Goal: Task Accomplishment & Management: Use online tool/utility

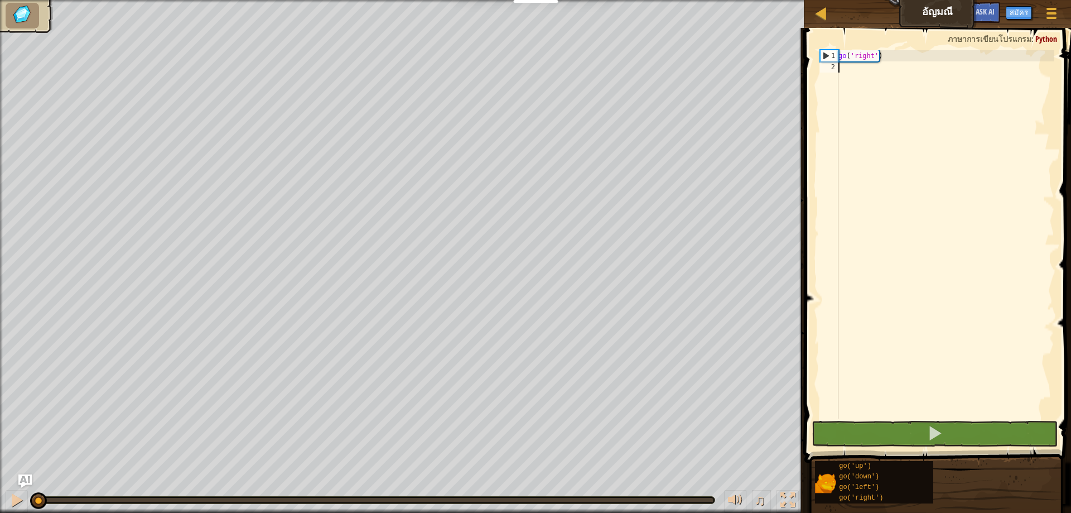
type textarea "h"
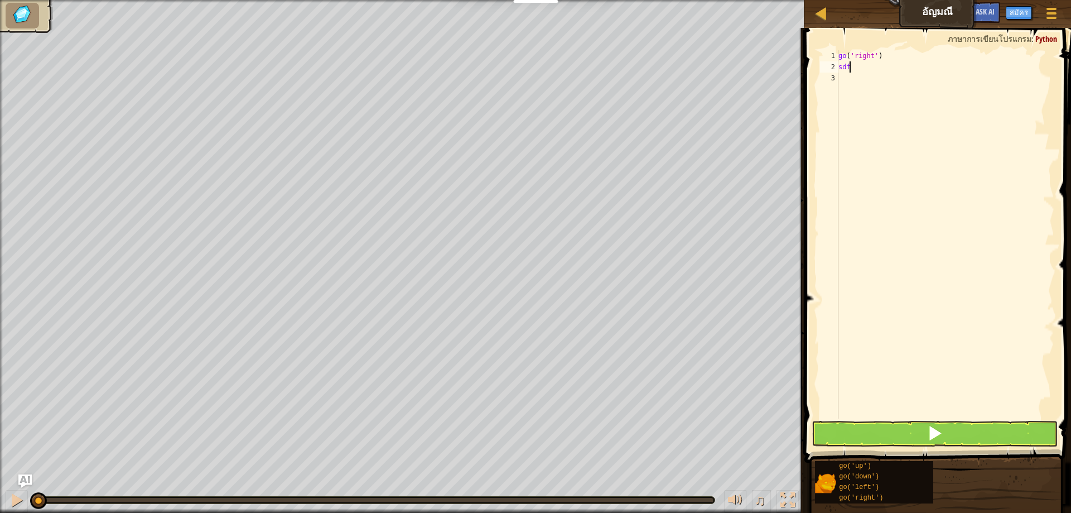
scroll to position [5, 0]
type textarea "s"
type textarea "a"
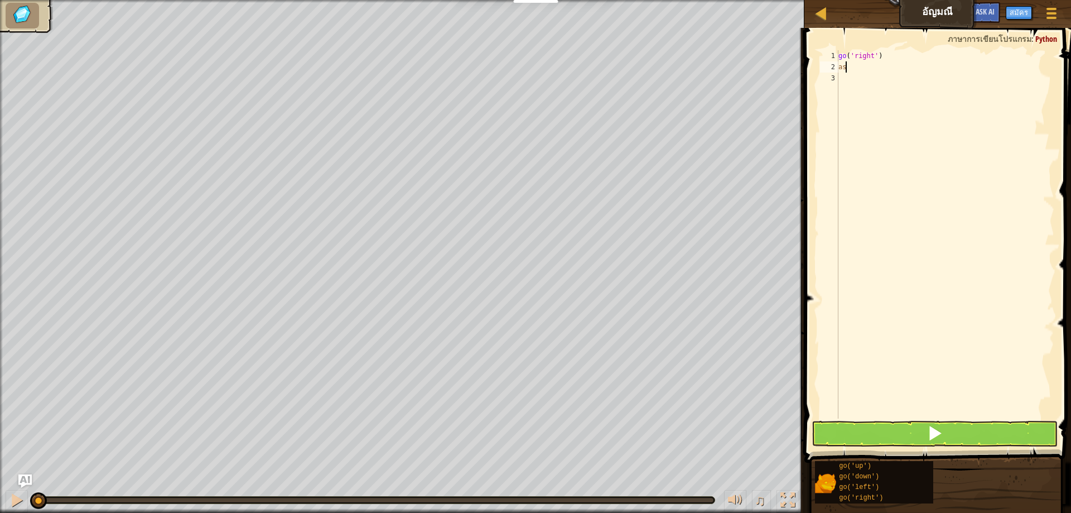
scroll to position [5, 0]
click at [872, 433] on button at bounding box center [935, 434] width 246 height 26
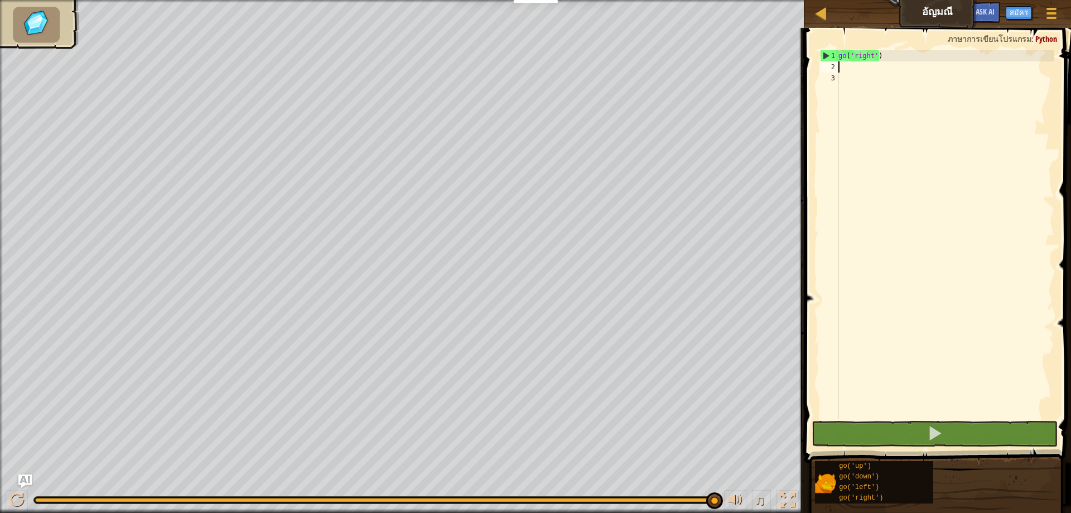
type textarea "g"
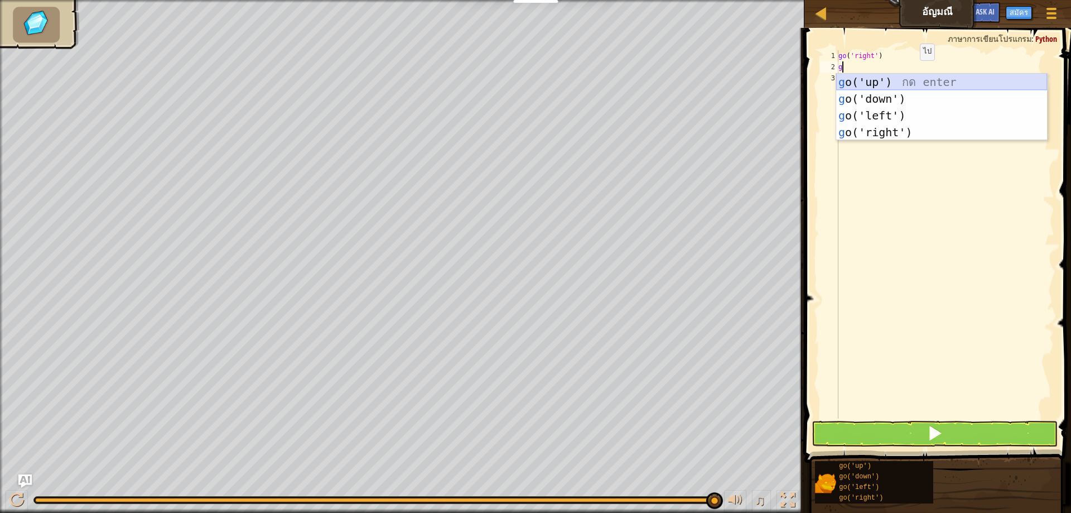
click at [895, 82] on div "g o('up') กด enter g o('down') กด enter g o('left') กด enter g o('right') กด en…" at bounding box center [941, 124] width 211 height 100
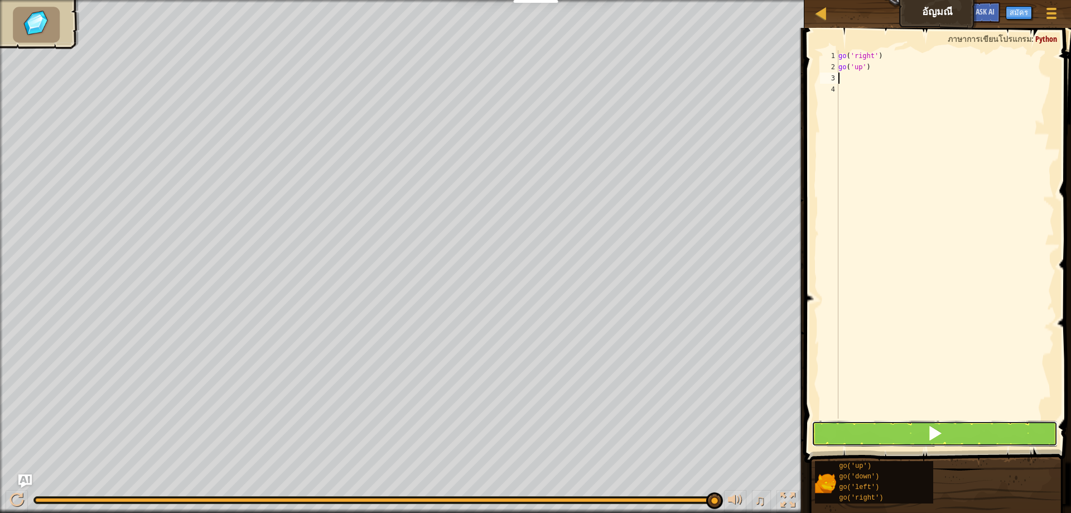
click at [866, 435] on button at bounding box center [935, 434] width 246 height 26
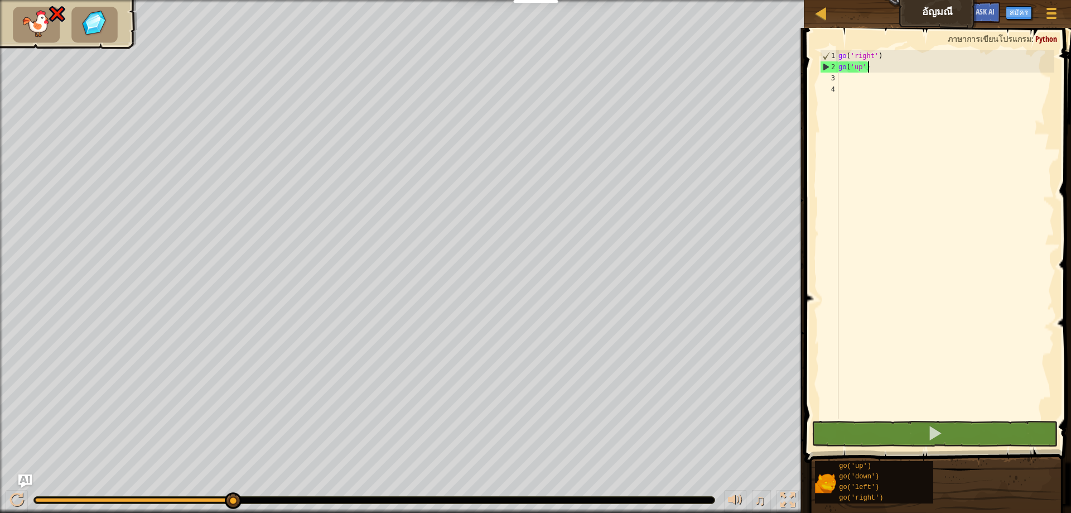
click at [877, 70] on div "go ( 'right' ) go ( 'up' )" at bounding box center [945, 245] width 218 height 391
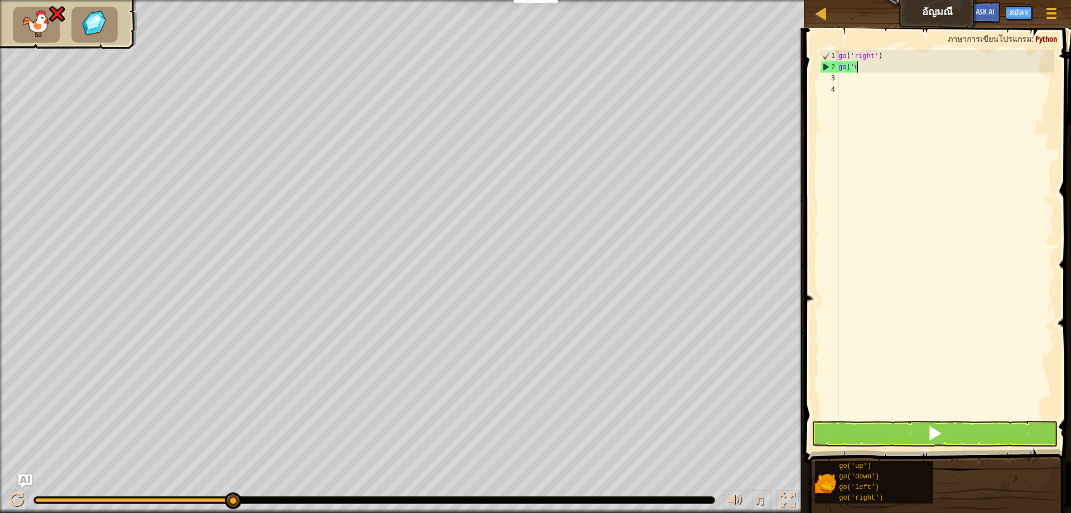
type textarea "g"
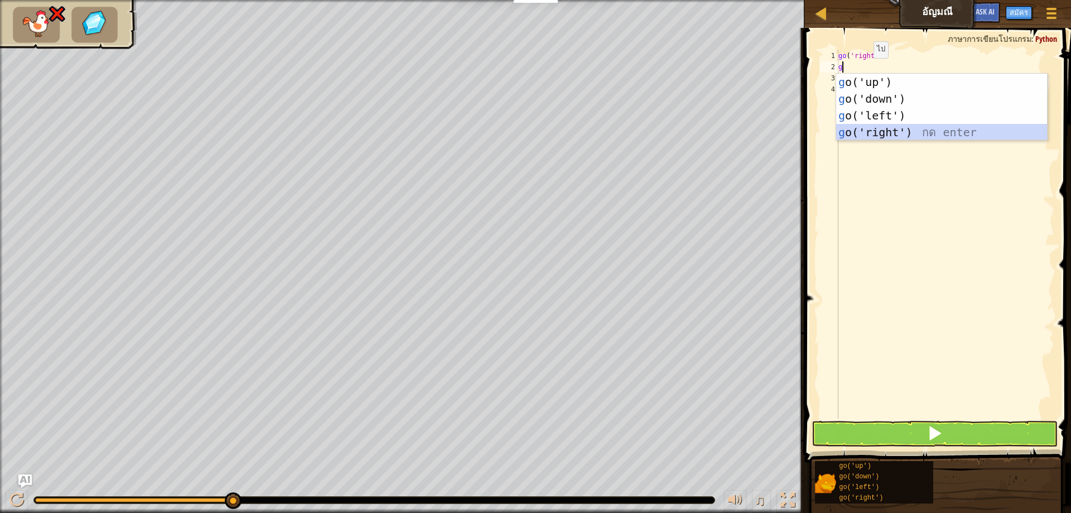
click at [877, 133] on div "g o('up') กด enter g o('down') กด enter g o('left') กด enter g o('right') กด en…" at bounding box center [941, 124] width 211 height 100
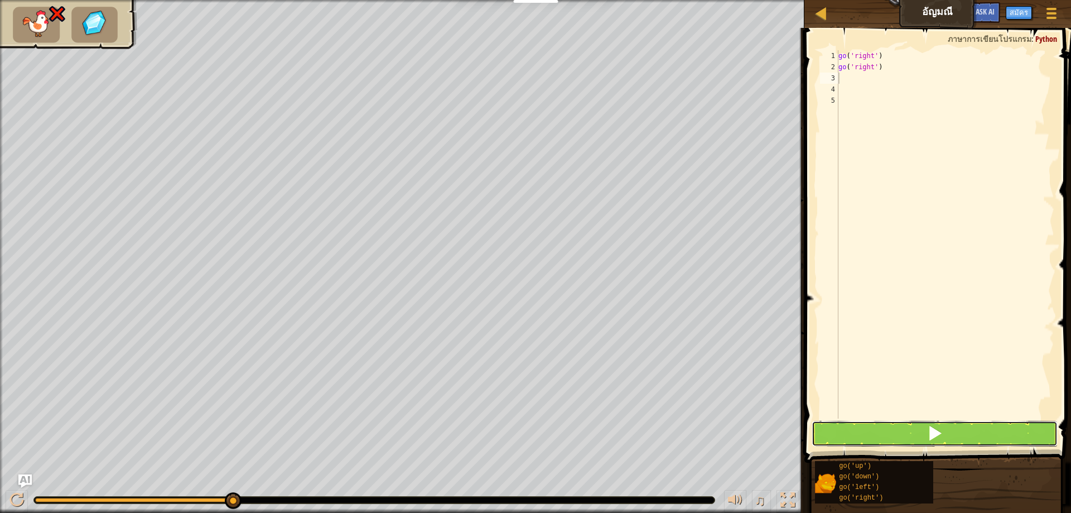
click at [934, 432] on span at bounding box center [935, 433] width 16 height 16
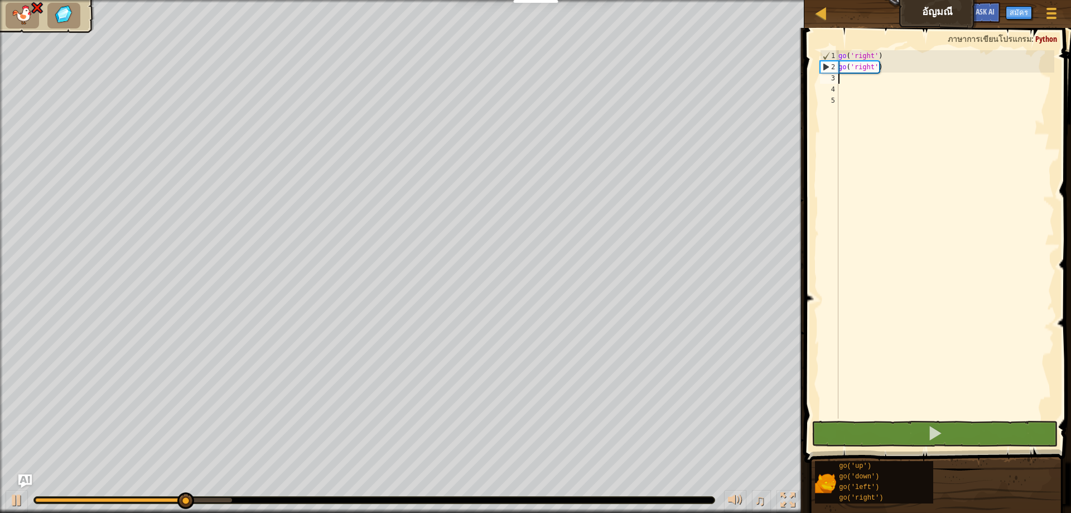
click at [883, 71] on div "go ( 'right' ) go ( 'right' )" at bounding box center [945, 245] width 218 height 391
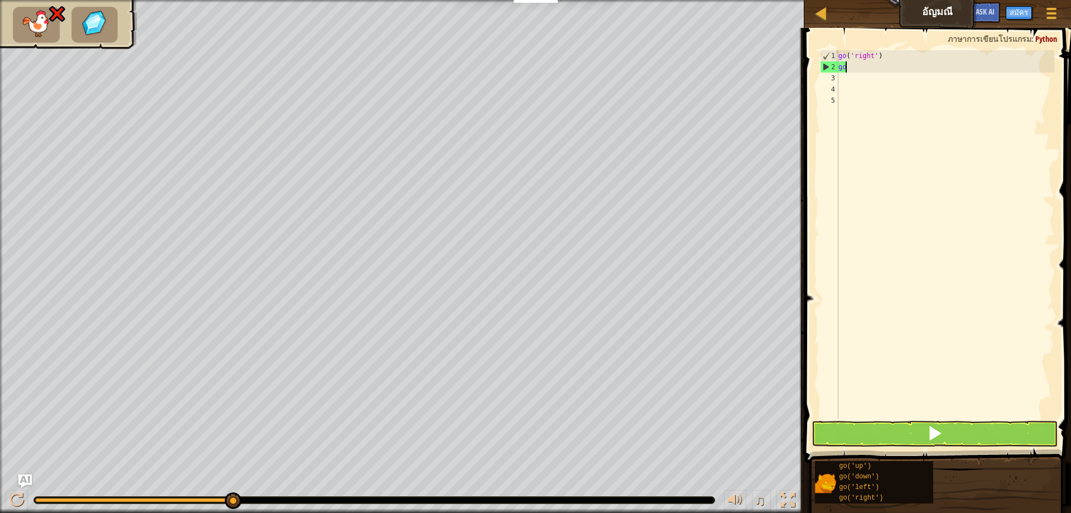
type textarea "g"
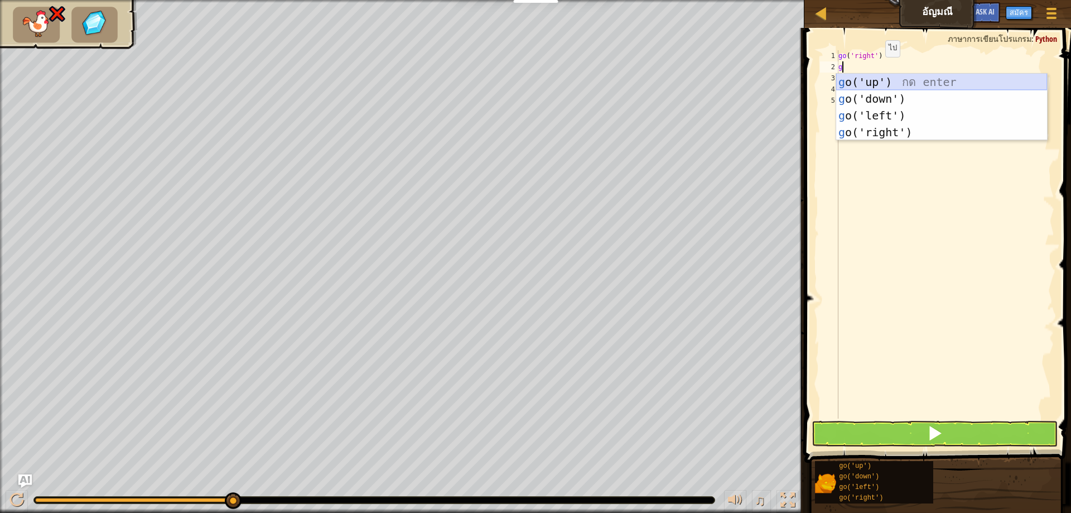
click at [886, 89] on div "g o('up') กด enter g o('down') กด enter g o('left') กด enter g o('right') กด en…" at bounding box center [941, 124] width 211 height 100
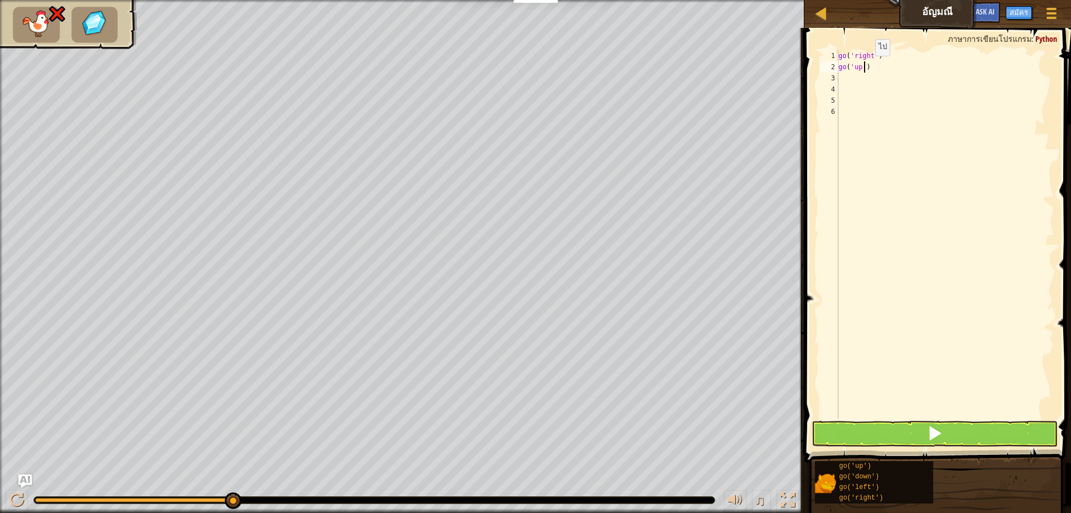
click at [866, 67] on div "go ( 'right' ) go ( 'up' )" at bounding box center [945, 245] width 218 height 391
type textarea ")"
click at [852, 71] on div "go ( 'right' ) )" at bounding box center [945, 245] width 218 height 391
type textarea "g"
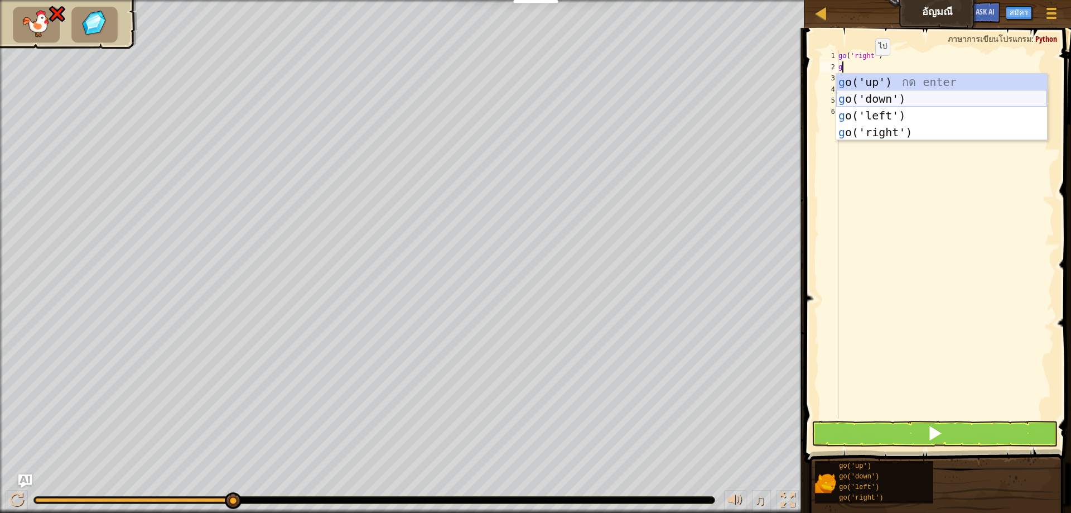
click at [906, 94] on div "g o('up') กด enter g o('down') กด enter g o('left') กด enter g o('right') กด en…" at bounding box center [941, 124] width 211 height 100
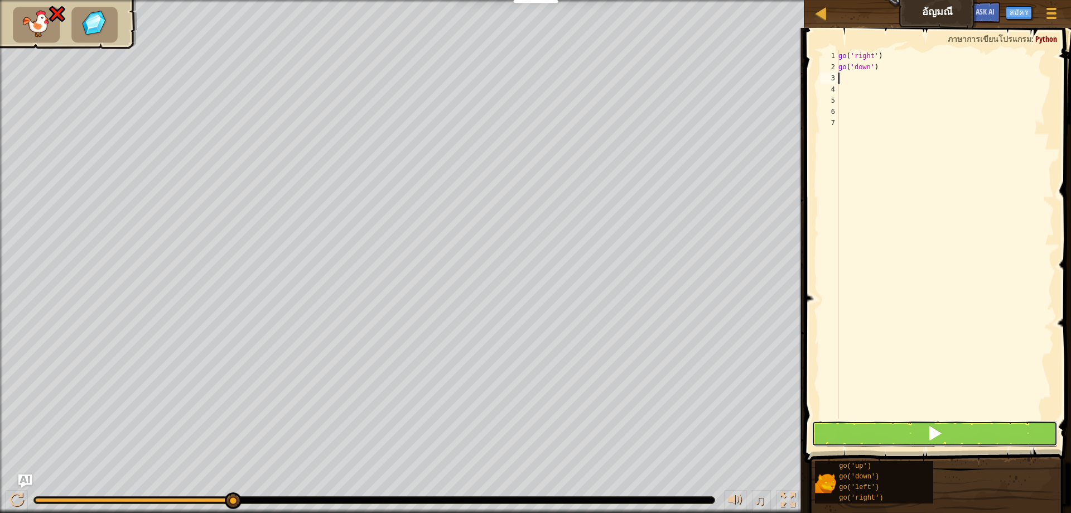
click at [904, 430] on button at bounding box center [935, 434] width 246 height 26
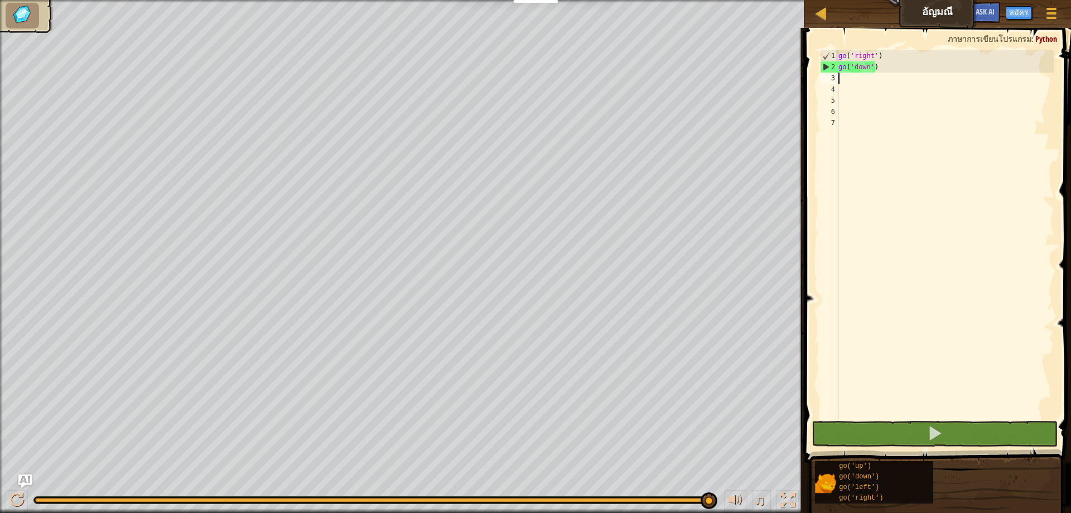
type textarea "g"
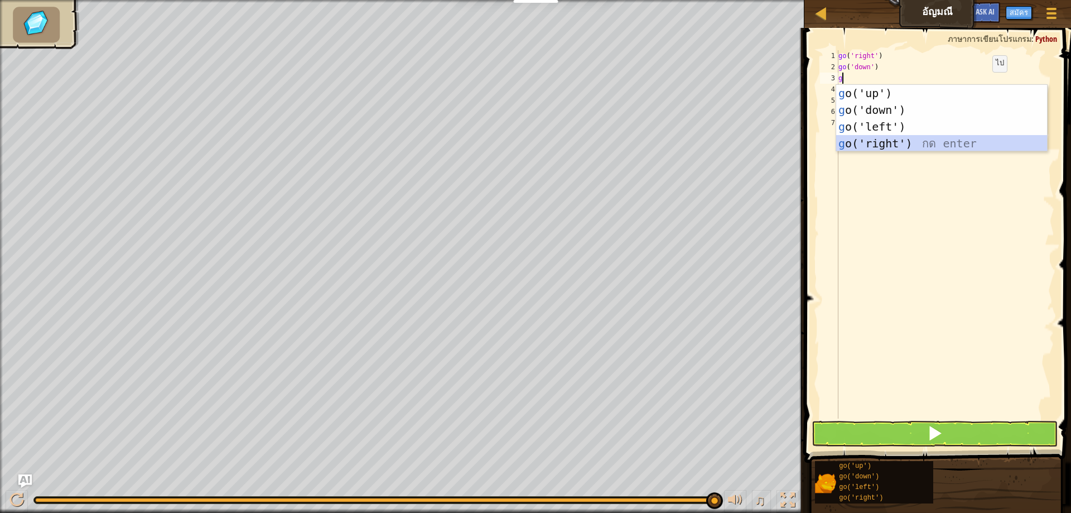
click at [888, 145] on div "g o('up') กด enter g o('down') กด enter g o('left') กด enter g o('right') กด en…" at bounding box center [941, 135] width 211 height 100
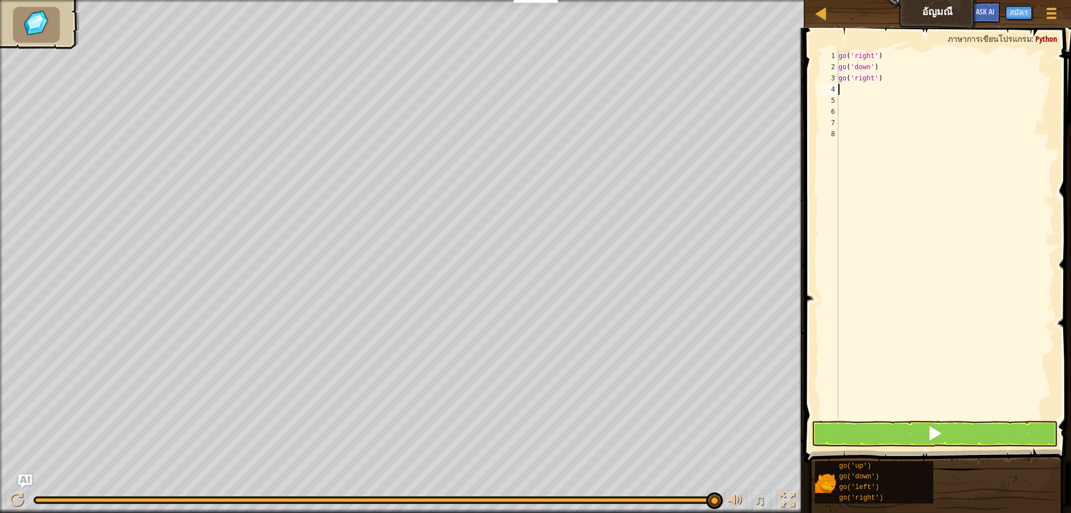
click at [970, 469] on div "go('up') go('down') go('left') go('right')" at bounding box center [939, 482] width 249 height 44
click at [934, 438] on span at bounding box center [935, 433] width 16 height 16
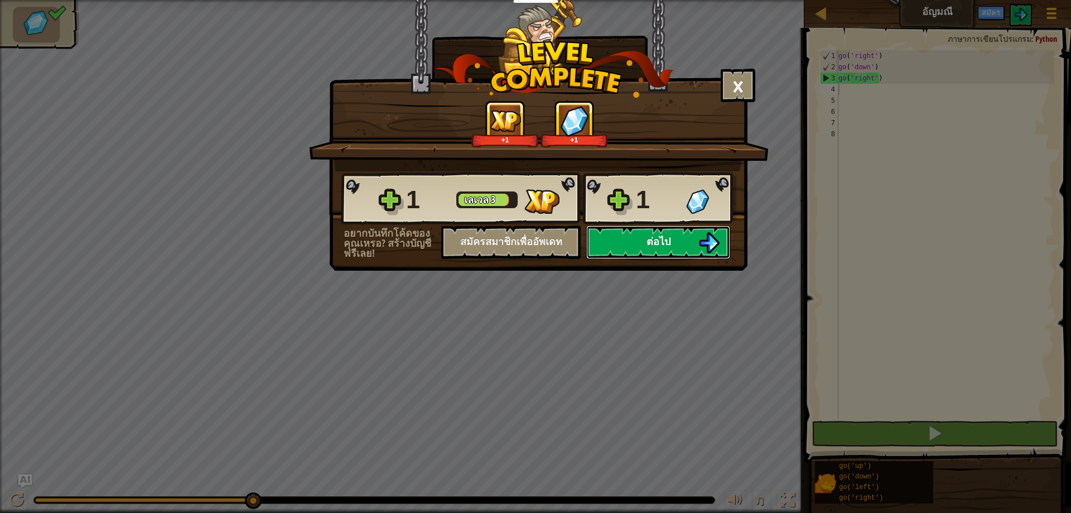
click at [685, 237] on button "ต่อไป" at bounding box center [658, 241] width 144 height 33
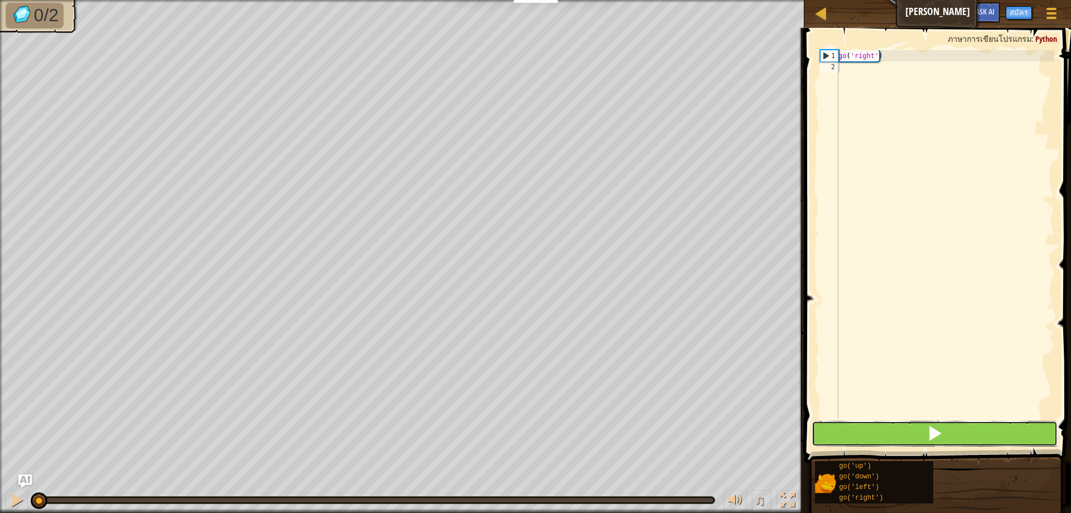
click at [939, 435] on span at bounding box center [935, 433] width 16 height 16
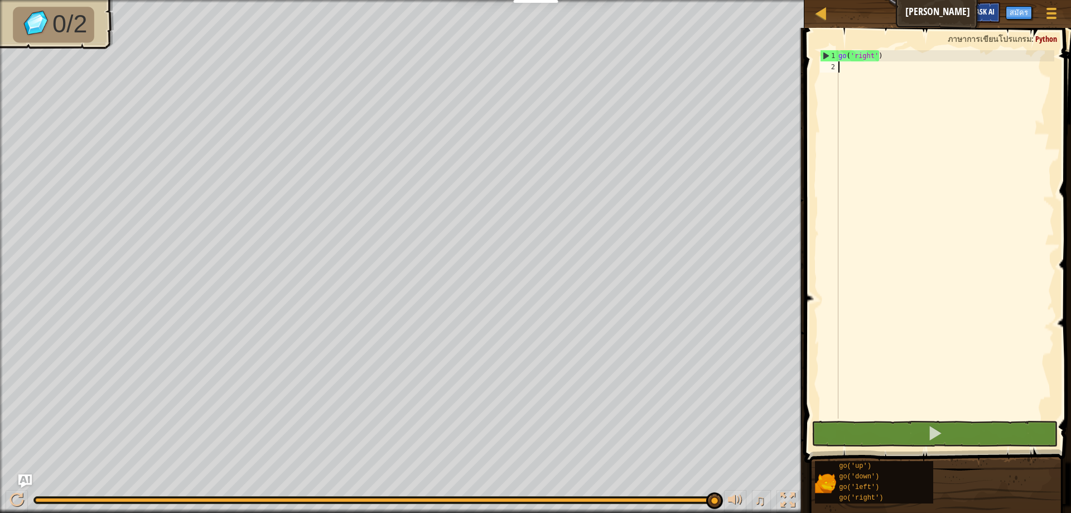
type textarea "g"
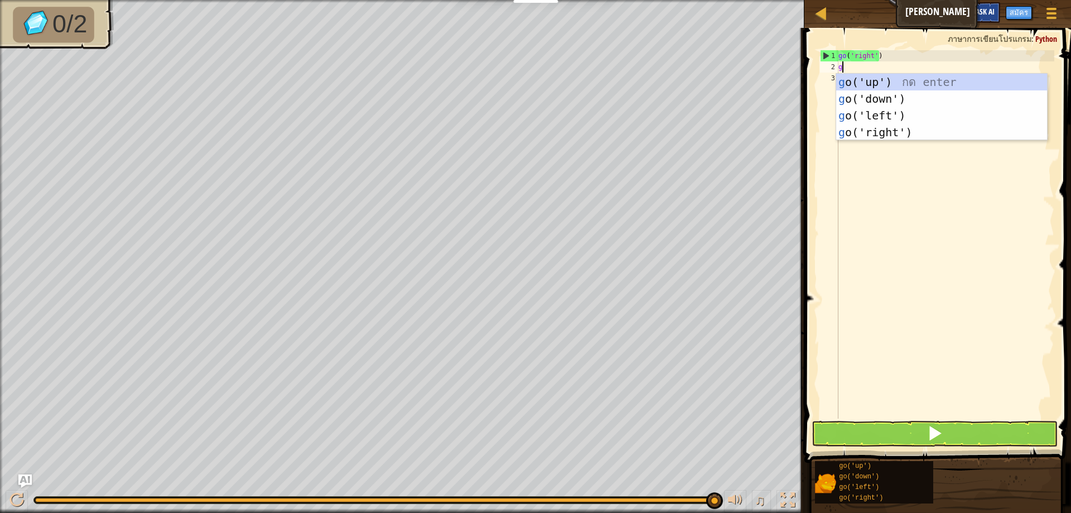
scroll to position [5, 0]
click at [891, 75] on div "g o('up') กด enter g o('down') กด enter g o('left') กด enter g o('right') กด en…" at bounding box center [941, 124] width 211 height 100
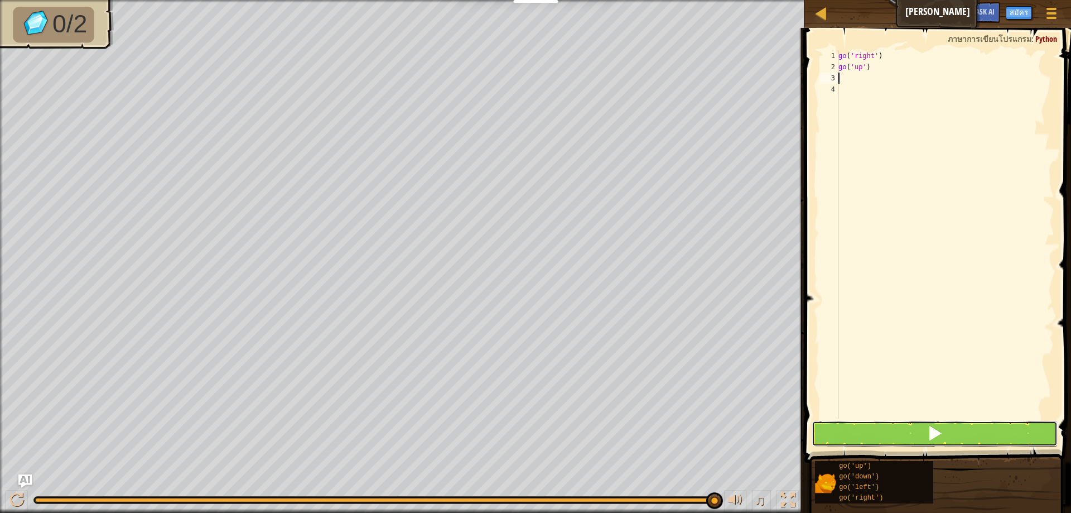
click at [870, 429] on button at bounding box center [935, 434] width 246 height 26
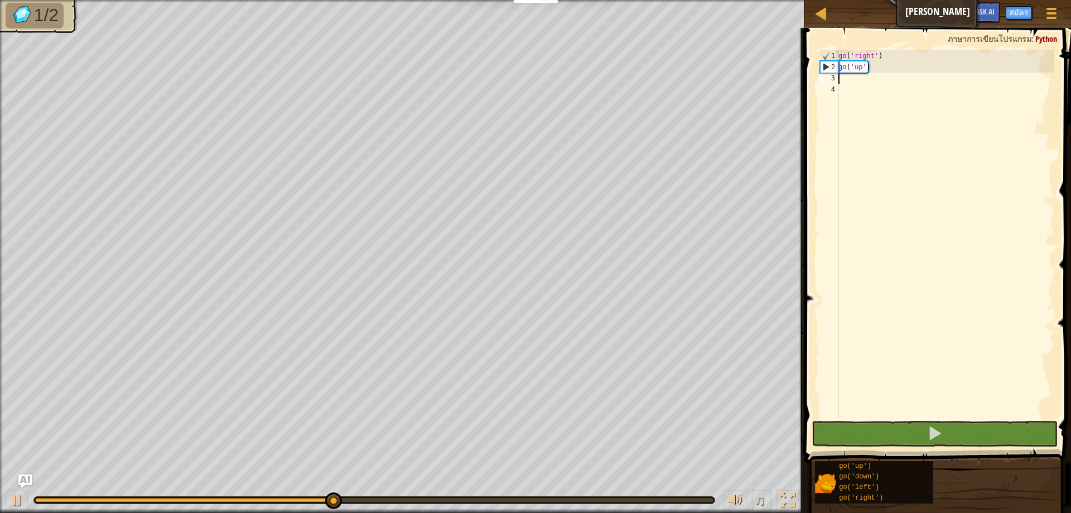
type textarea "g"
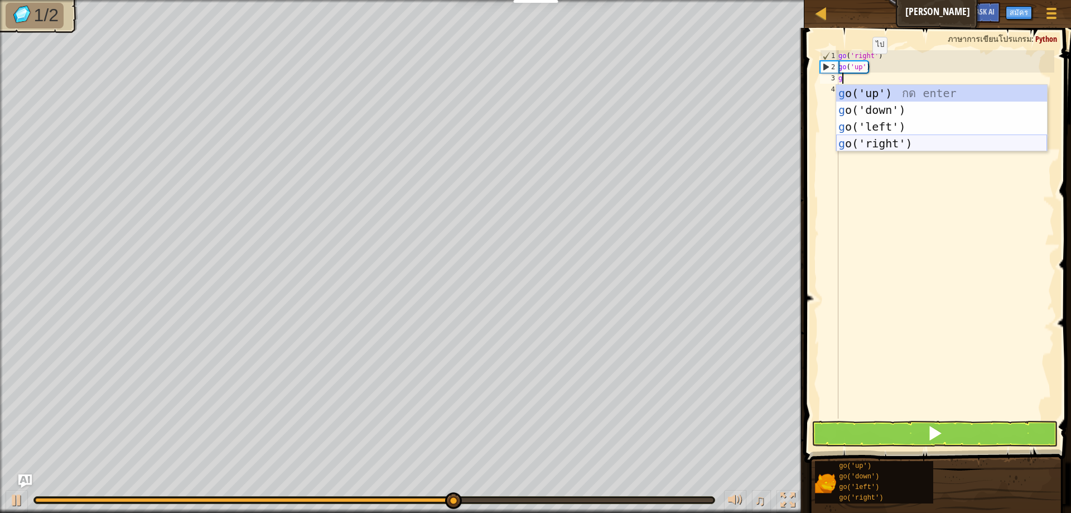
click at [875, 144] on div "g o('up') กด enter g o('down') กด enter g o('left') กด enter g o('right') กด en…" at bounding box center [941, 135] width 211 height 100
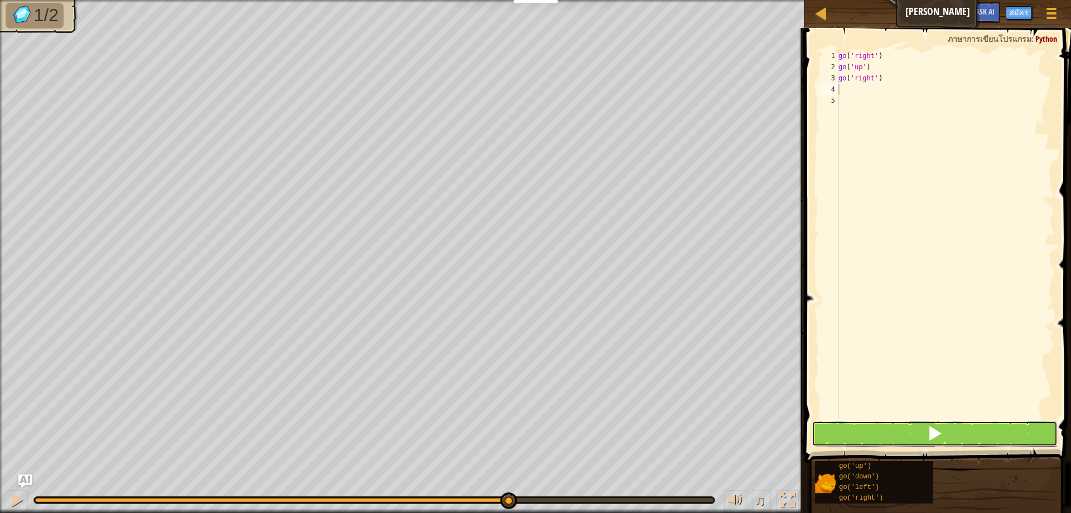
click at [831, 427] on button at bounding box center [935, 434] width 246 height 26
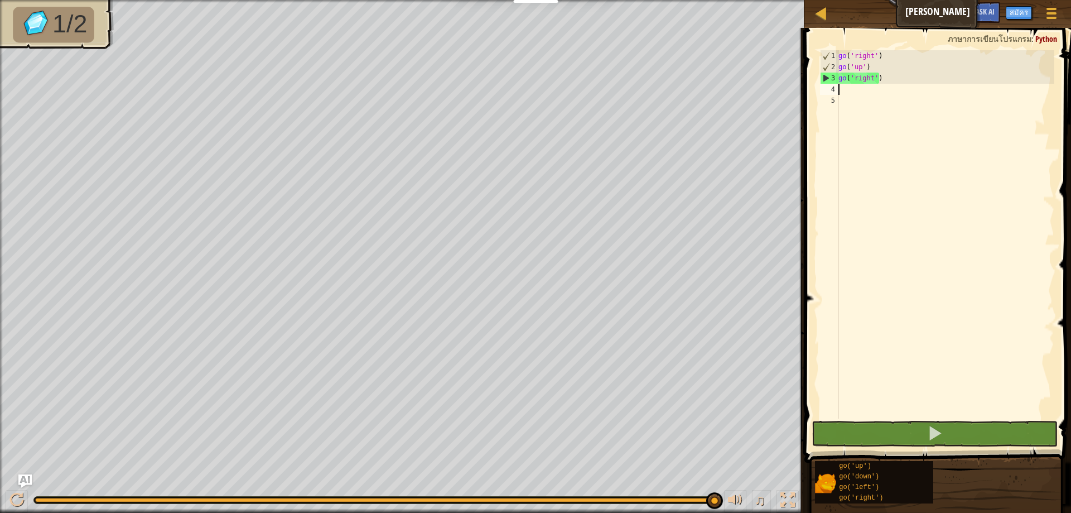
type textarea "g"
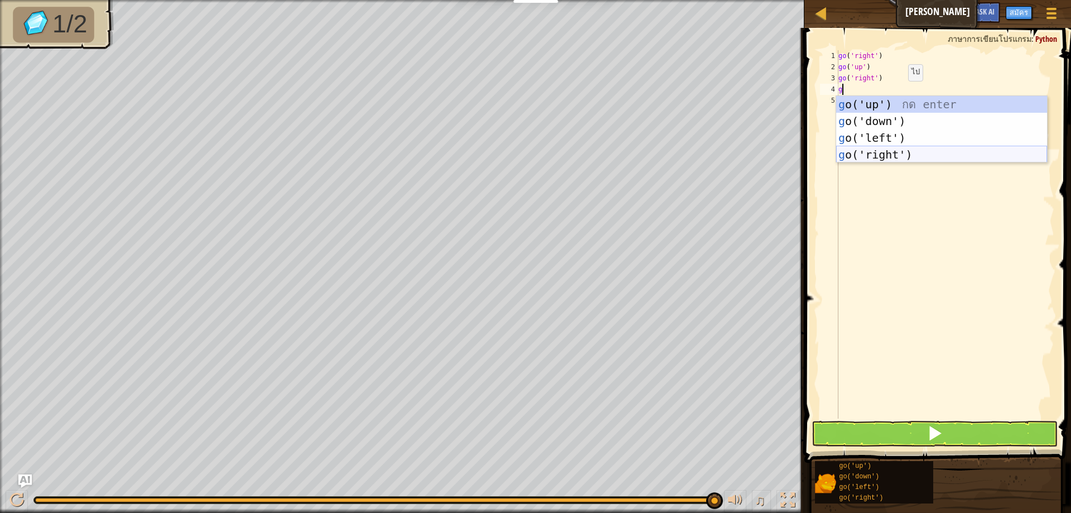
click at [890, 150] on div "g o('up') กด enter g o('down') กด enter g o('left') กด enter g o('right') กด en…" at bounding box center [941, 146] width 211 height 100
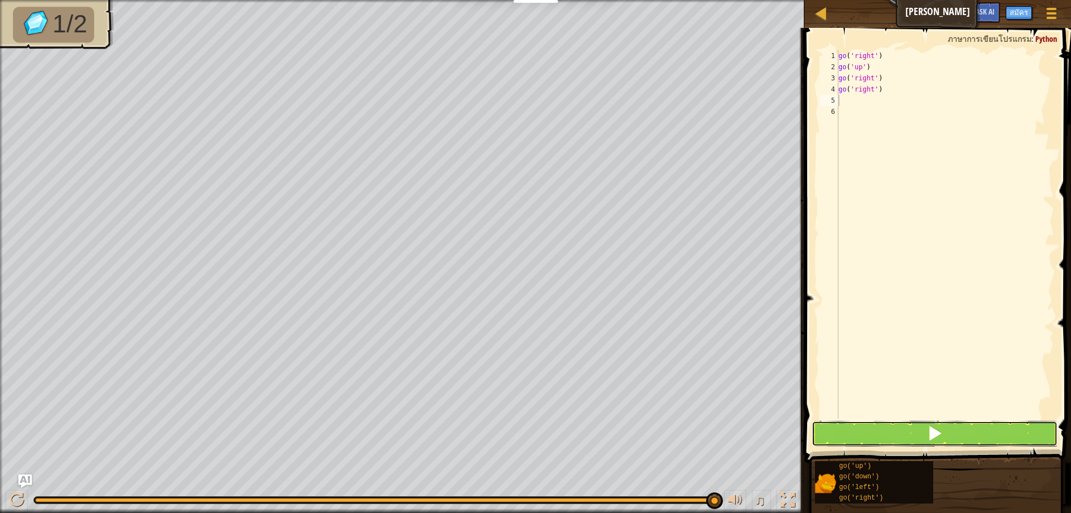
click at [872, 430] on button at bounding box center [935, 434] width 246 height 26
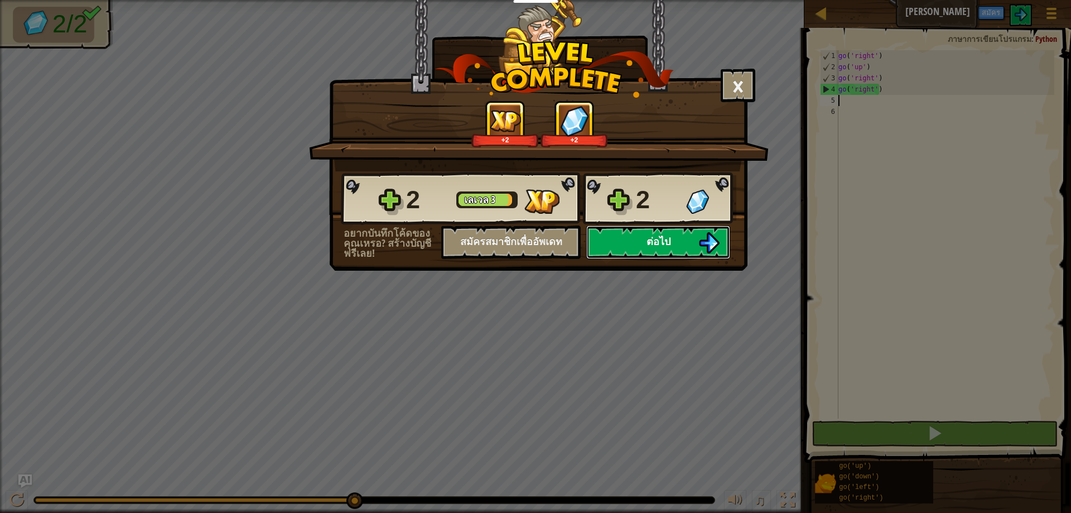
click at [666, 234] on span "ต่อไป" at bounding box center [659, 241] width 24 height 14
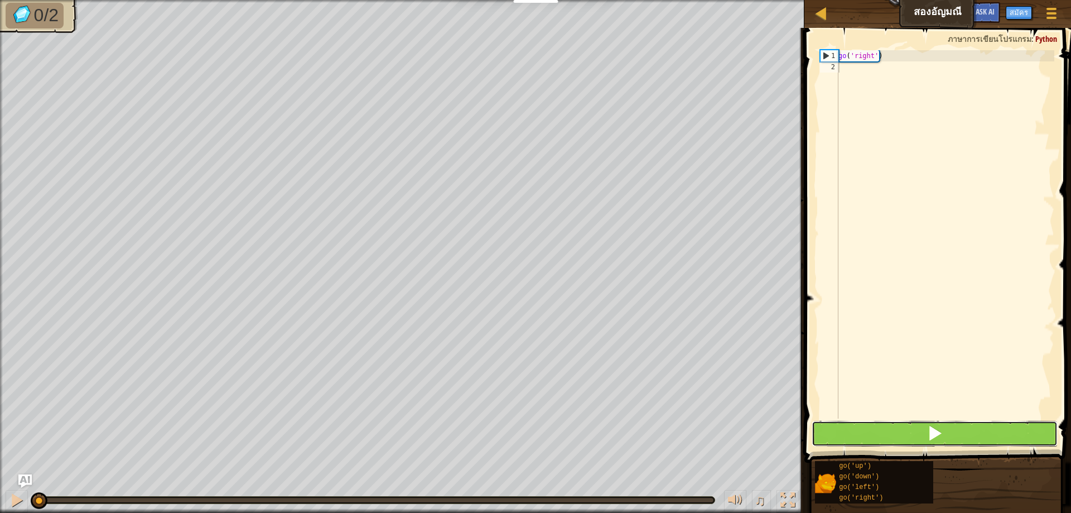
click at [911, 427] on button at bounding box center [935, 434] width 246 height 26
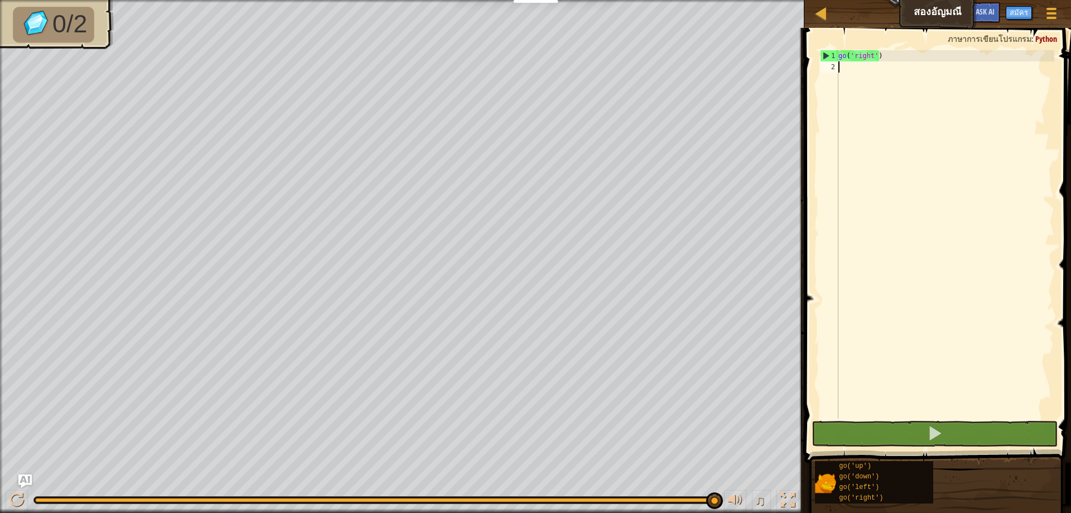
type textarea "g"
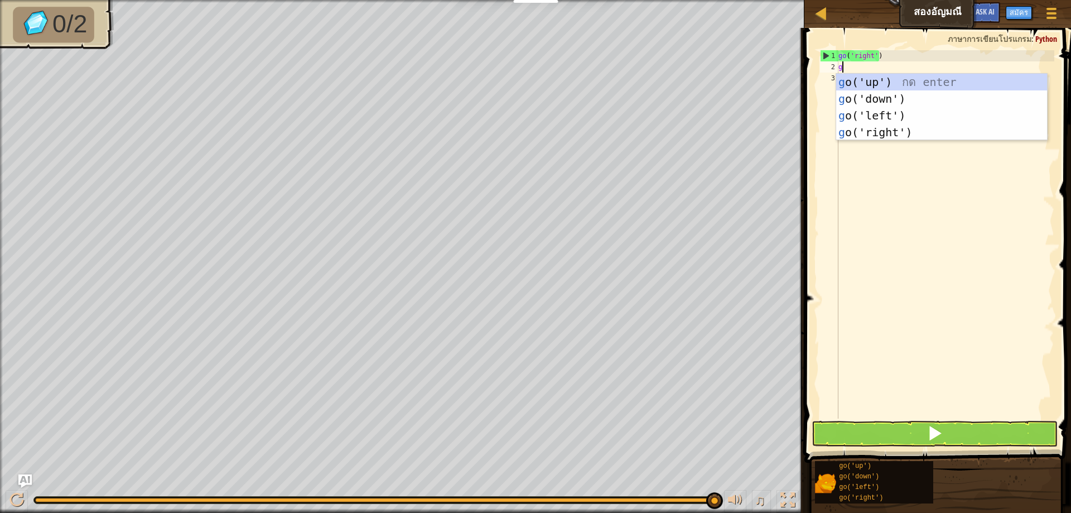
scroll to position [5, 0]
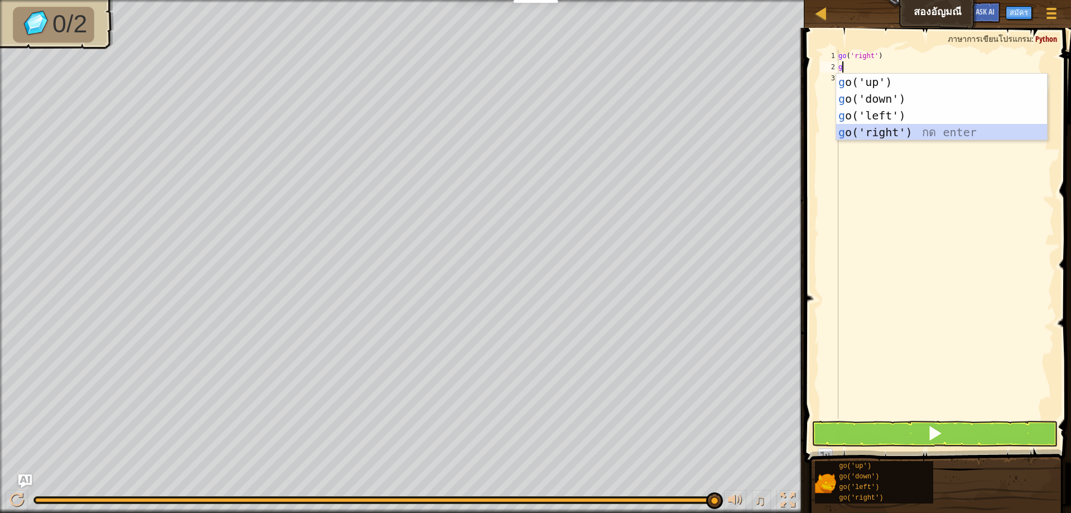
drag, startPoint x: 922, startPoint y: 128, endPoint x: 928, endPoint y: 299, distance: 170.8
click at [922, 128] on div "g o('up') กด enter g o('down') กด enter g o('left') กด enter g o('right') กด en…" at bounding box center [941, 124] width 211 height 100
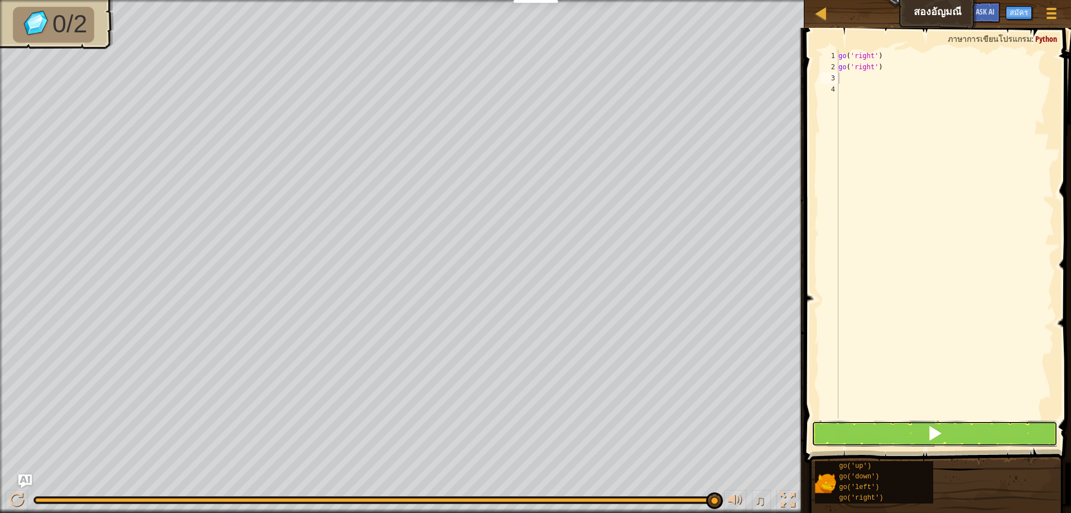
click at [929, 422] on button at bounding box center [935, 434] width 246 height 26
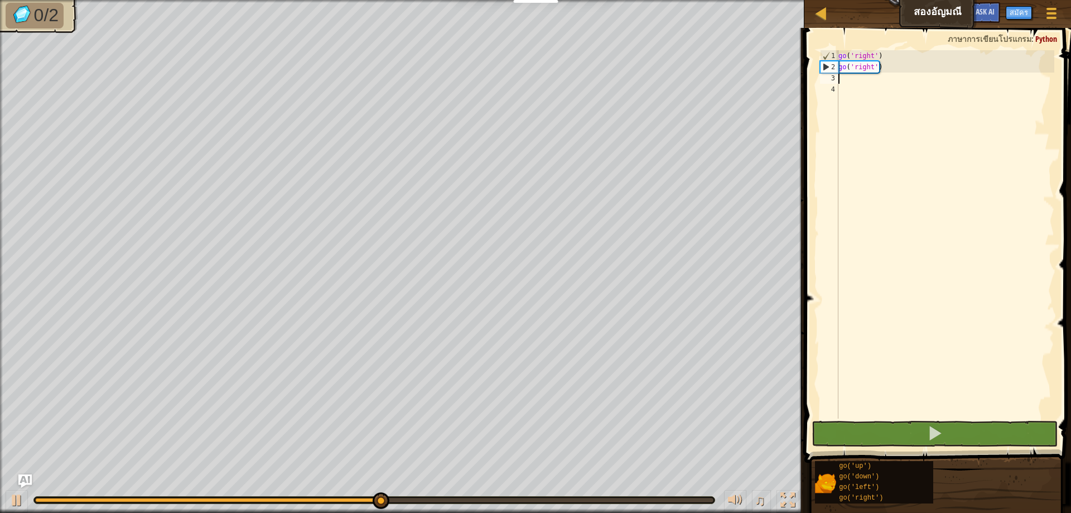
type textarea "g"
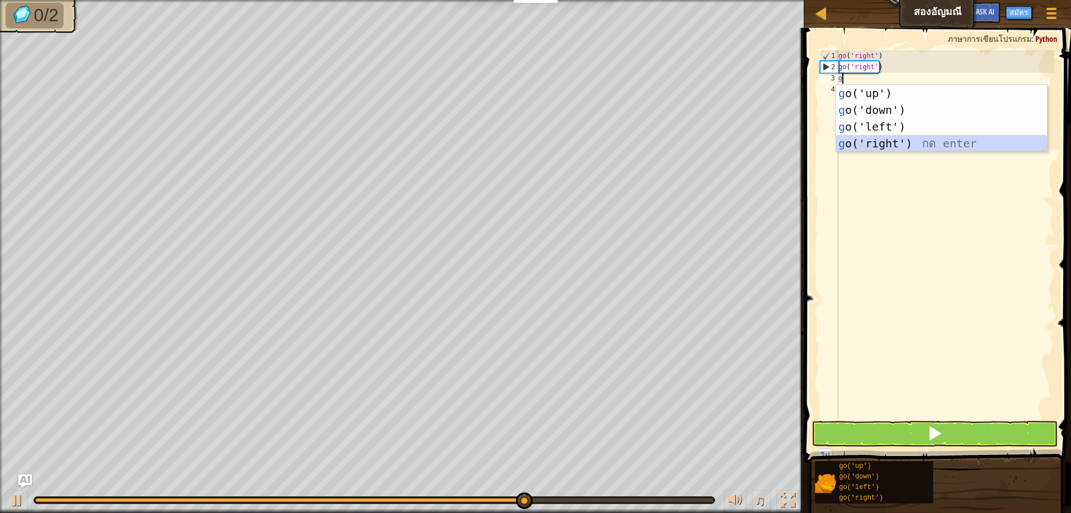
click at [904, 146] on div "g o('up') กด enter g o('down') กด enter g o('left') กด enter g o('right') กด en…" at bounding box center [941, 135] width 211 height 100
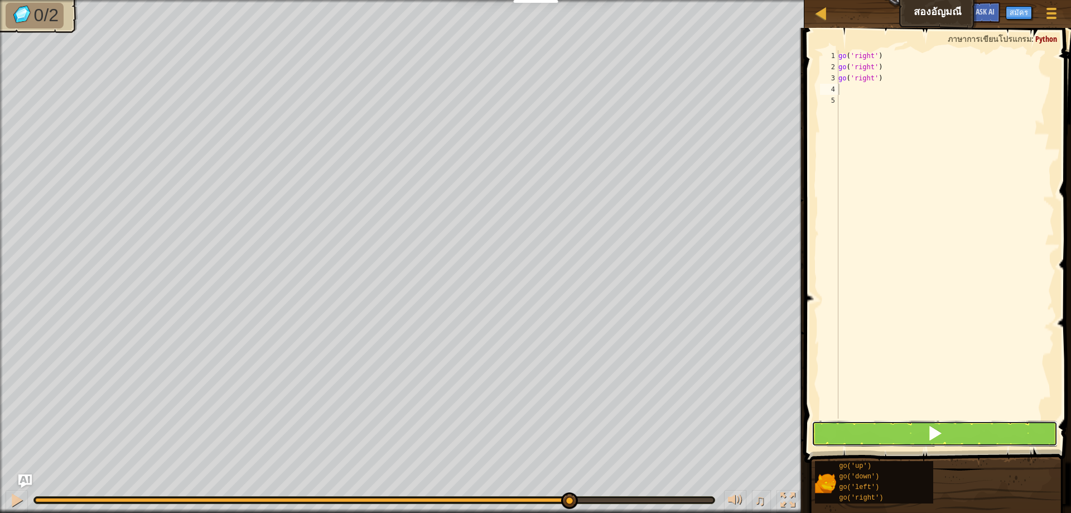
click at [842, 433] on button at bounding box center [935, 434] width 246 height 26
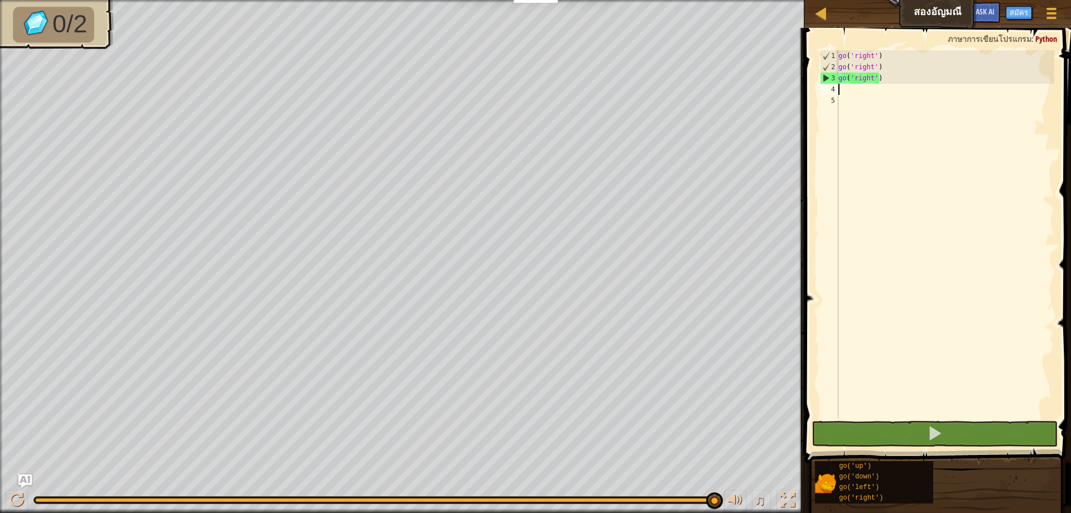
type textarea "g"
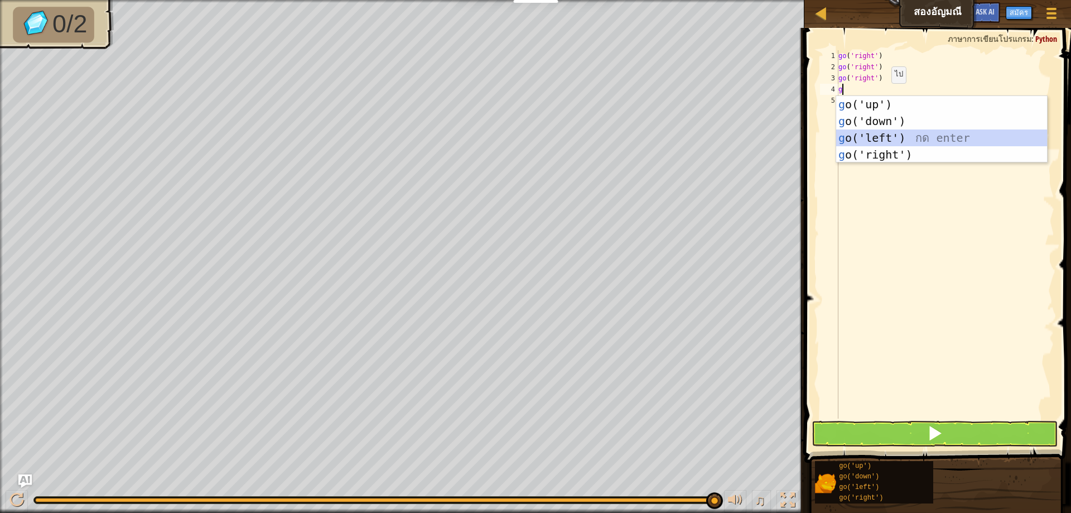
click at [901, 137] on div "g o('up') กด enter g o('down') กด enter g o('left') กด enter g o('right') กด en…" at bounding box center [941, 146] width 211 height 100
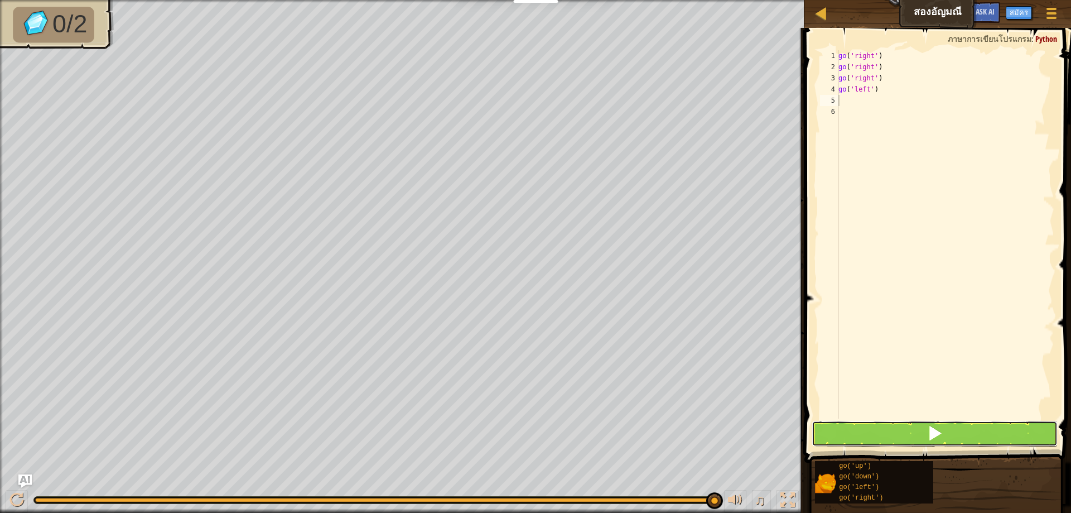
click at [853, 422] on button at bounding box center [935, 434] width 246 height 26
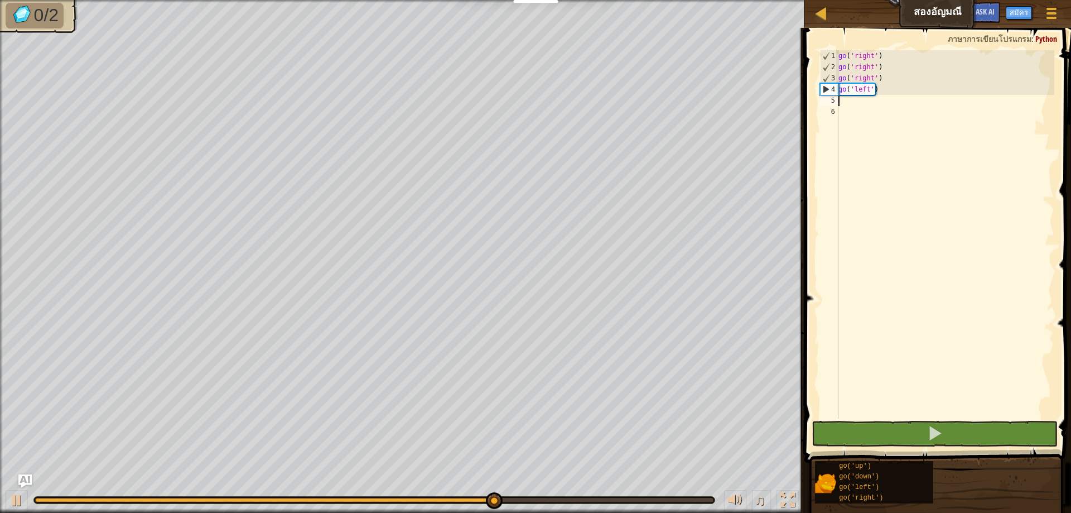
click at [880, 92] on div "go ( 'right' ) go ( 'right' ) go ( 'right' ) go ( 'left' )" at bounding box center [945, 245] width 218 height 391
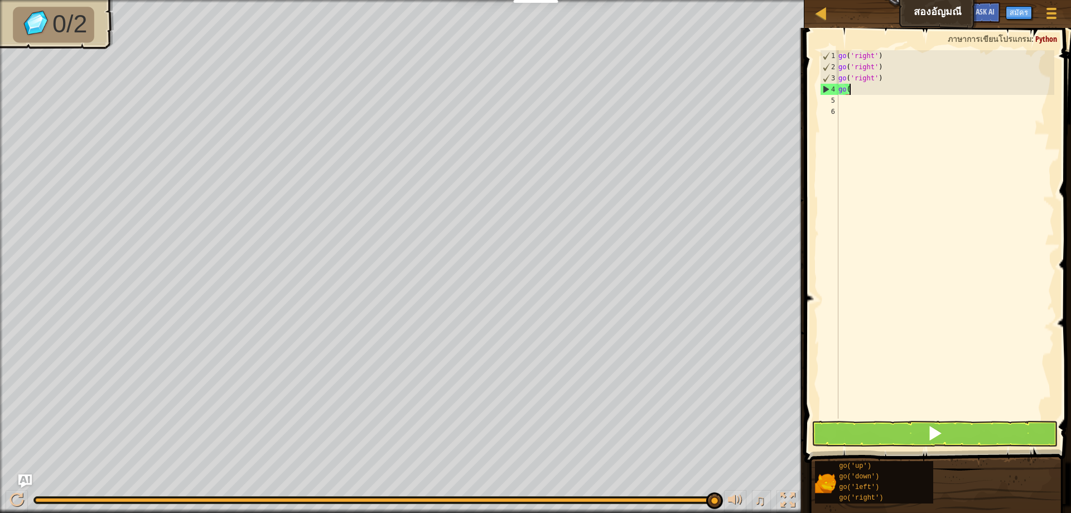
type textarea "g"
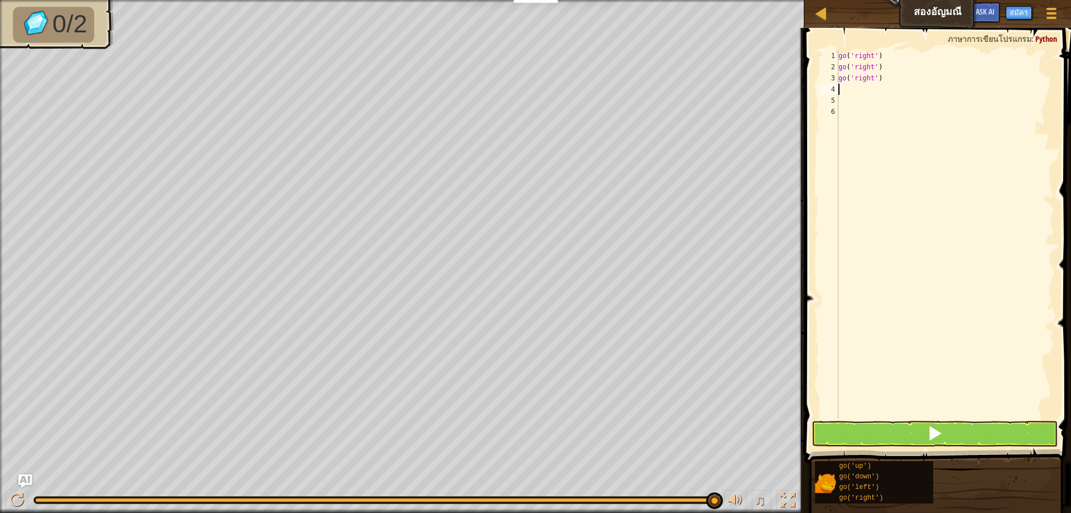
type textarea "g"
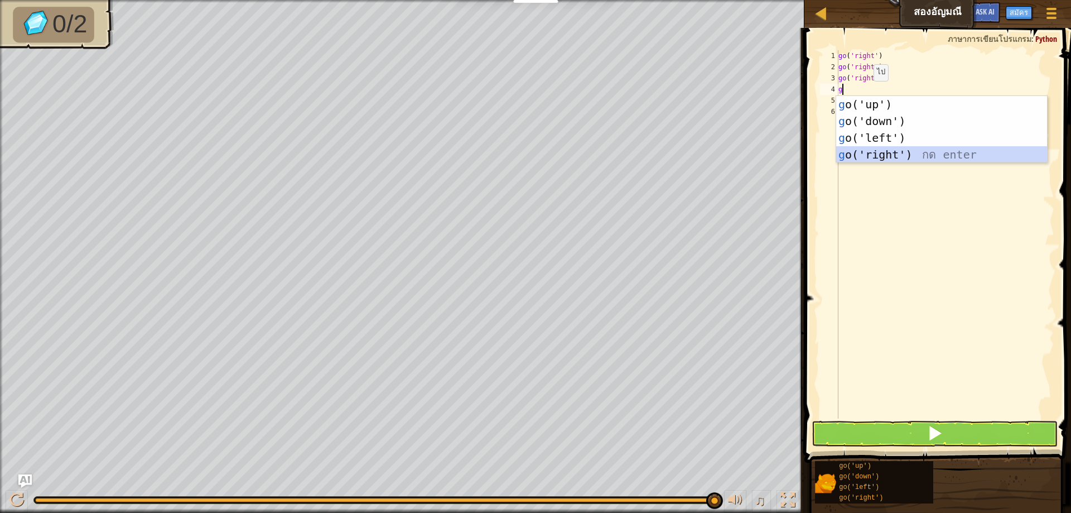
click at [899, 151] on div "g o('up') กด enter g o('down') กด enter g o('left') กด enter g o('right') กด en…" at bounding box center [941, 146] width 211 height 100
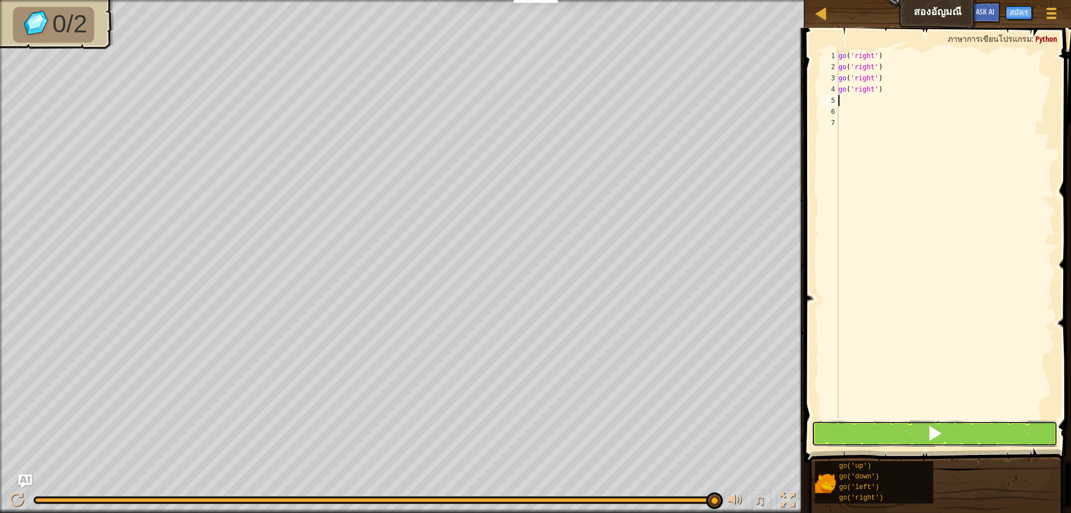
click at [857, 430] on button at bounding box center [935, 434] width 246 height 26
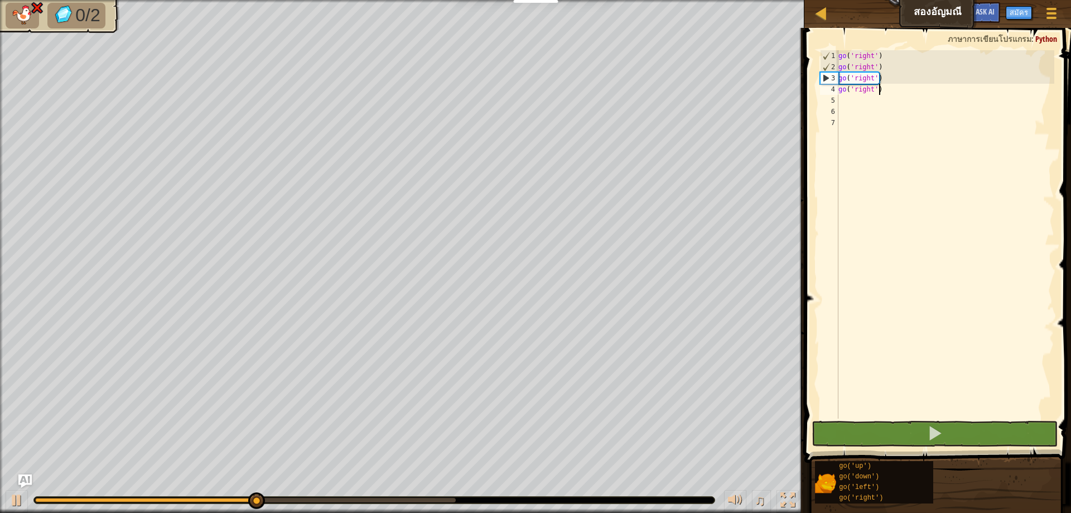
click at [880, 86] on div "go ( 'right' ) go ( 'right' ) go ( 'right' ) go ( 'right' )" at bounding box center [945, 245] width 218 height 391
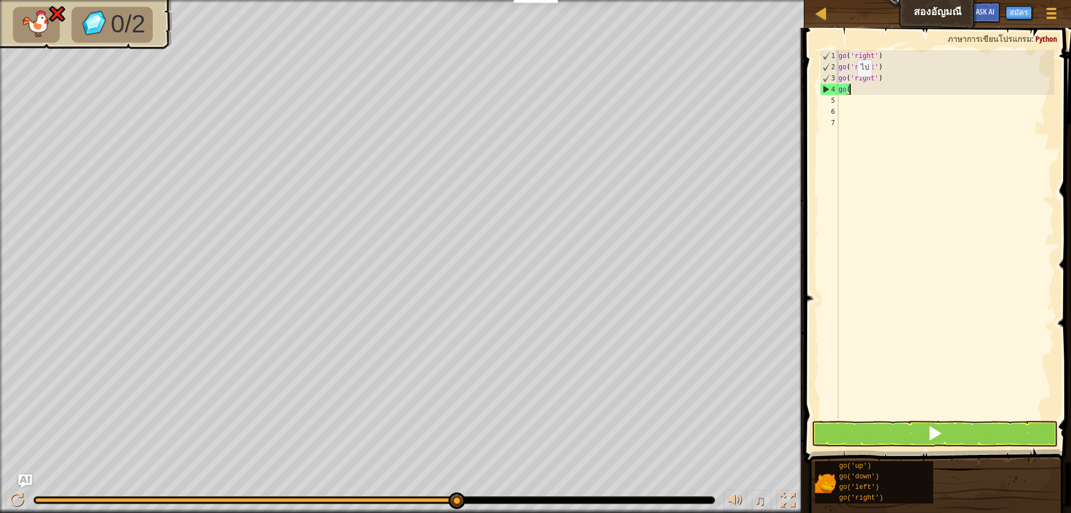
type textarea "g"
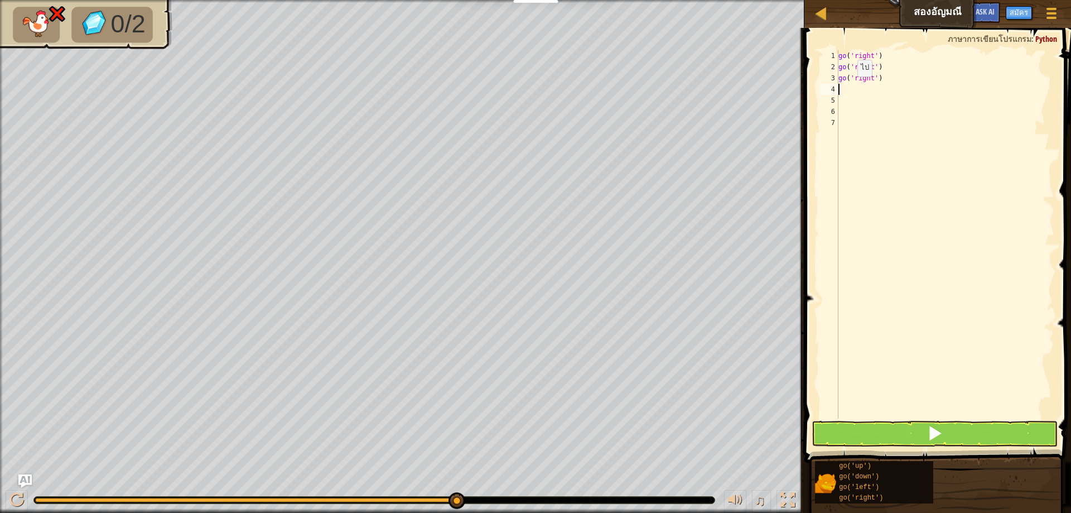
type textarea "g"
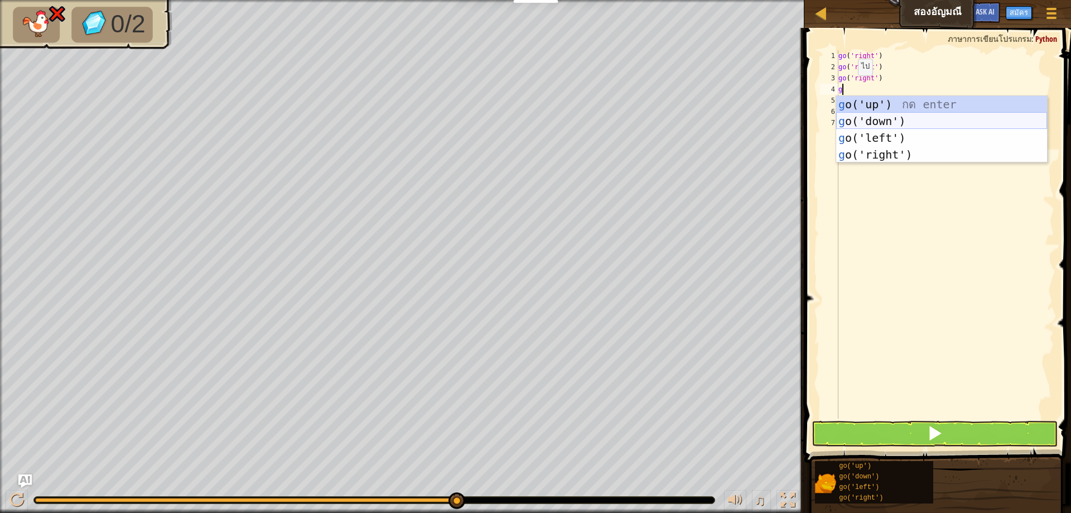
click at [849, 119] on div "g o('up') กด enter g o('down') กด enter g o('left') กด enter g o('right') กด en…" at bounding box center [941, 146] width 211 height 100
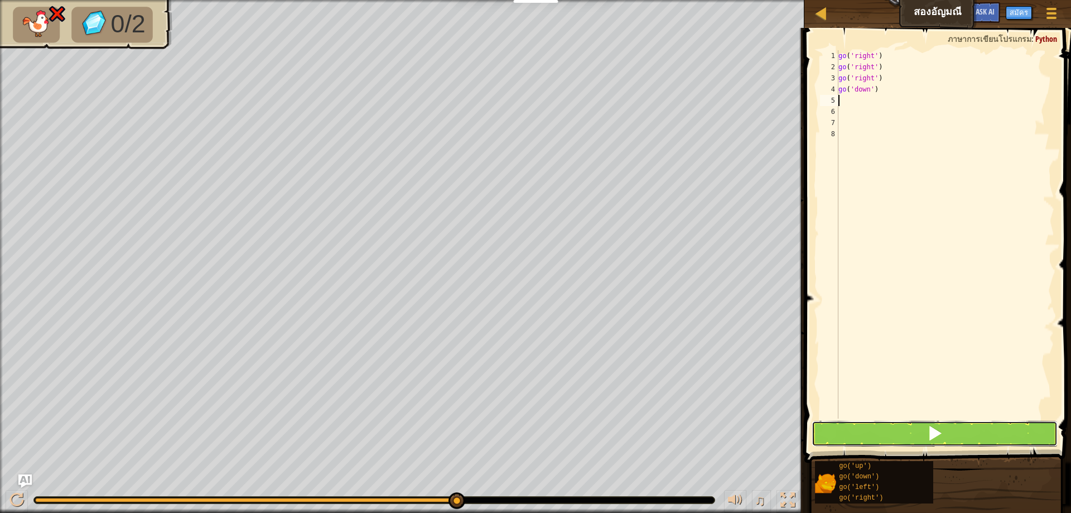
click at [907, 427] on button at bounding box center [935, 434] width 246 height 26
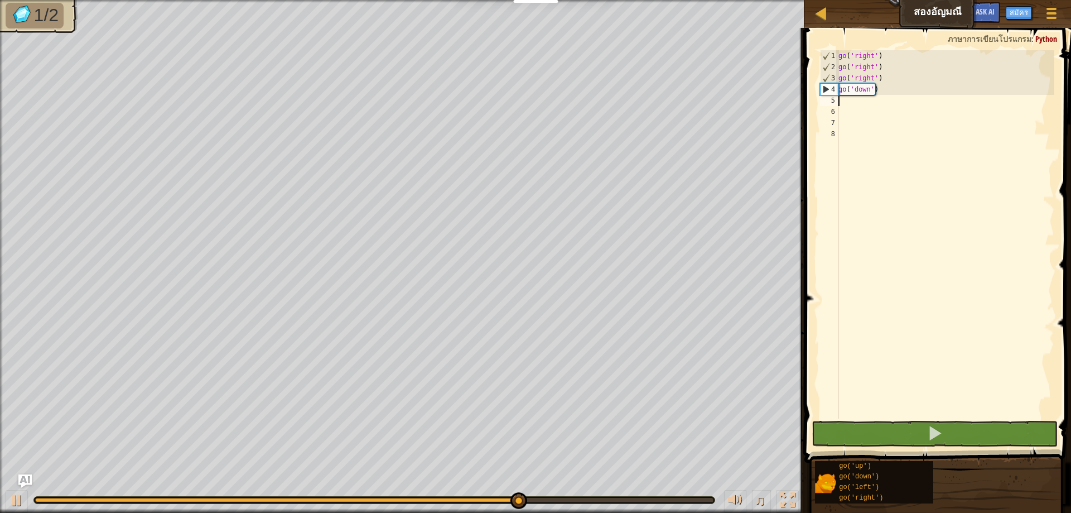
type textarea "g"
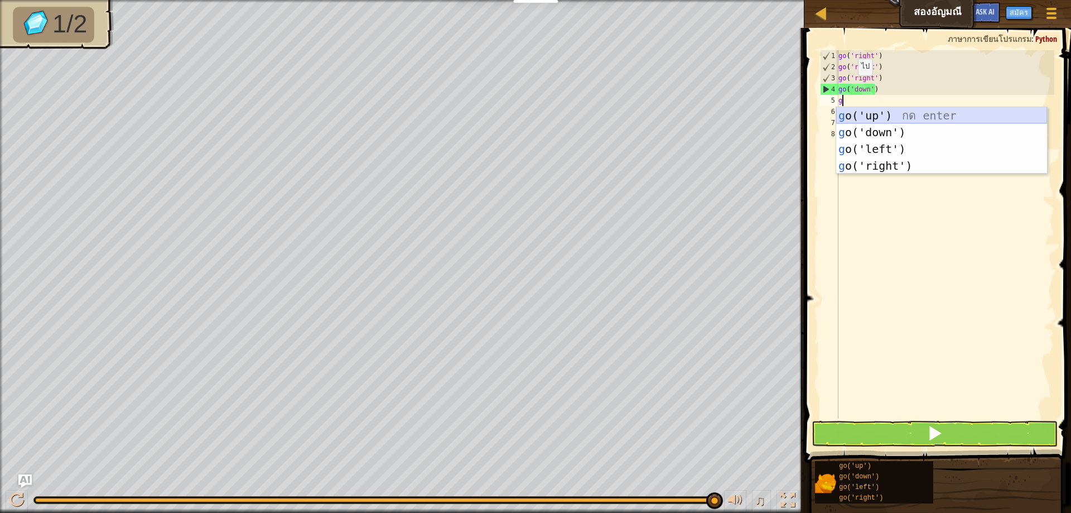
click at [853, 115] on div "g o('up') กด enter g o('down') กด enter g o('left') กด enter g o('right') กด en…" at bounding box center [941, 157] width 211 height 100
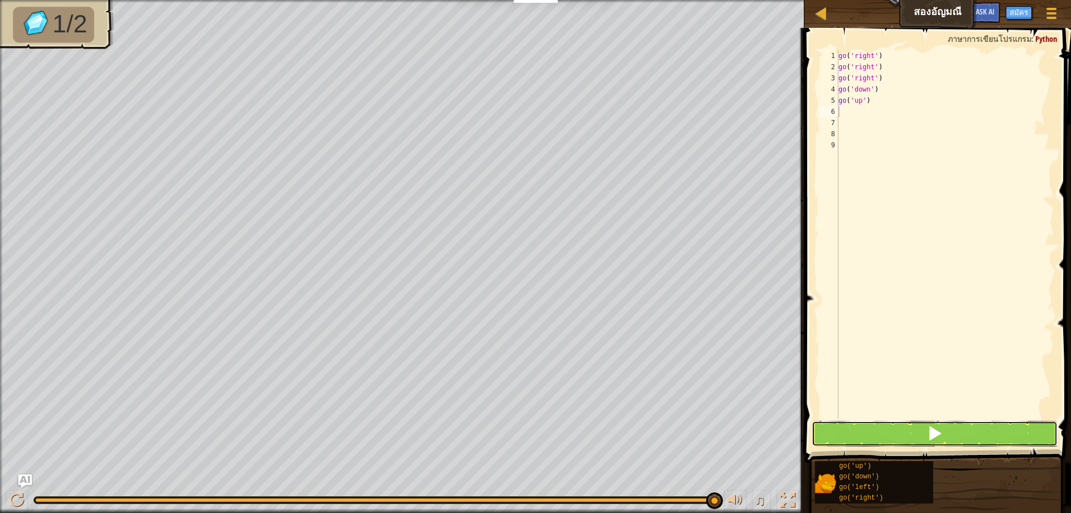
click at [836, 431] on button at bounding box center [935, 434] width 246 height 26
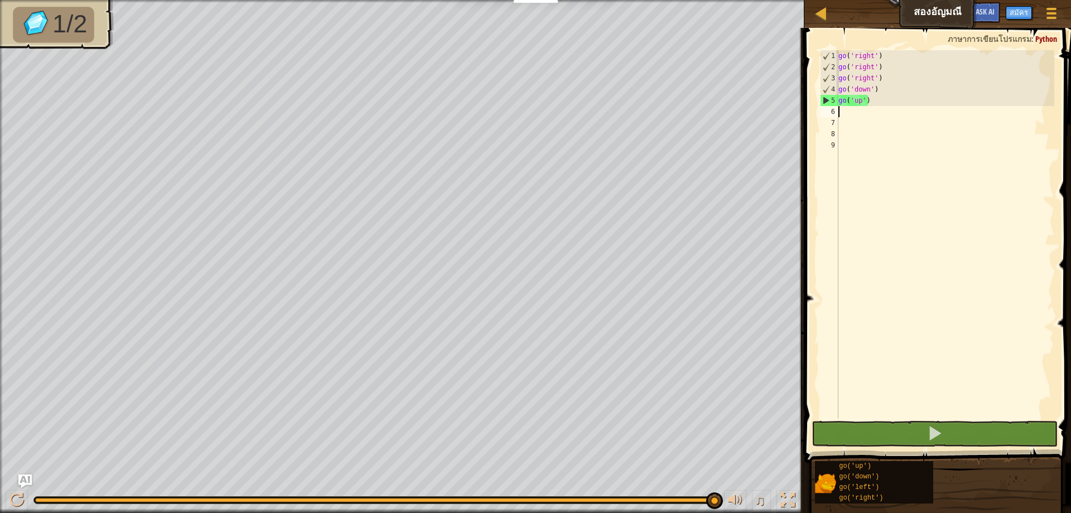
type textarea "g"
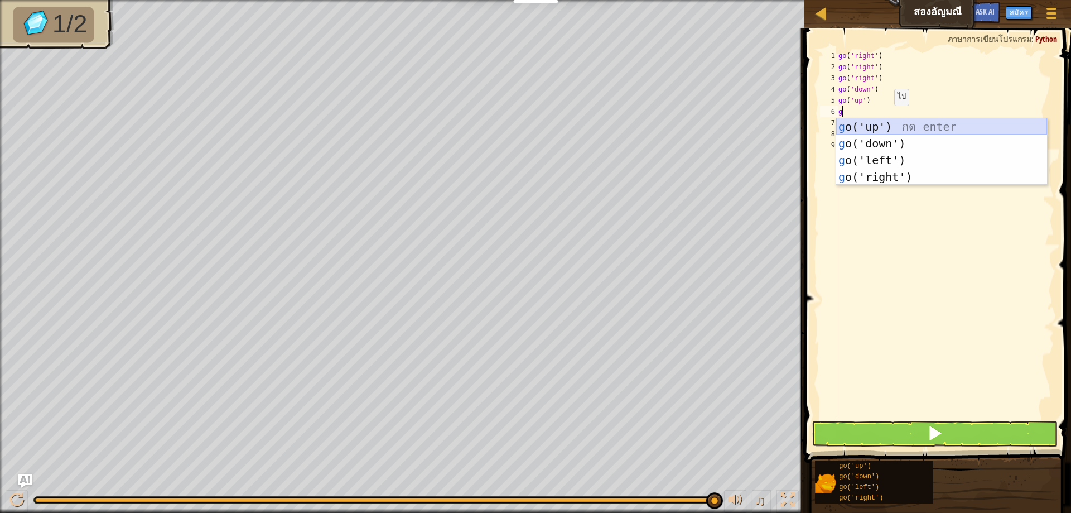
click at [883, 126] on div "g o('up') กด enter g o('down') กด enter g o('left') กด enter g o('right') กด en…" at bounding box center [941, 168] width 211 height 100
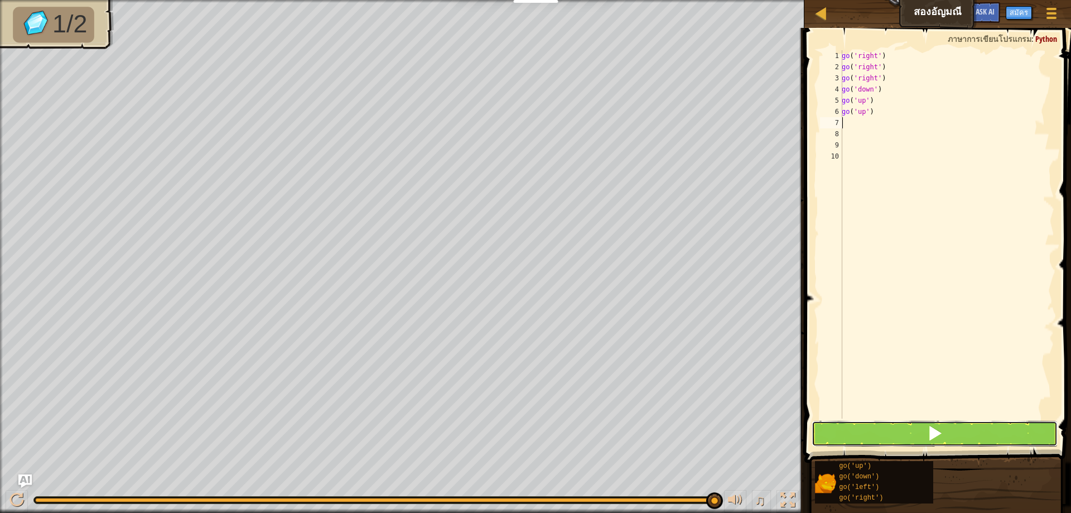
click at [846, 437] on button at bounding box center [935, 434] width 246 height 26
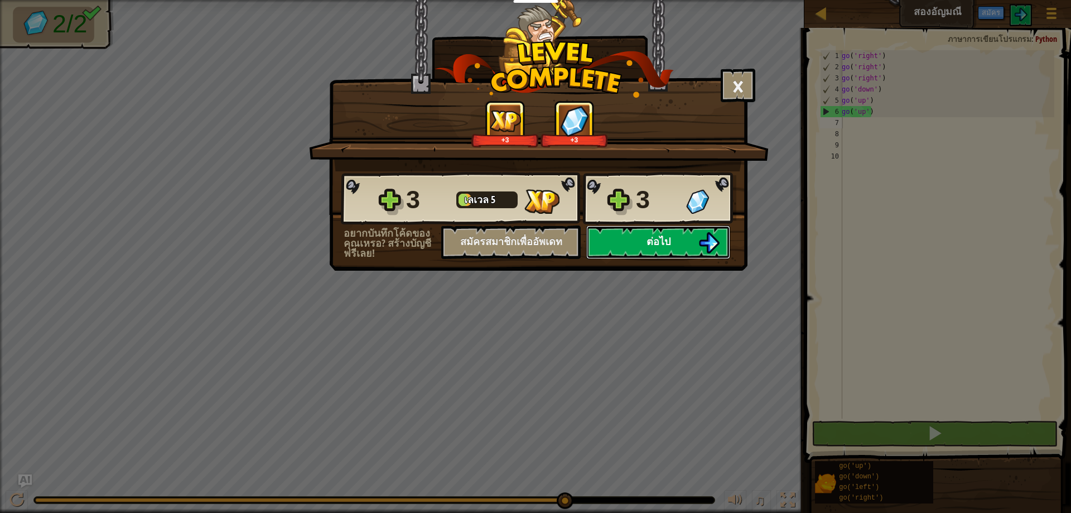
click at [656, 242] on span "ต่อไป" at bounding box center [659, 241] width 24 height 14
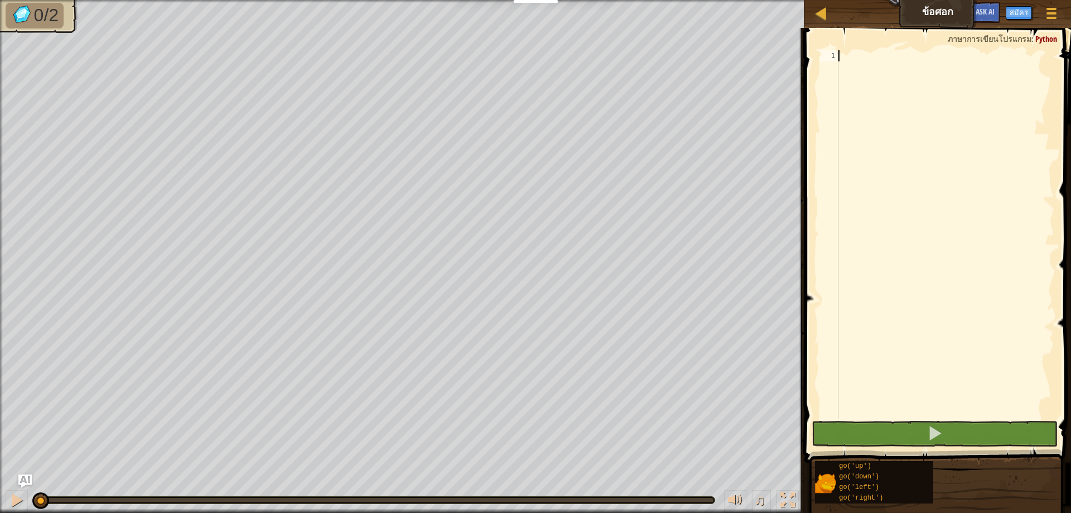
type textarea "g"
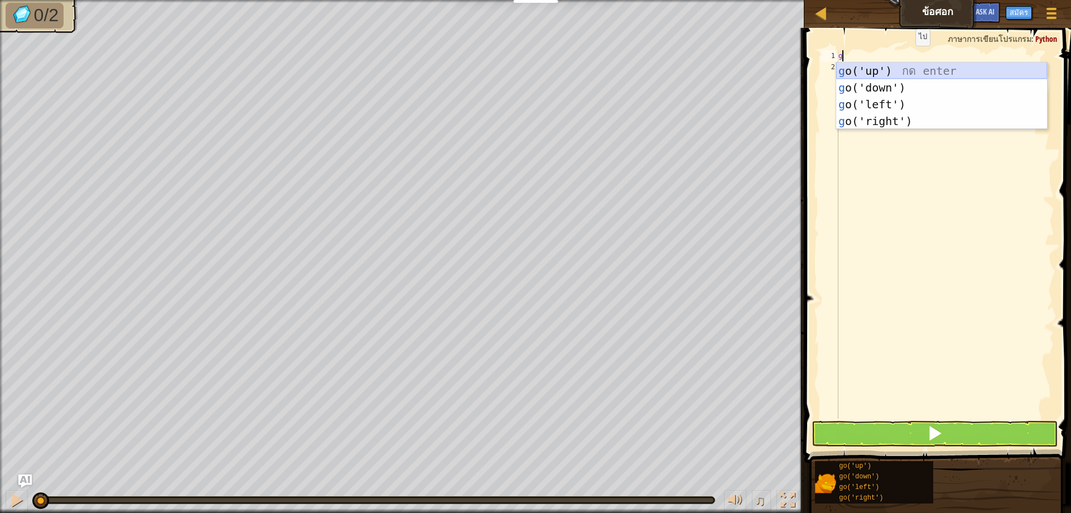
click at [910, 69] on div "g o('up') กด enter g o('down') กด enter g o('left') กด enter g o('right') กด en…" at bounding box center [941, 112] width 211 height 100
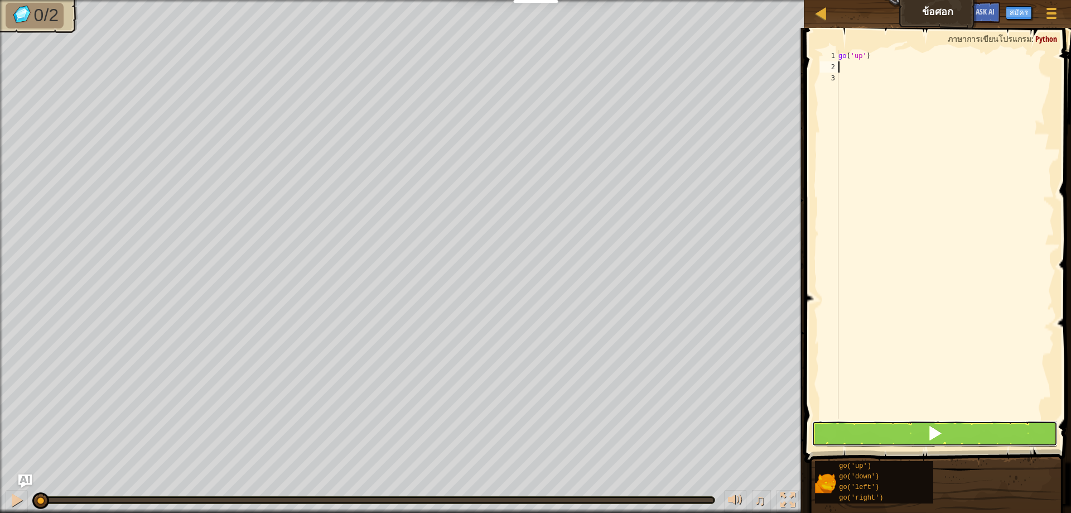
click at [939, 434] on span at bounding box center [935, 433] width 16 height 16
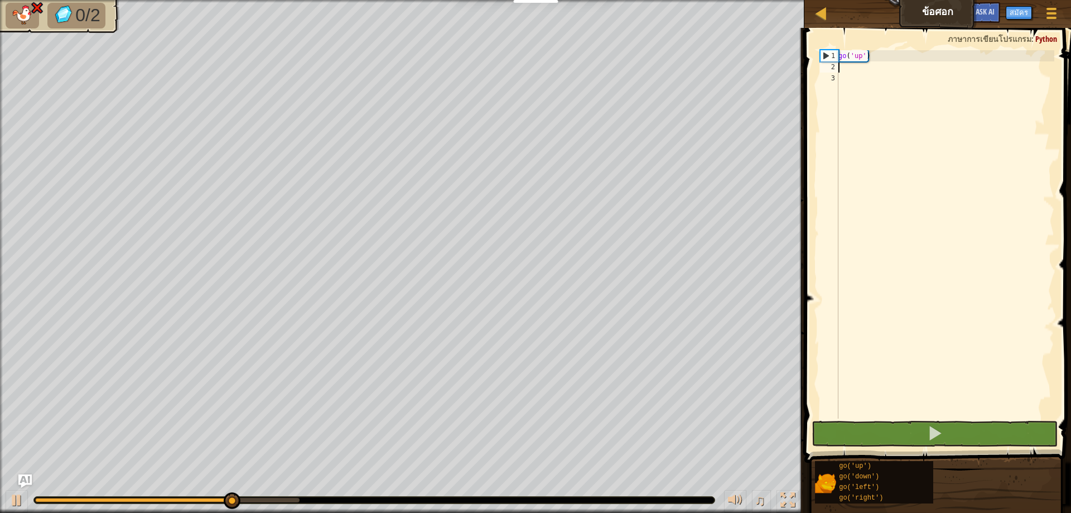
click at [872, 59] on div "go ( 'up' )" at bounding box center [945, 245] width 218 height 391
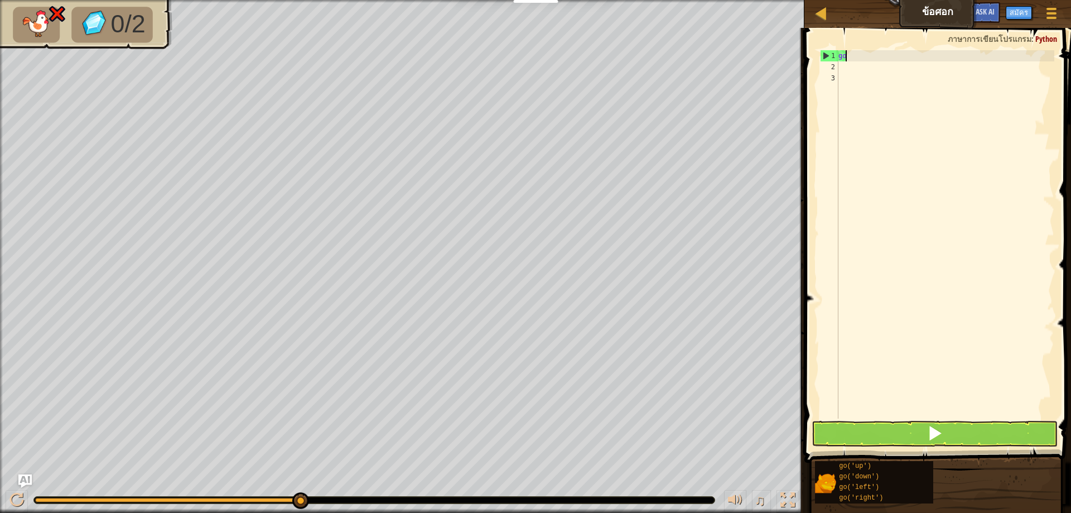
type textarea "g"
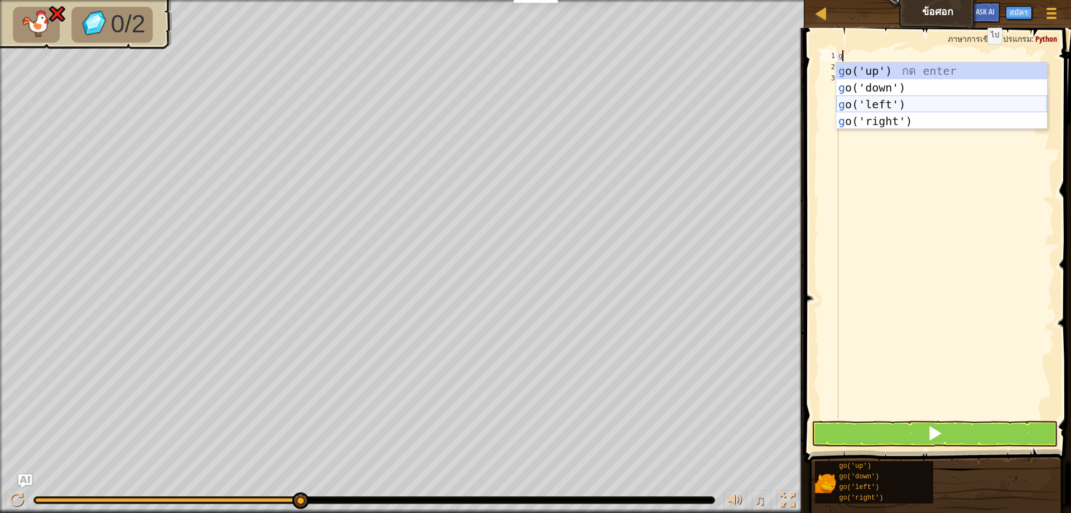
click at [897, 98] on div "g o('up') กด enter g o('down') กด enter g o('left') กด enter g o('right') กด en…" at bounding box center [941, 112] width 211 height 100
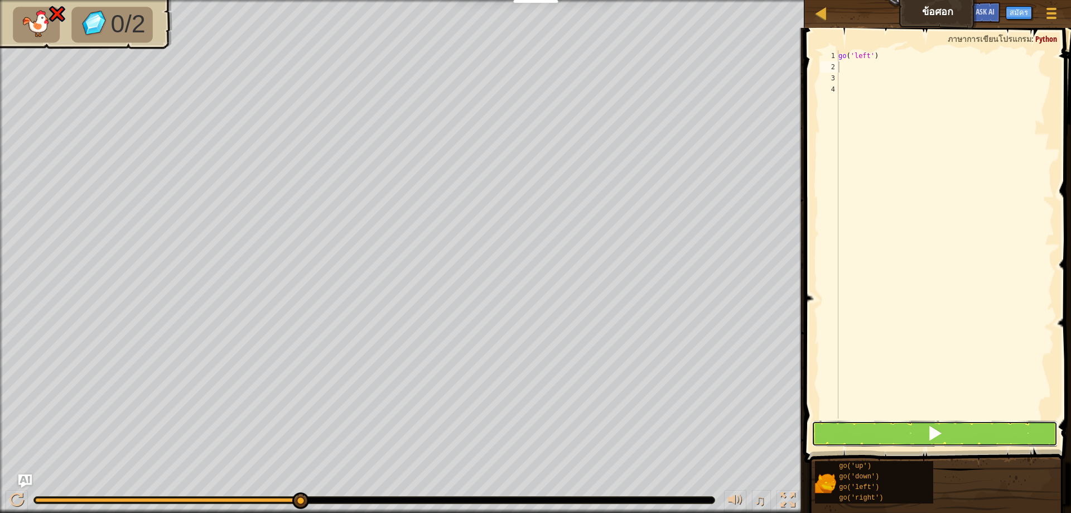
click at [897, 429] on button at bounding box center [935, 434] width 246 height 26
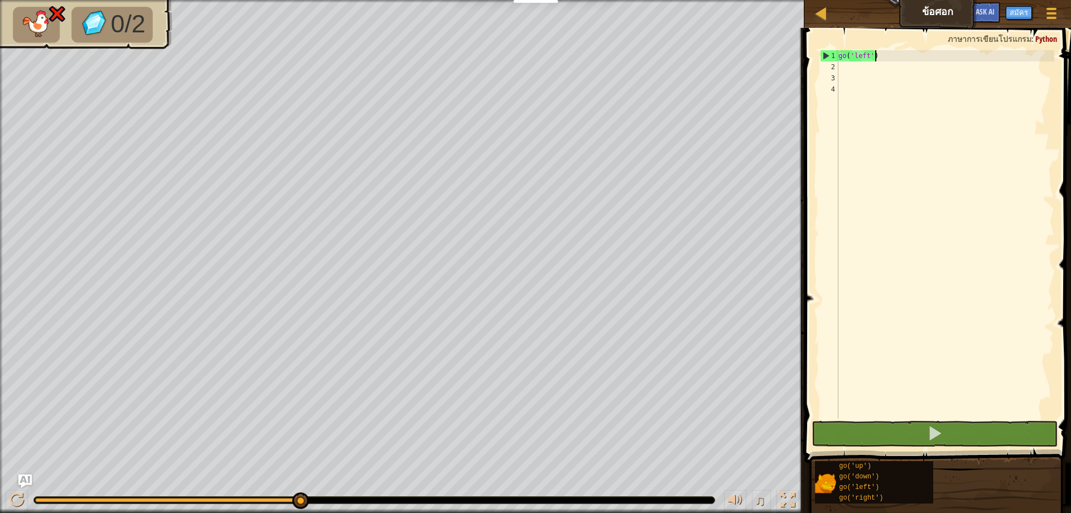
click at [883, 55] on div "go ( 'left' )" at bounding box center [945, 245] width 218 height 391
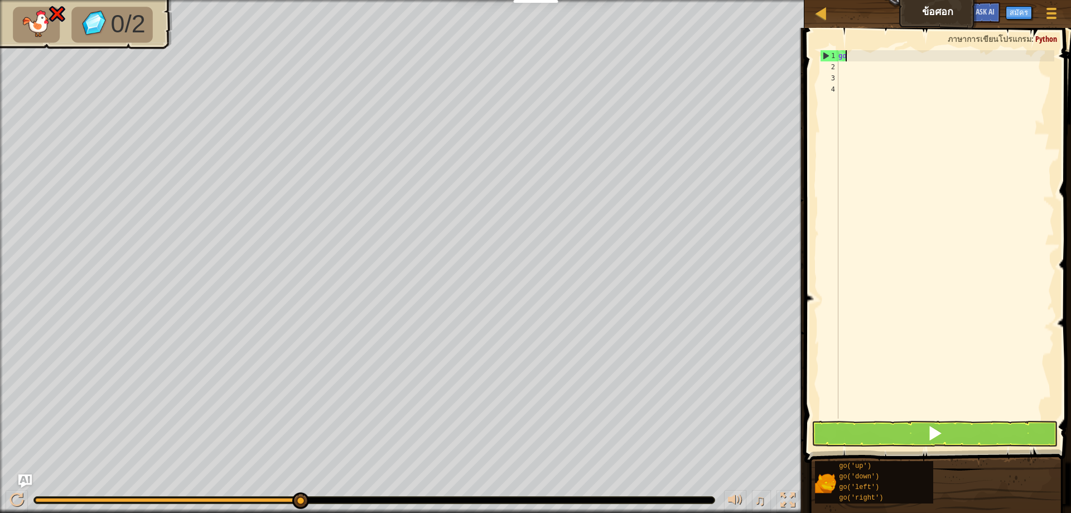
type textarea "g"
click at [932, 424] on button at bounding box center [935, 434] width 246 height 26
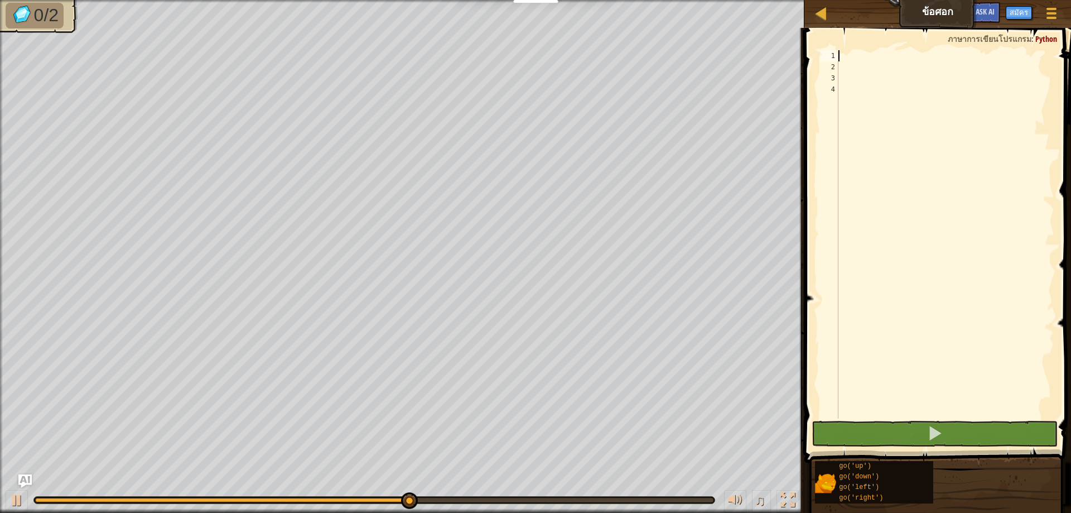
type textarea "g"
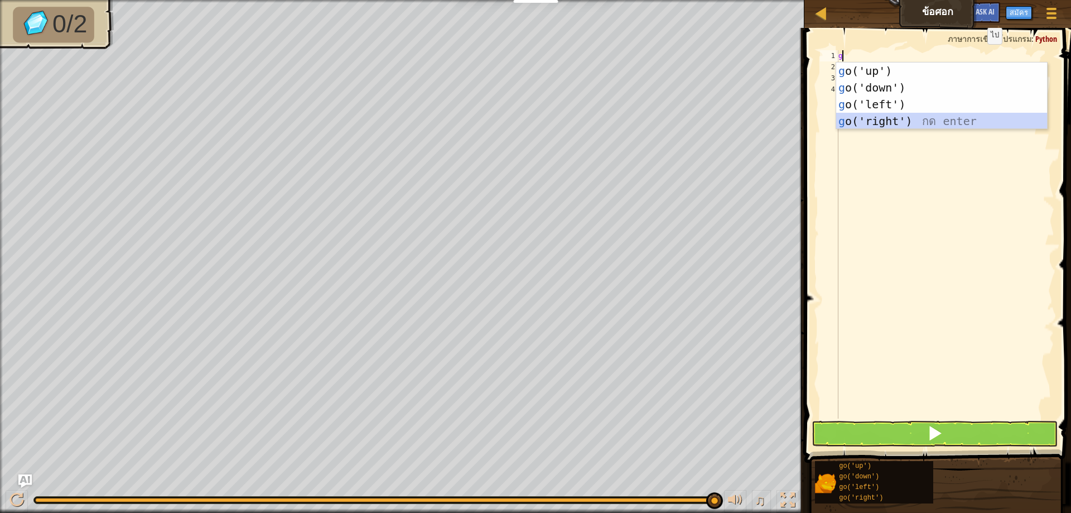
click at [891, 115] on div "g o('up') กด enter g o('down') กด enter g o('left') กด enter g o('right') กด en…" at bounding box center [941, 112] width 211 height 100
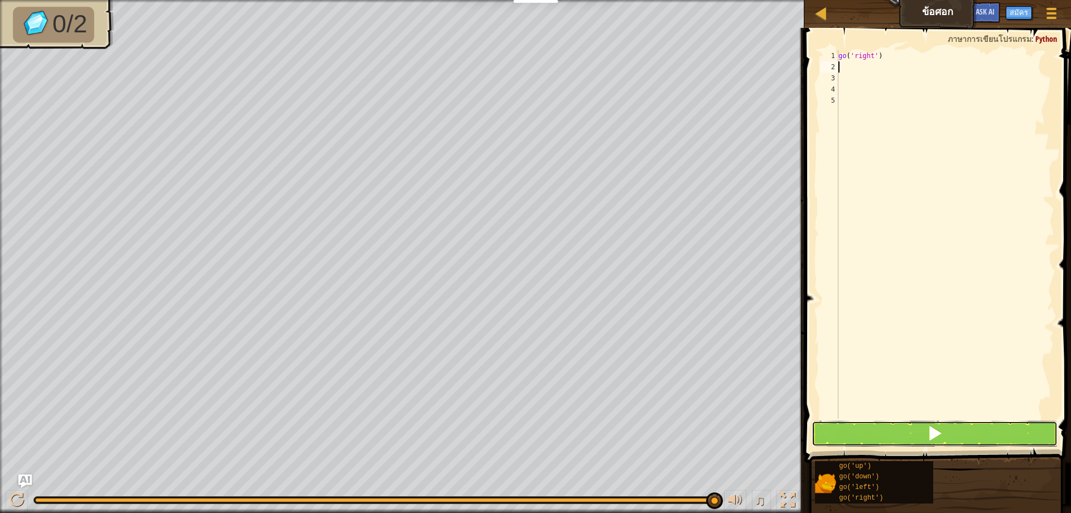
click at [909, 443] on button at bounding box center [935, 434] width 246 height 26
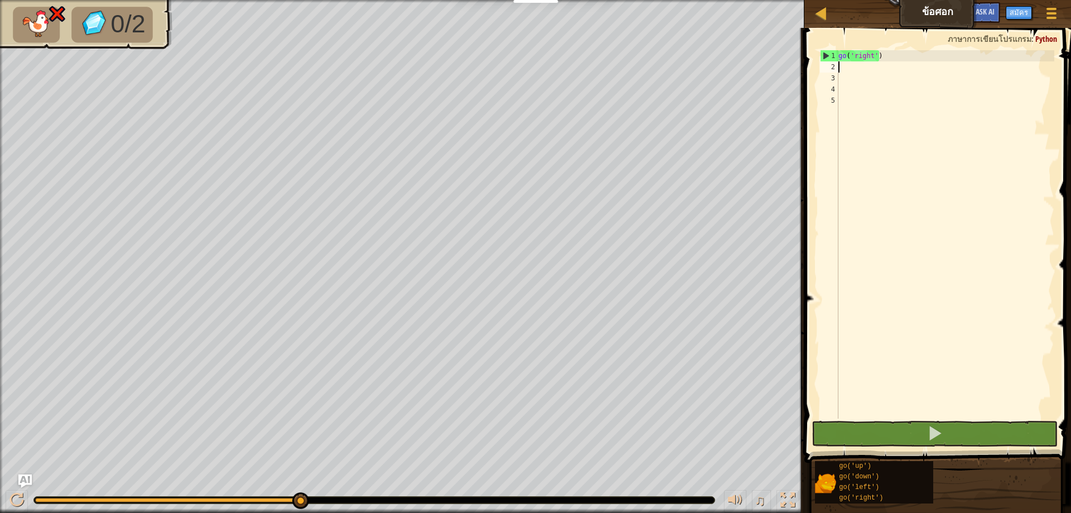
click at [888, 56] on div "go ( 'right' )" at bounding box center [945, 245] width 218 height 391
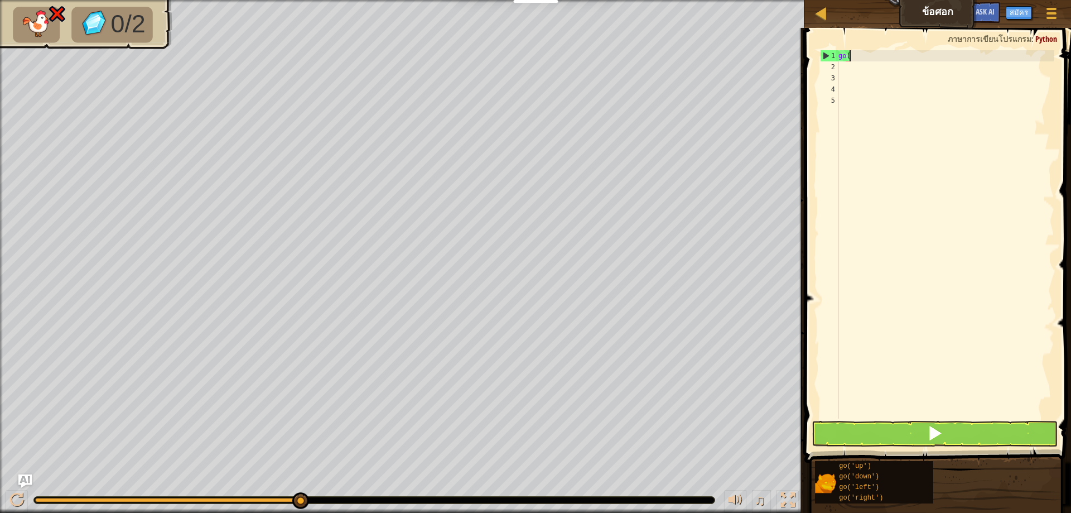
type textarea "g"
click at [980, 427] on button at bounding box center [935, 434] width 246 height 26
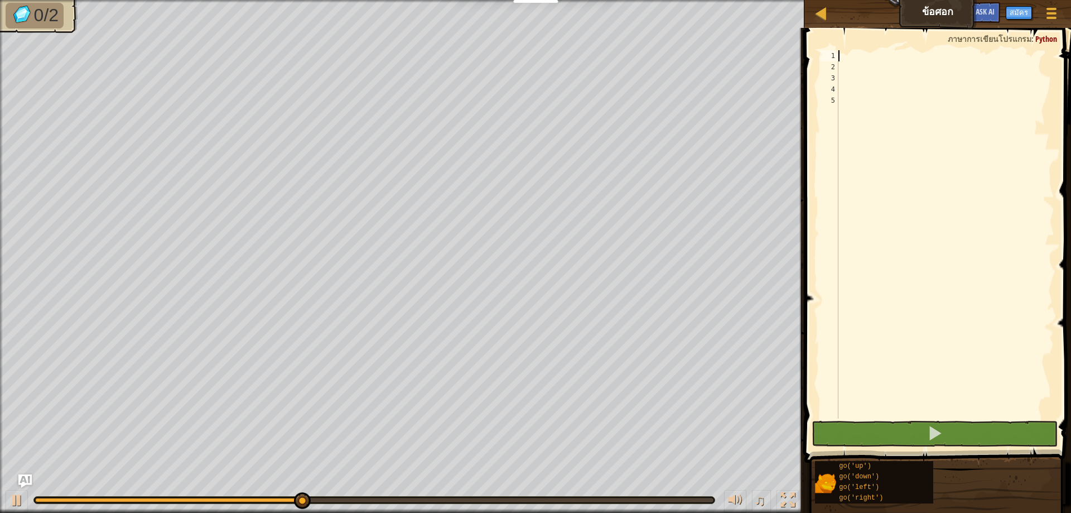
type textarea "g"
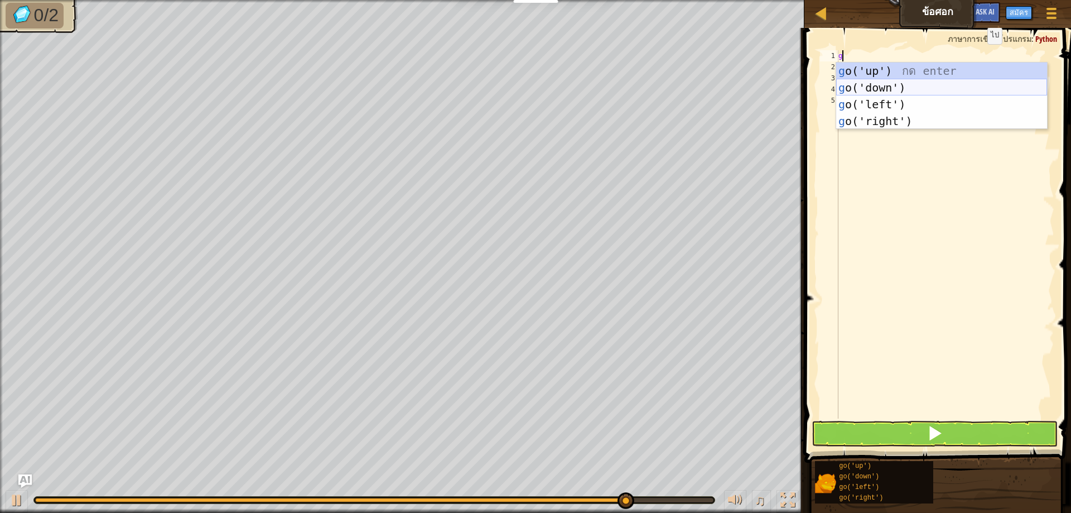
click at [892, 81] on div "g o('up') กด enter g o('down') กด enter g o('left') กด enter g o('right') กด en…" at bounding box center [941, 112] width 211 height 100
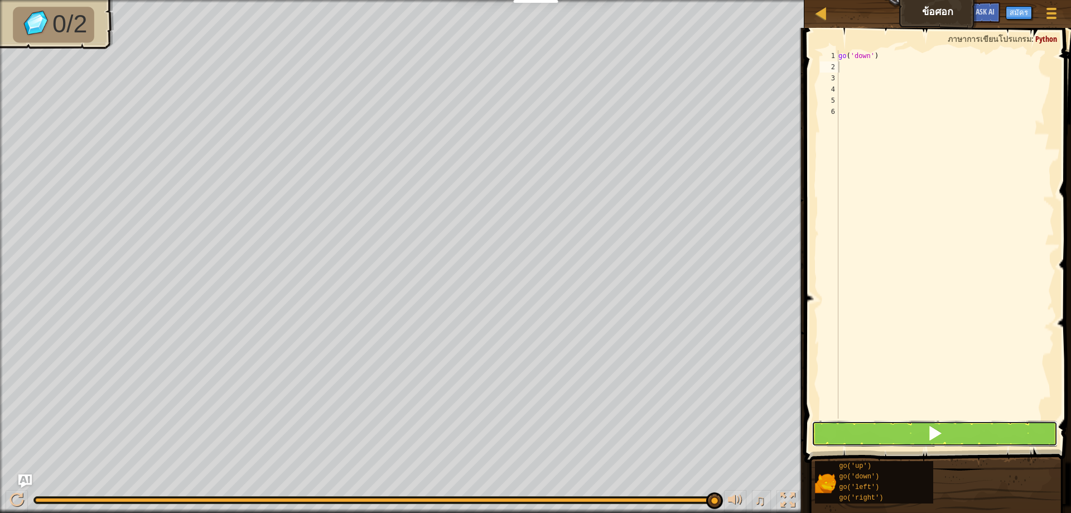
click at [865, 434] on button at bounding box center [935, 434] width 246 height 26
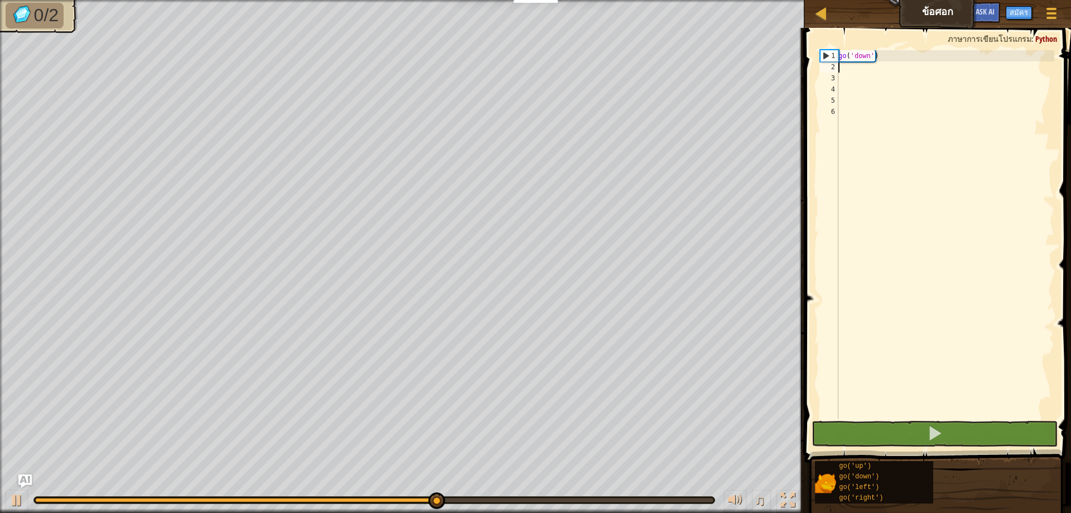
type textarea "g"
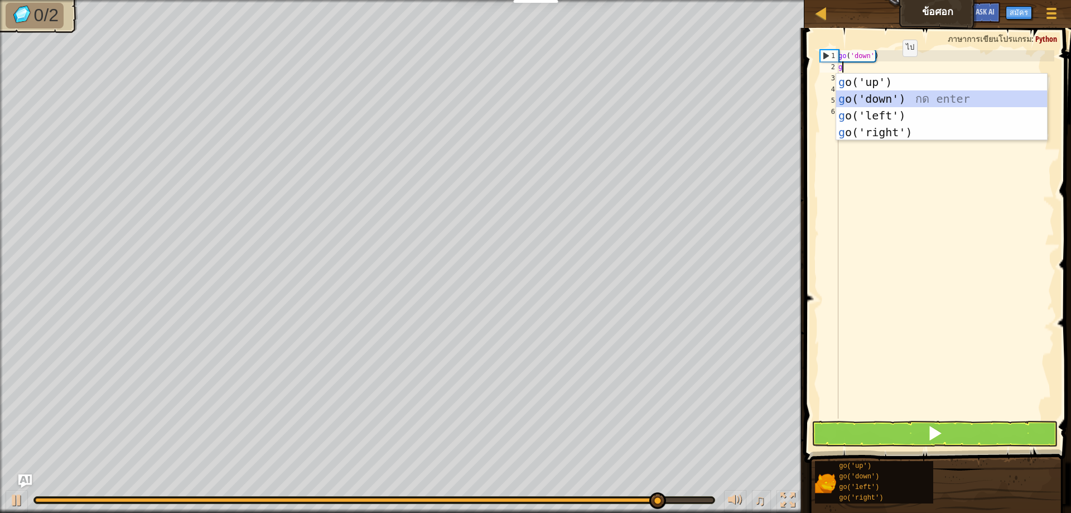
click at [888, 100] on div "g o('up') กด enter g o('down') กด enter g o('left') กด enter g o('right') กด en…" at bounding box center [941, 124] width 211 height 100
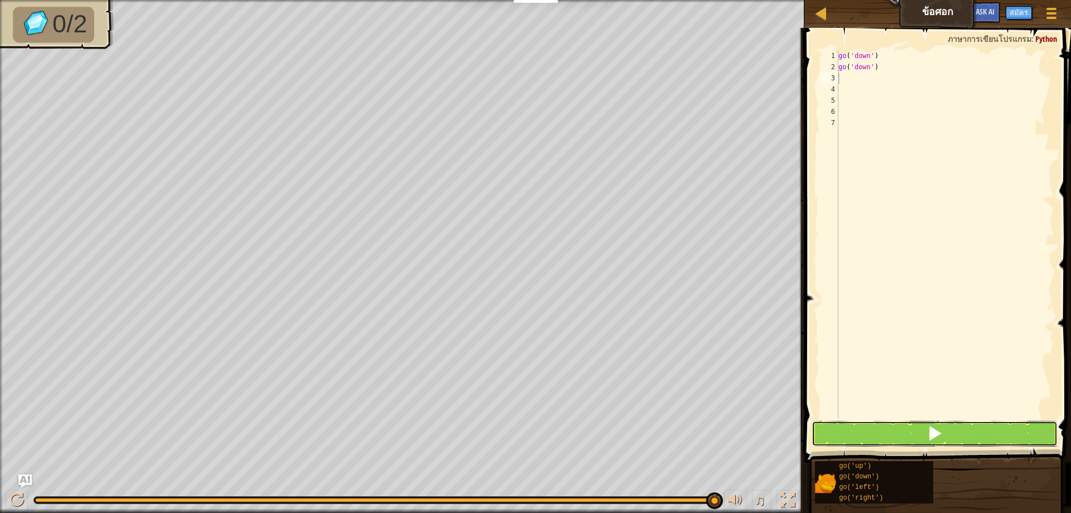
click at [917, 434] on button at bounding box center [935, 434] width 246 height 26
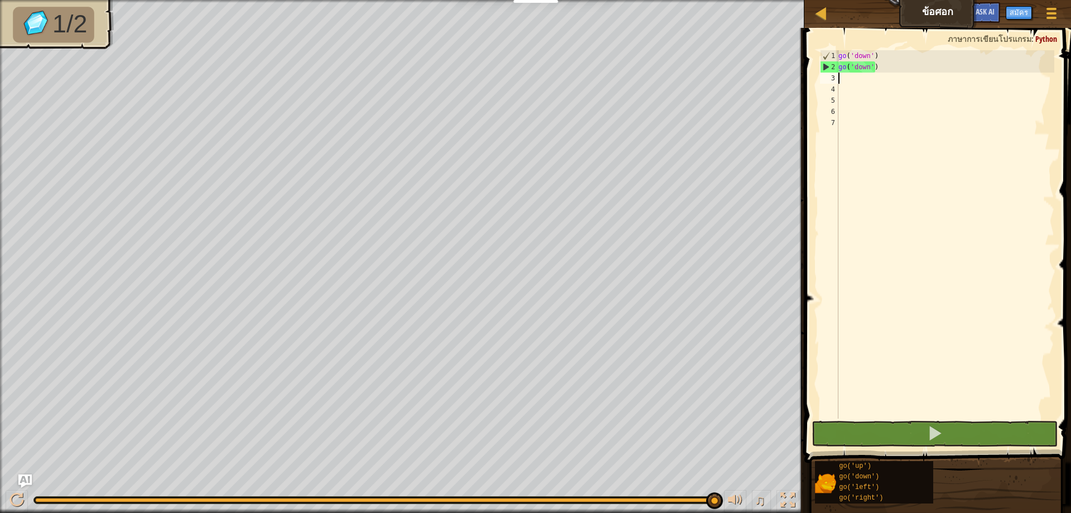
type textarea "g"
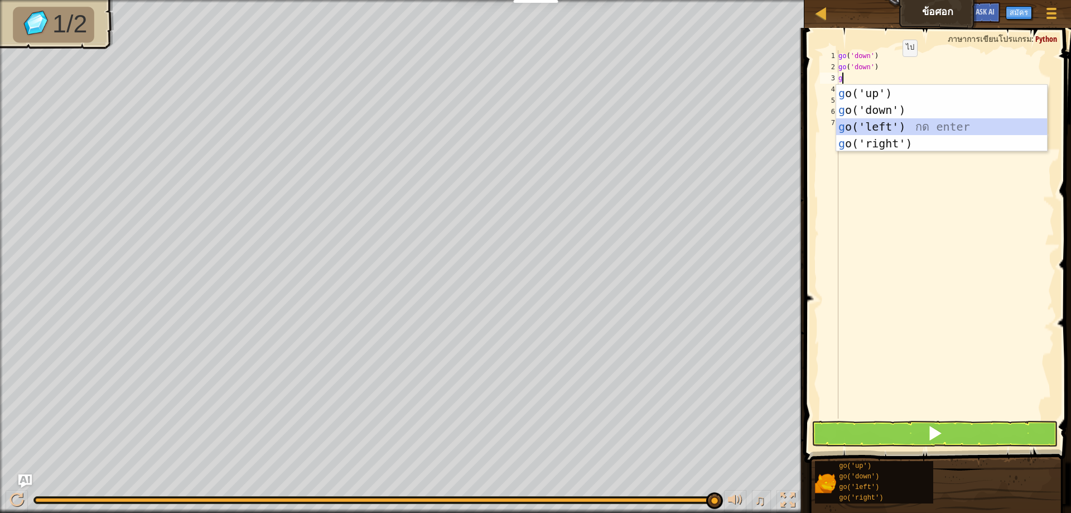
click at [878, 122] on div "g o('up') กด enter g o('down') กด enter g o('left') กด enter g o('right') กด en…" at bounding box center [941, 135] width 211 height 100
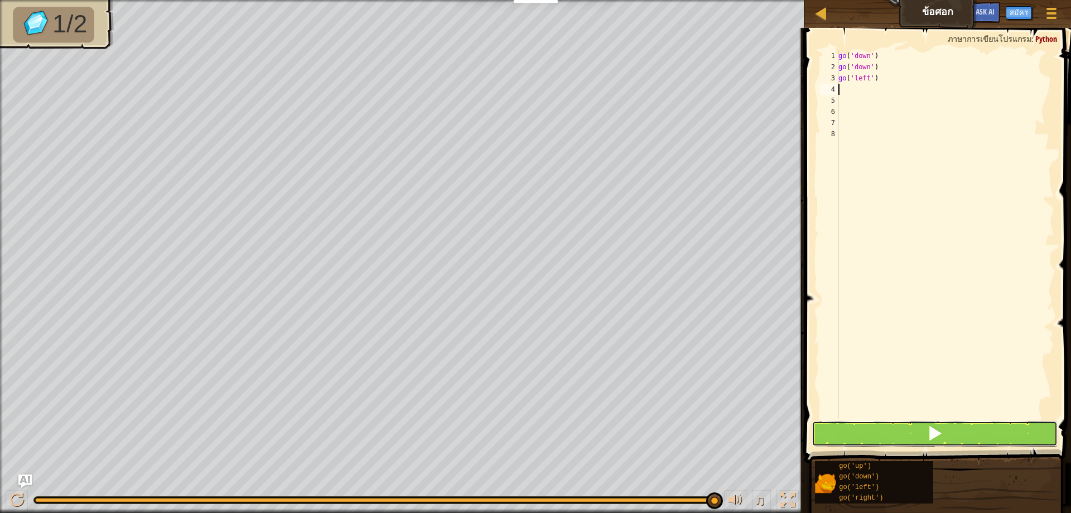
click at [906, 430] on button at bounding box center [935, 434] width 246 height 26
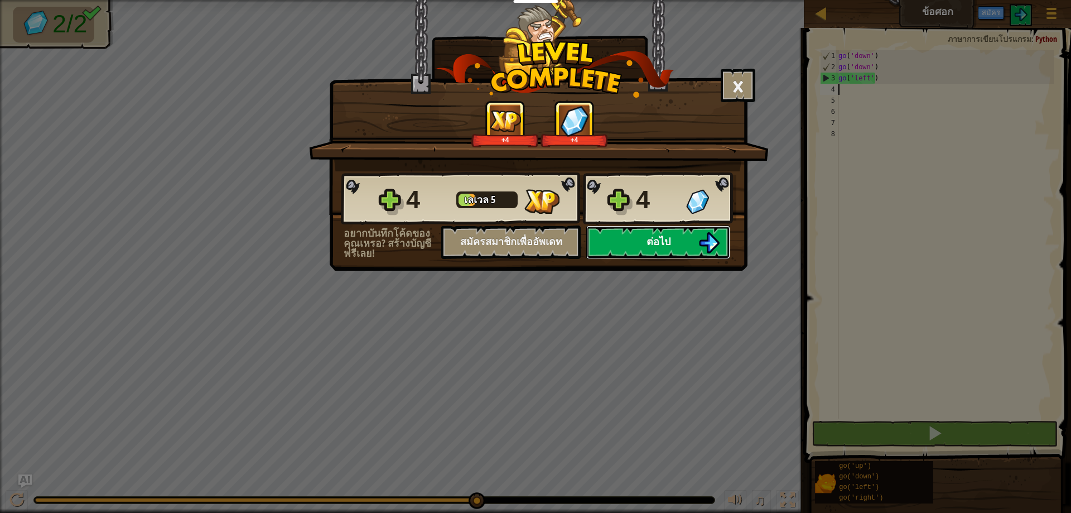
click at [707, 247] on img at bounding box center [709, 242] width 21 height 21
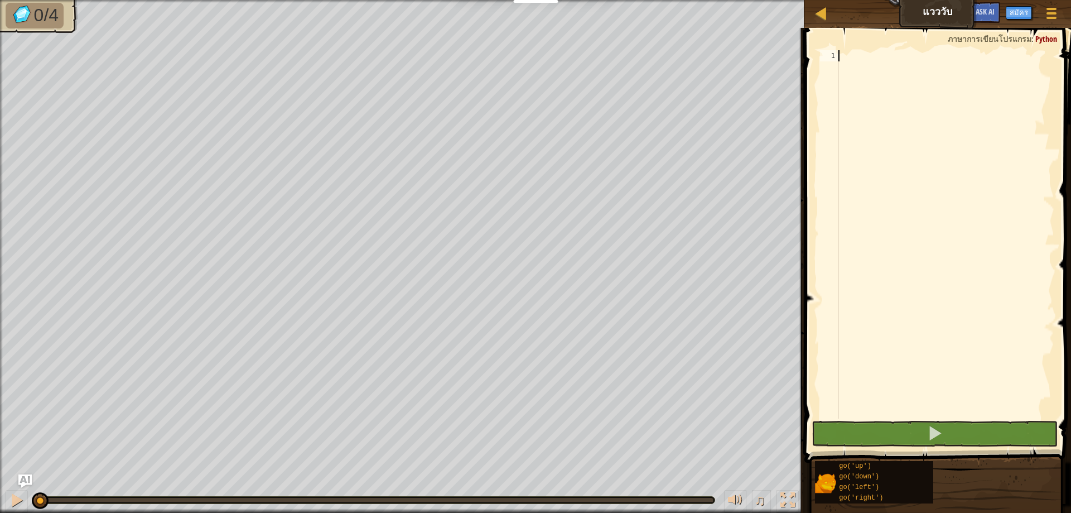
type textarea "g"
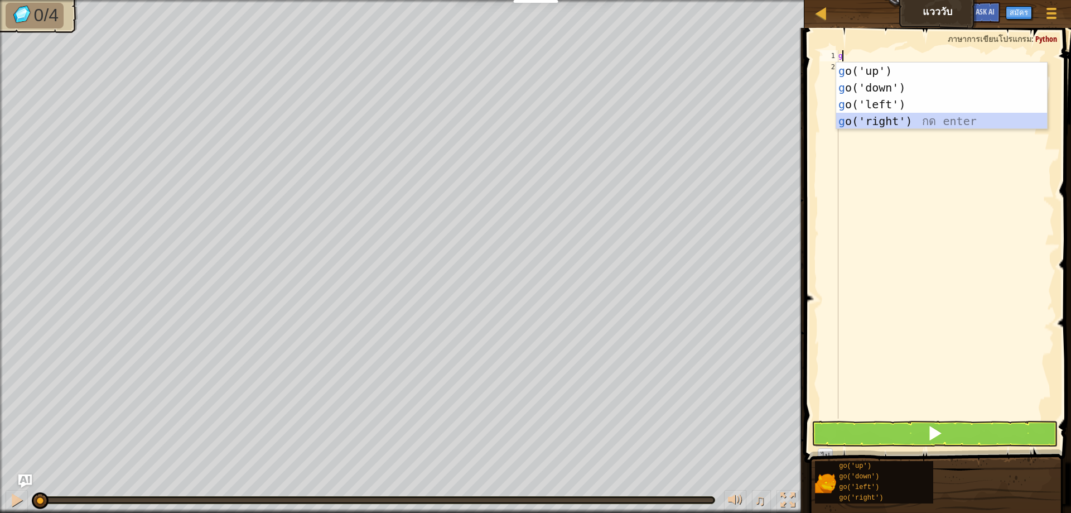
click at [869, 121] on div "g o('up') กด enter g o('down') กด enter g o('left') กด enter g o('right') กด en…" at bounding box center [941, 112] width 211 height 100
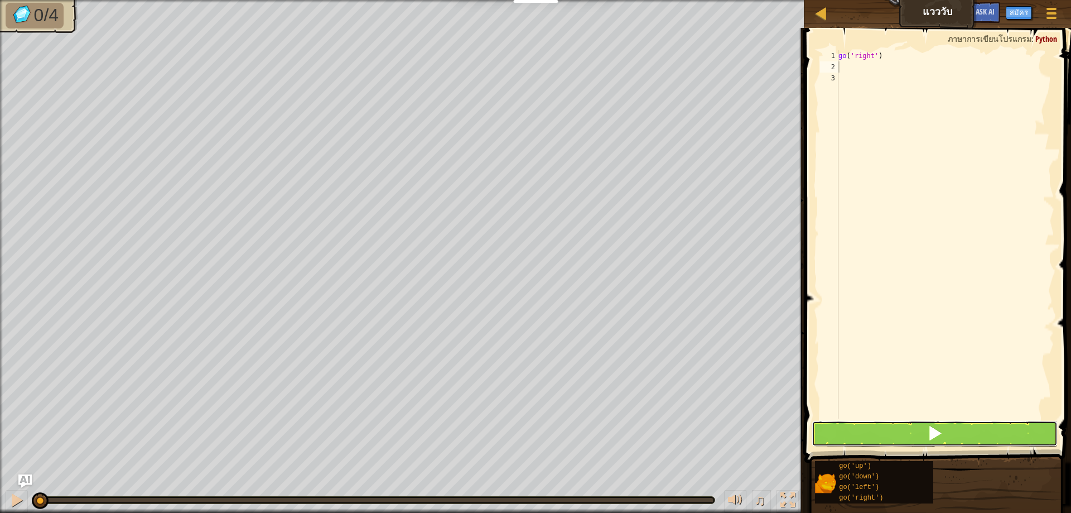
click at [874, 426] on button at bounding box center [935, 434] width 246 height 26
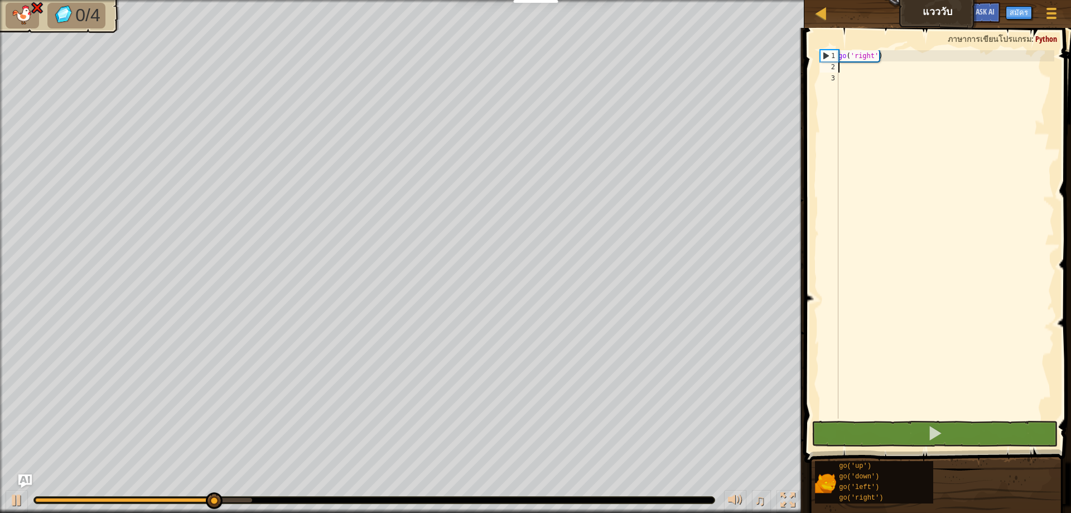
click at [882, 56] on div "go ( 'right' )" at bounding box center [945, 245] width 218 height 391
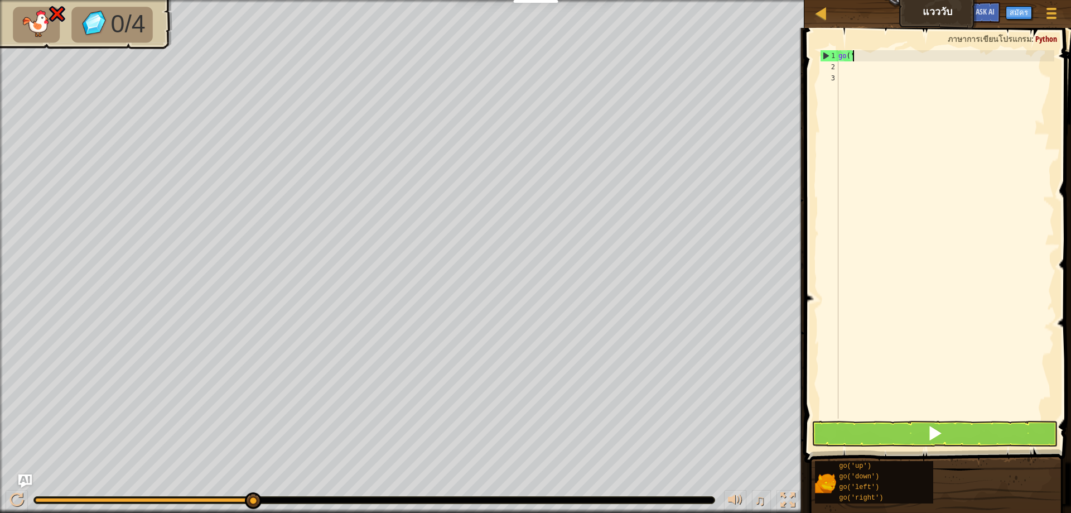
type textarea "g"
click at [971, 431] on button at bounding box center [935, 434] width 246 height 26
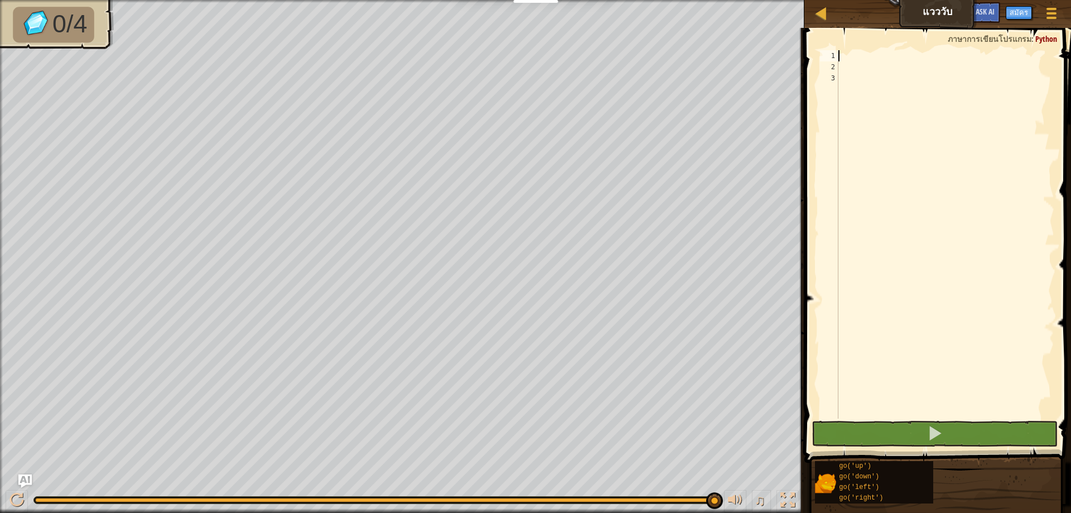
type textarea "g"
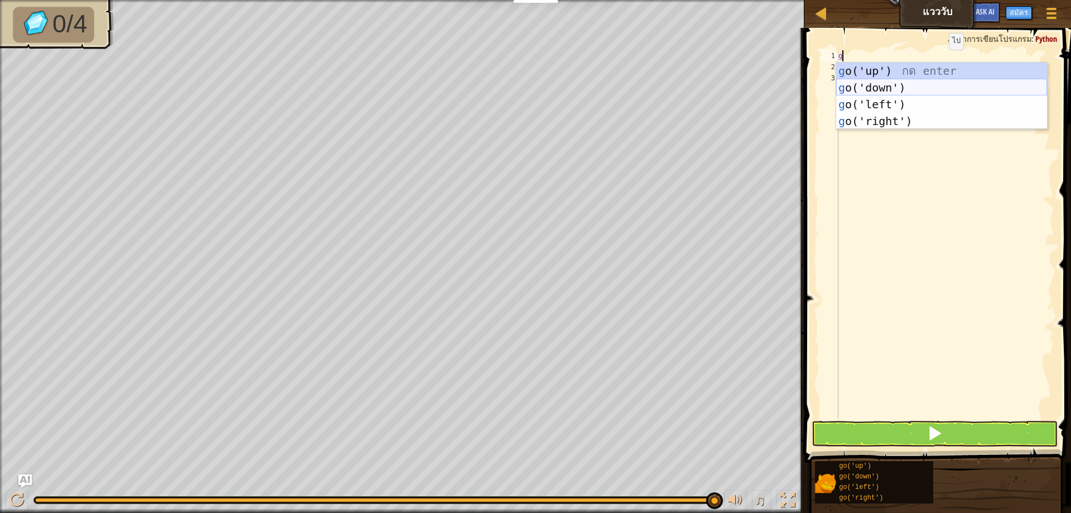
click at [913, 84] on div "g o('up') กด enter g o('down') กด enter g o('left') กด enter g o('right') กด en…" at bounding box center [941, 112] width 211 height 100
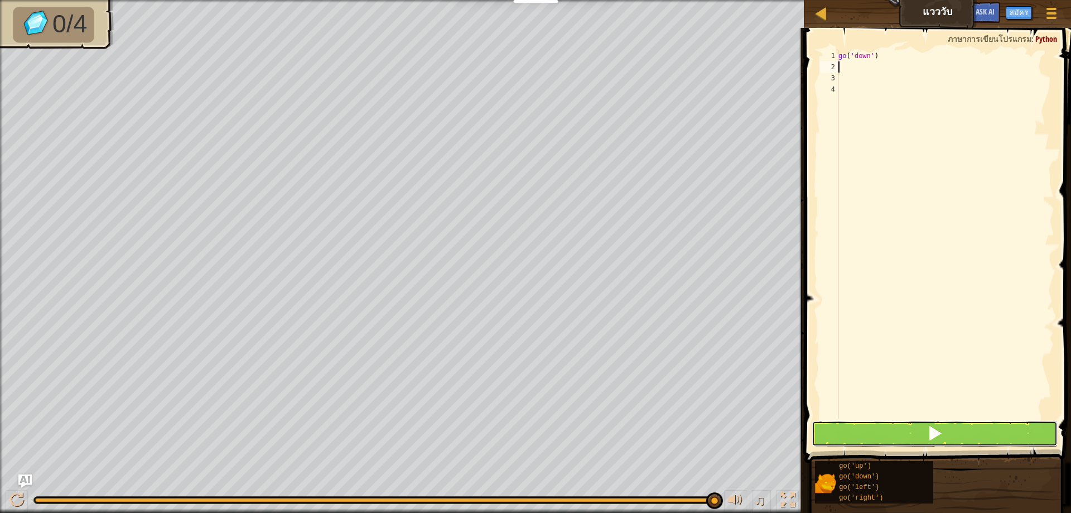
click at [855, 434] on button at bounding box center [935, 434] width 246 height 26
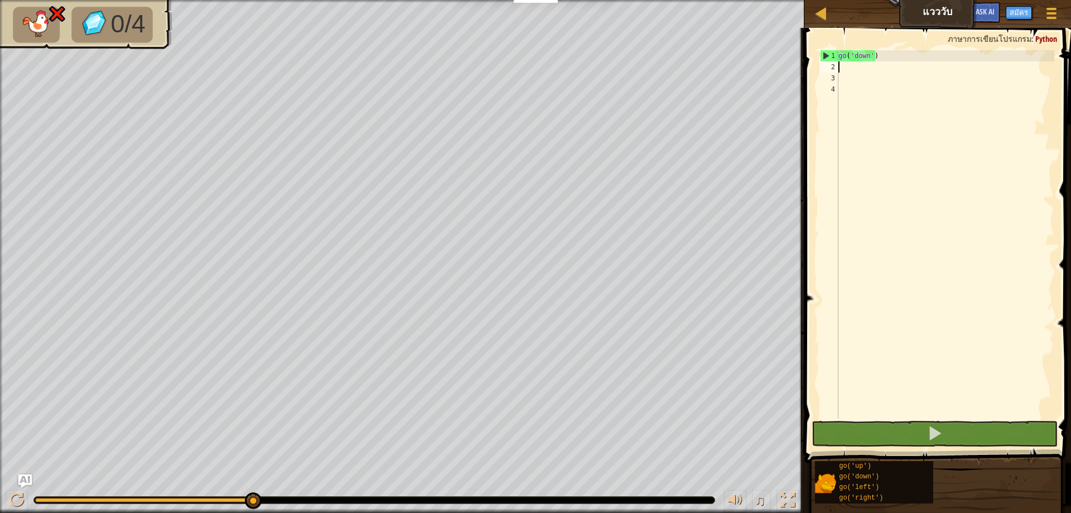
click at [874, 51] on div "go ( 'down' )" at bounding box center [945, 245] width 218 height 391
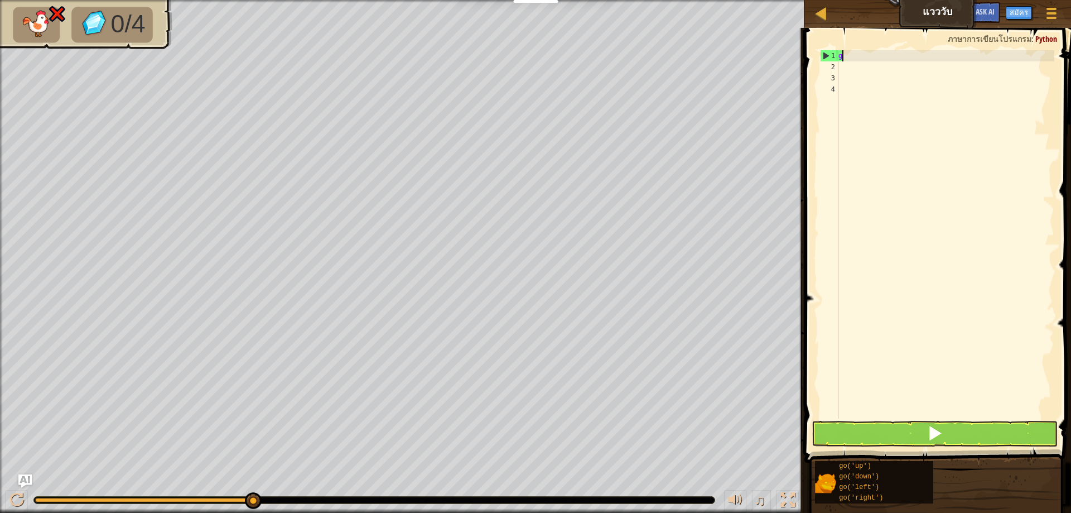
type textarea "g"
click at [959, 440] on button at bounding box center [935, 434] width 246 height 26
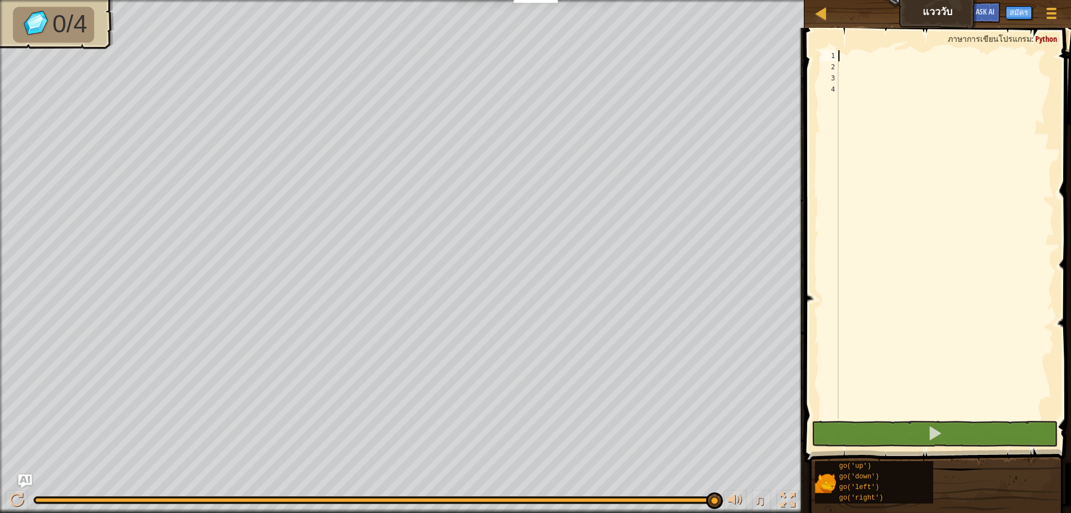
type textarea "g"
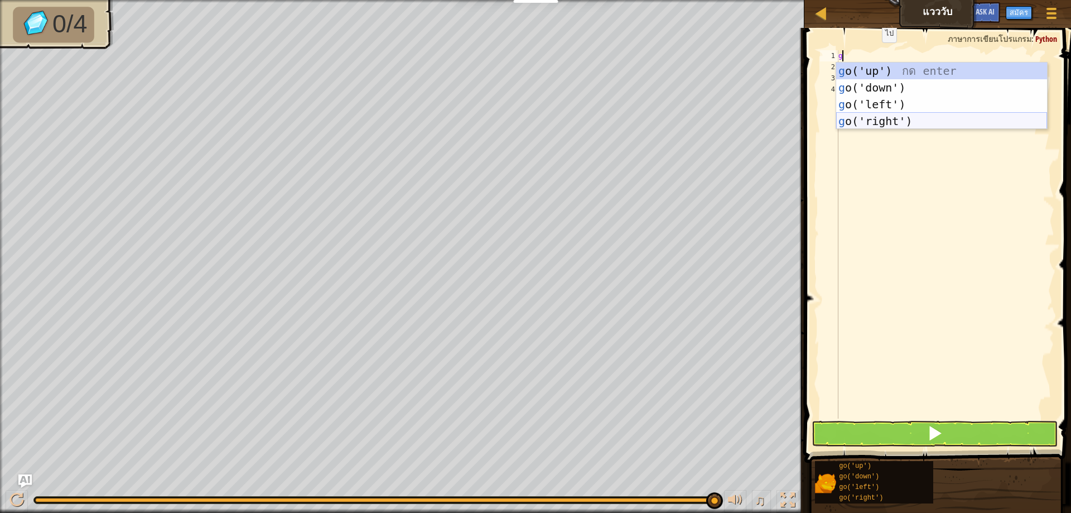
click at [893, 114] on div "g o('up') กด enter g o('down') กด enter g o('left') กด enter g o('right') กด en…" at bounding box center [941, 112] width 211 height 100
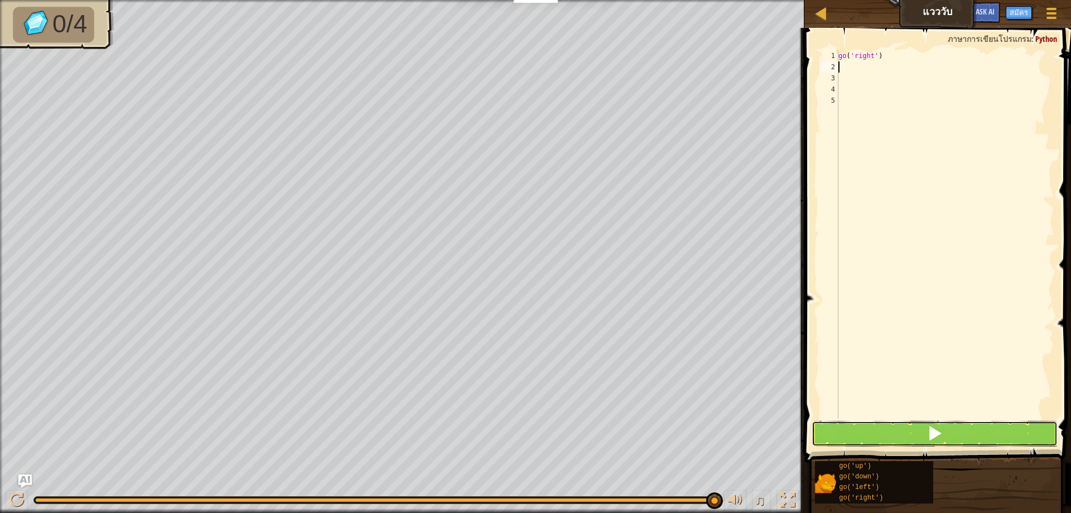
click at [908, 425] on button at bounding box center [935, 434] width 246 height 26
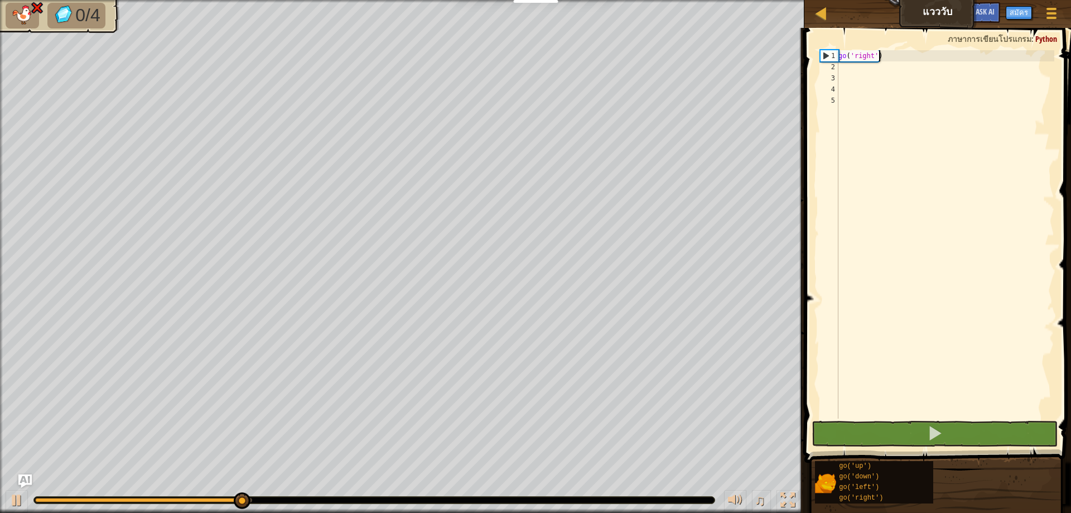
click at [889, 52] on div "go ( 'right' )" at bounding box center [945, 245] width 218 height 391
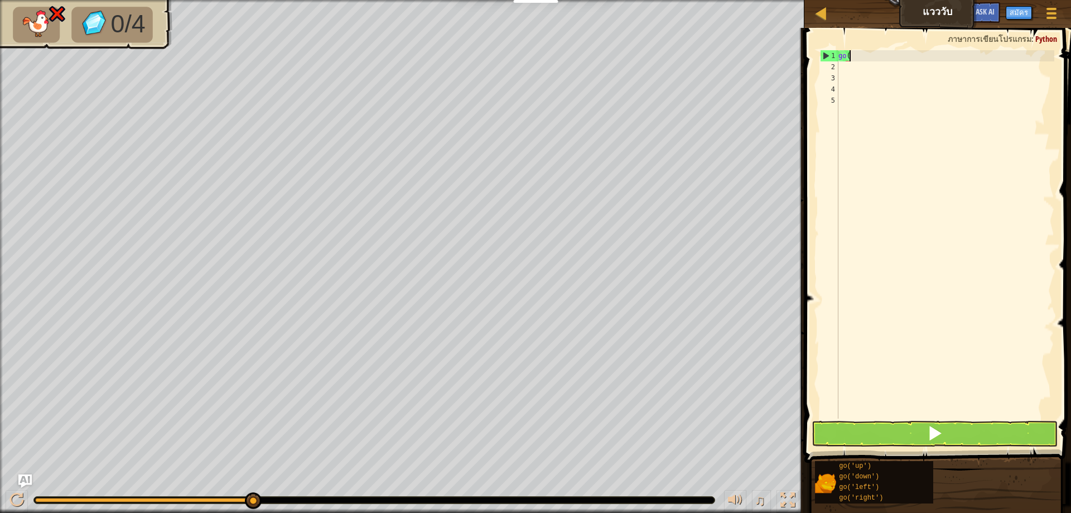
type textarea "g"
click at [899, 436] on button at bounding box center [935, 434] width 246 height 26
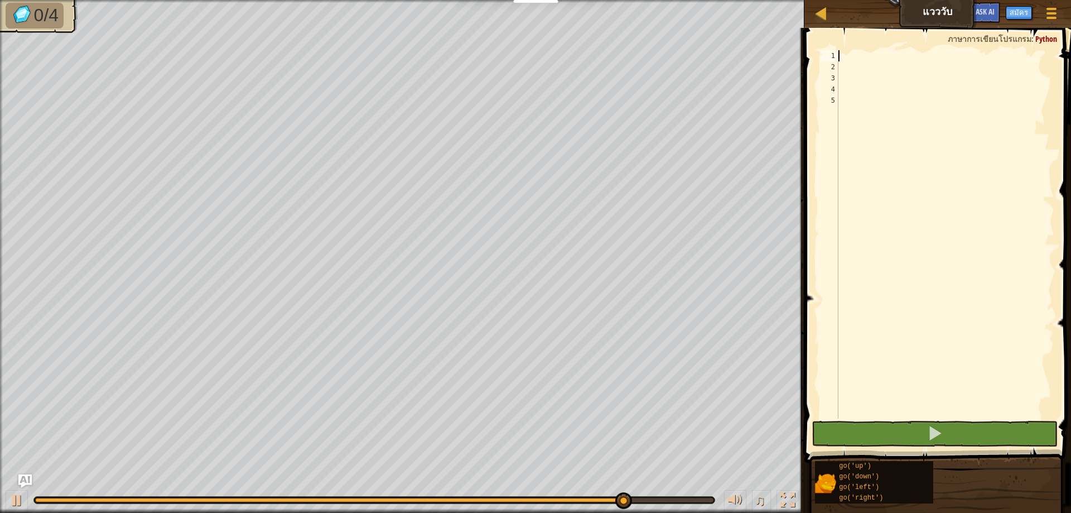
type textarea "g"
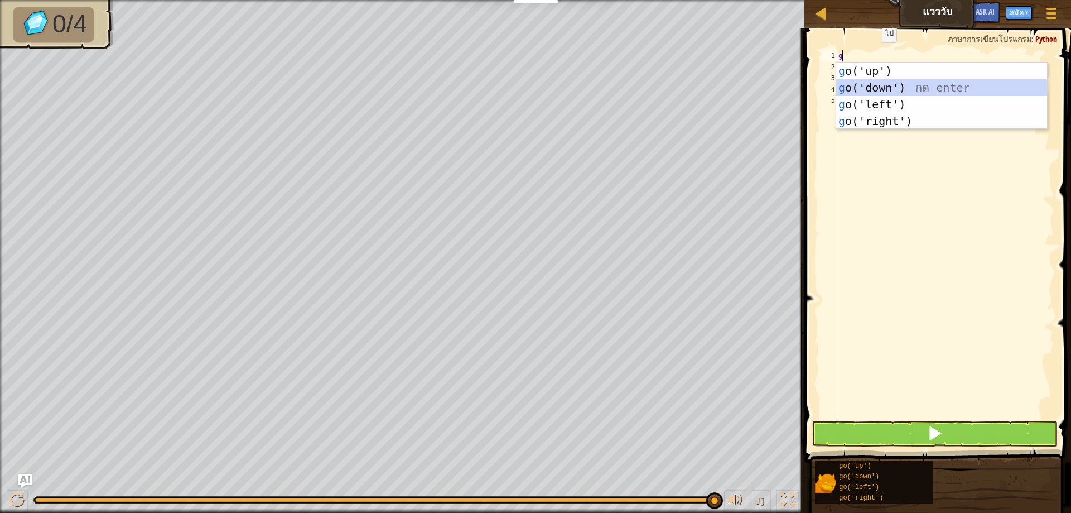
click at [886, 85] on div "g o('up') กด enter g o('down') กด enter g o('left') กด enter g o('right') กด en…" at bounding box center [941, 112] width 211 height 100
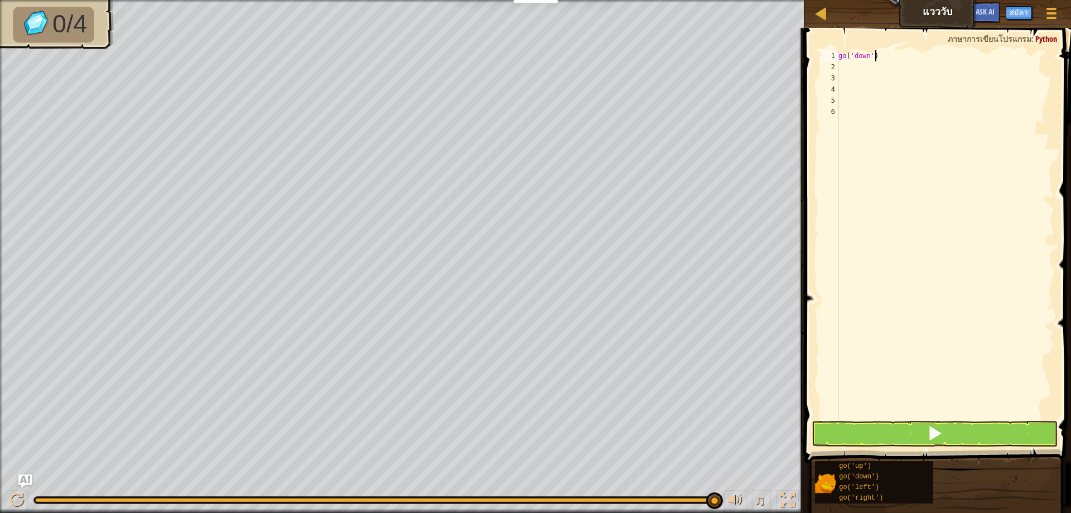
click at [886, 54] on div "go ( 'down' )" at bounding box center [945, 245] width 218 height 391
type textarea "g"
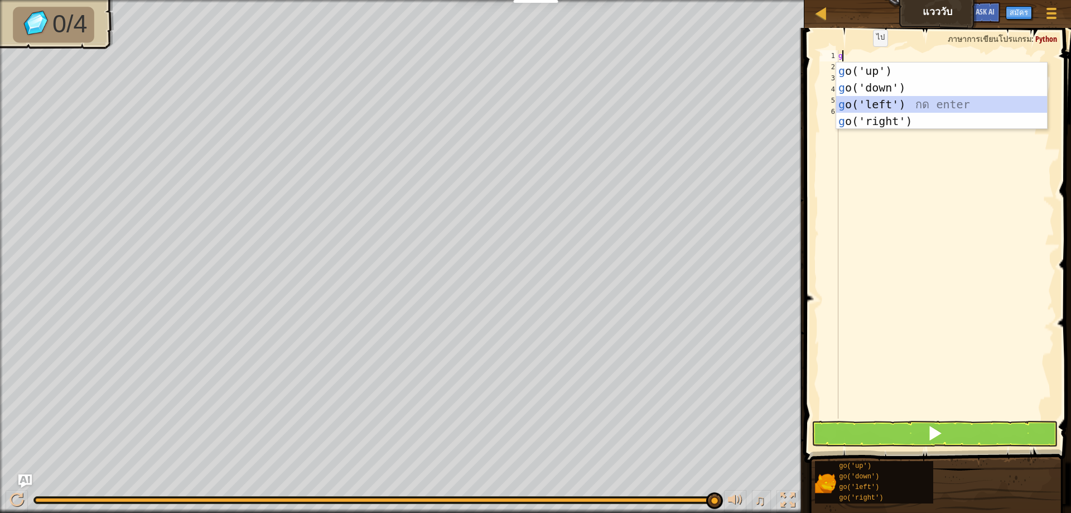
click at [907, 103] on div "g o('up') กด enter g o('down') กด enter g o('left') กด enter g o('right') กด en…" at bounding box center [941, 112] width 211 height 100
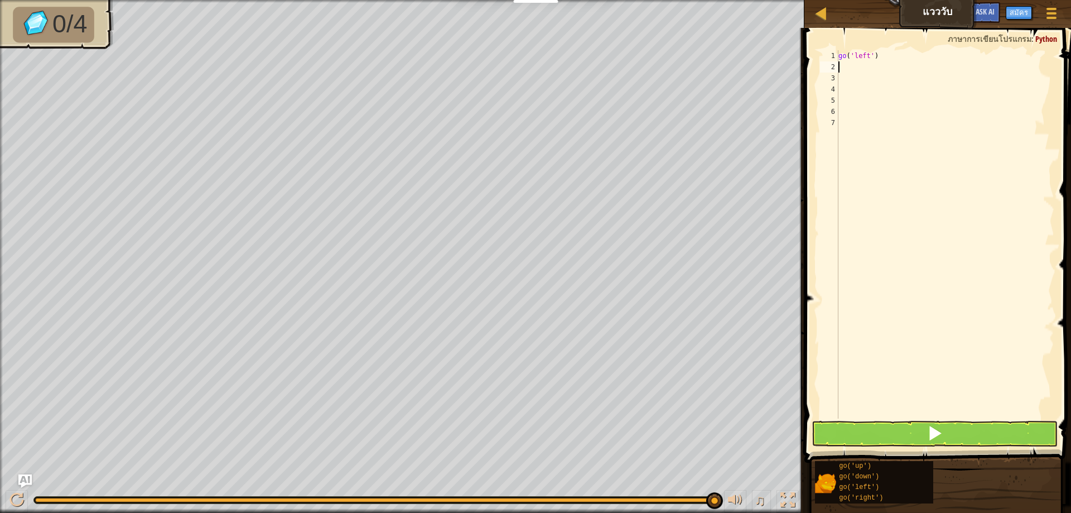
type textarea "g"
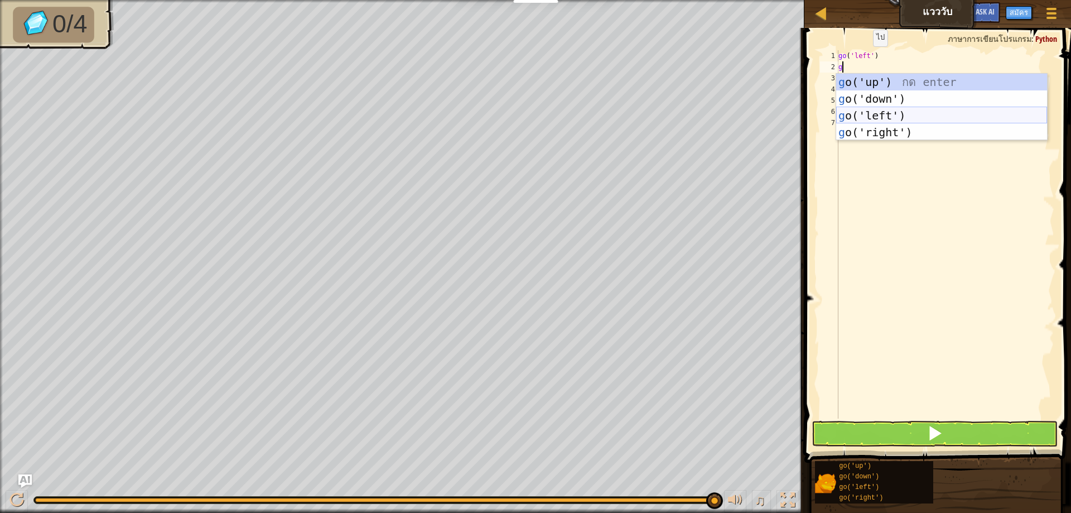
click at [860, 113] on div "g o('up') กด enter g o('down') กด enter g o('left') กด enter g o('right') กด en…" at bounding box center [941, 124] width 211 height 100
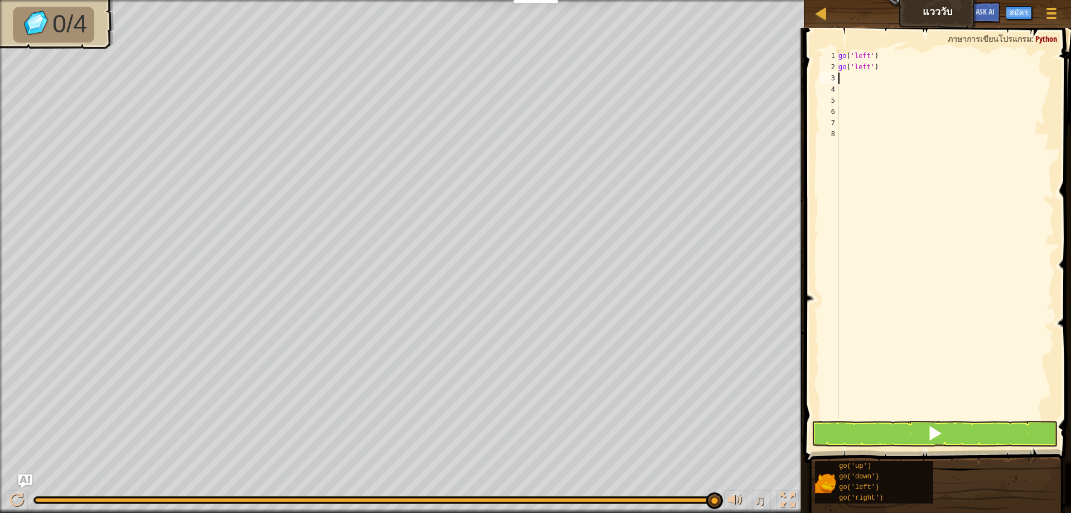
type textarea "g"
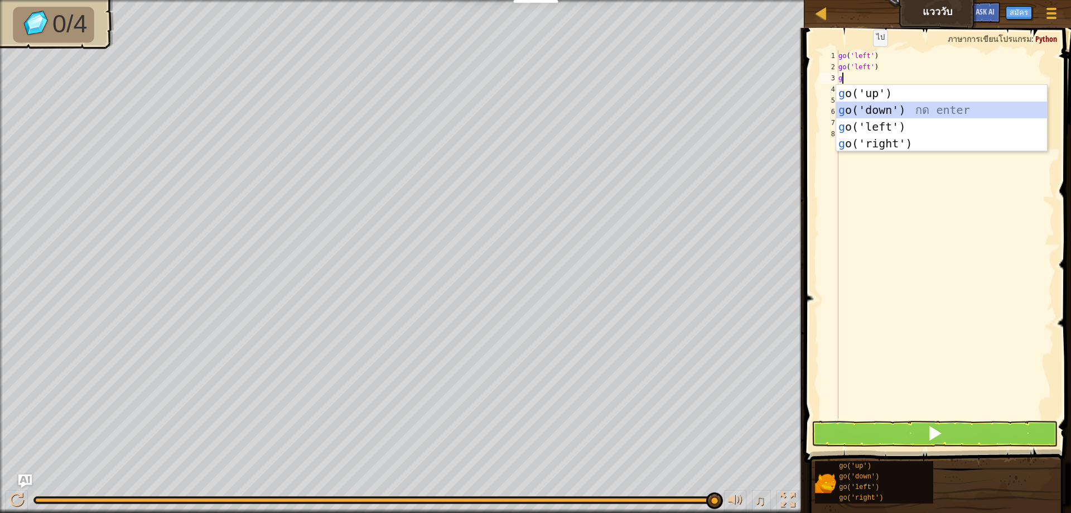
click at [868, 104] on div "g o('up') กด enter g o('down') กด enter g o('left') กด enter g o('right') กด en…" at bounding box center [941, 135] width 211 height 100
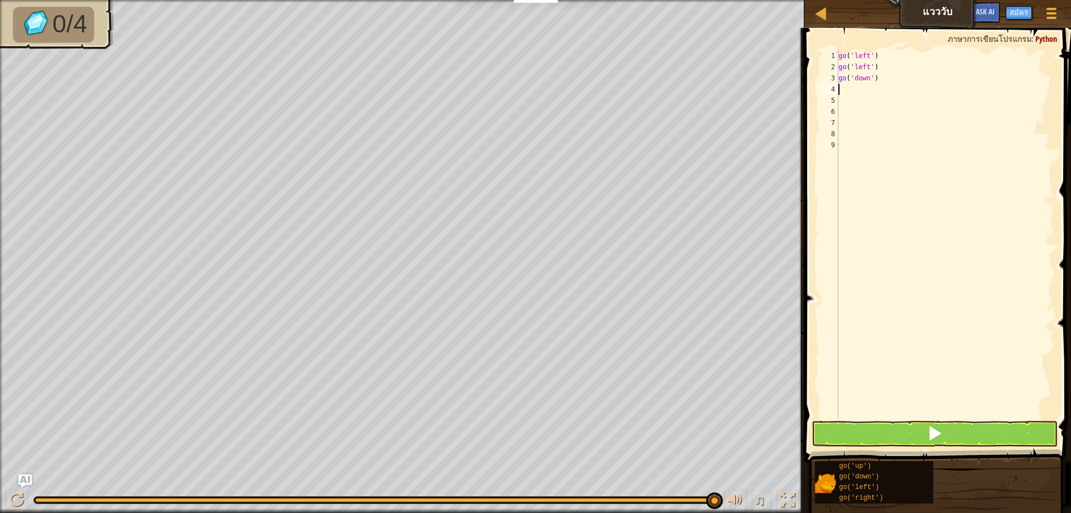
type textarea "g"
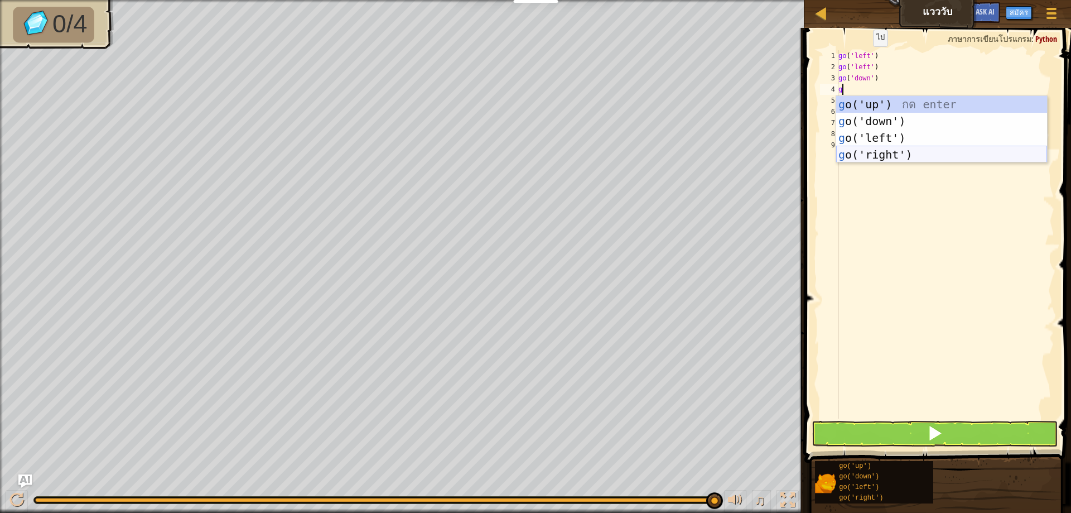
click at [884, 149] on div "g o('up') กด enter g o('down') กด enter g o('left') กด enter g o('right') กด en…" at bounding box center [941, 146] width 211 height 100
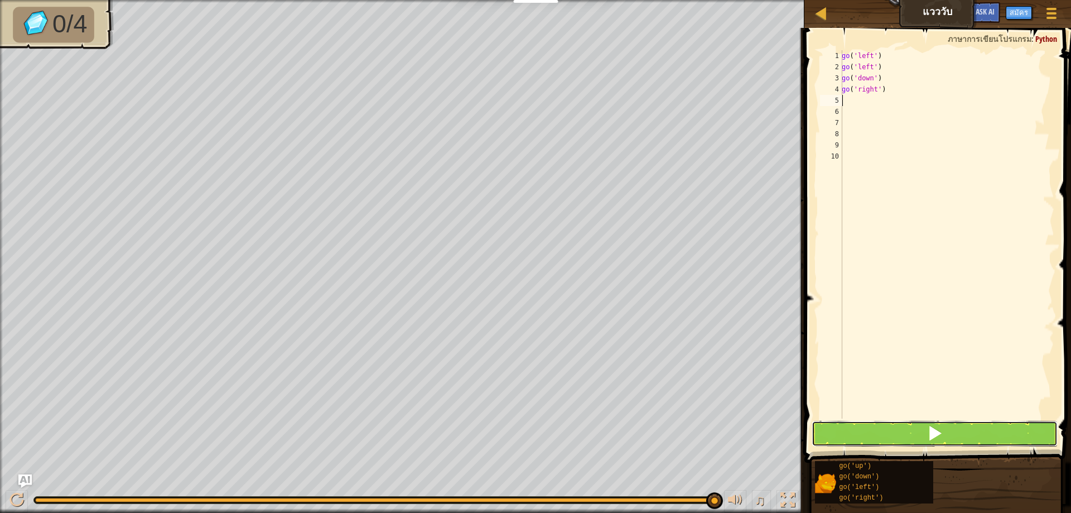
click at [842, 424] on button at bounding box center [935, 434] width 246 height 26
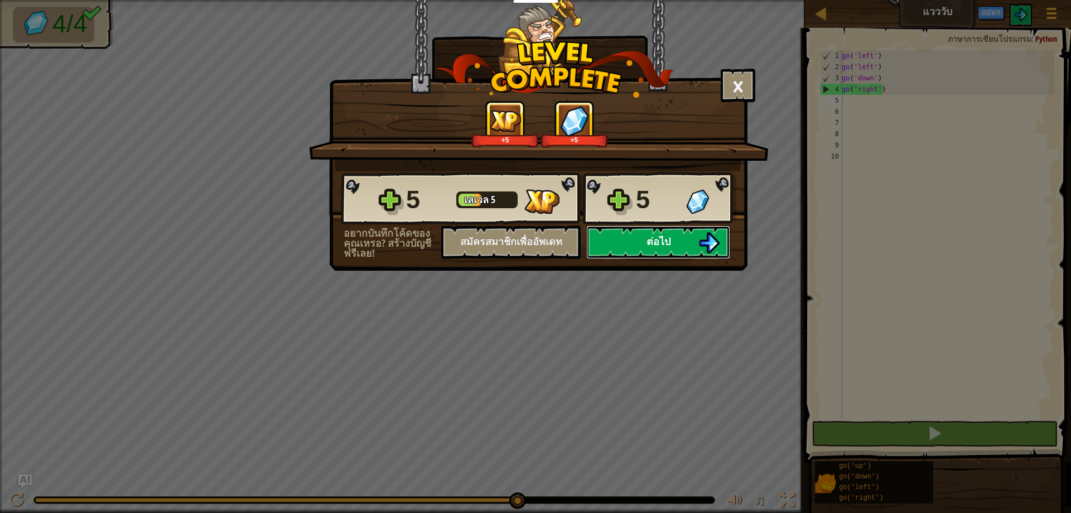
click at [674, 239] on button "ต่อไป" at bounding box center [658, 241] width 144 height 33
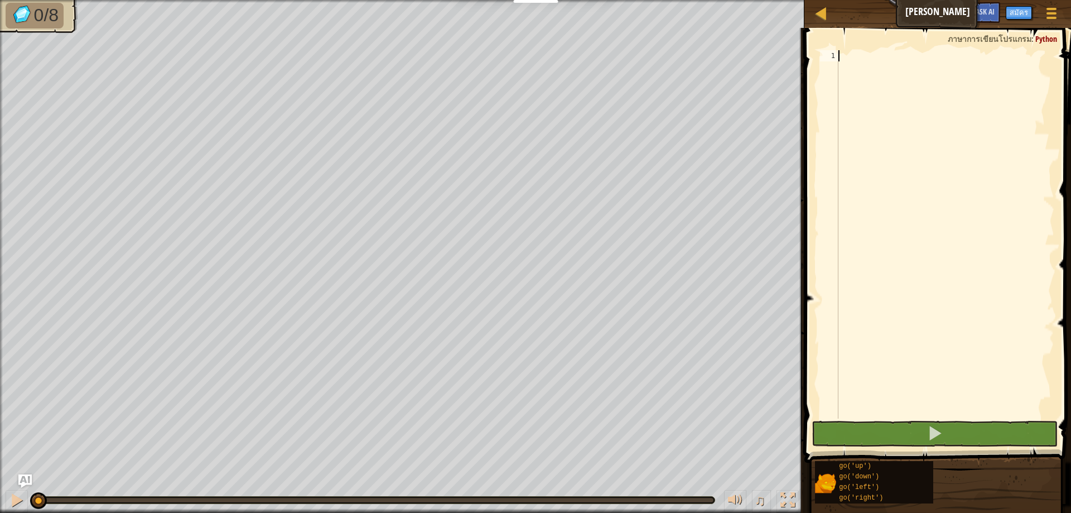
type textarea "g"
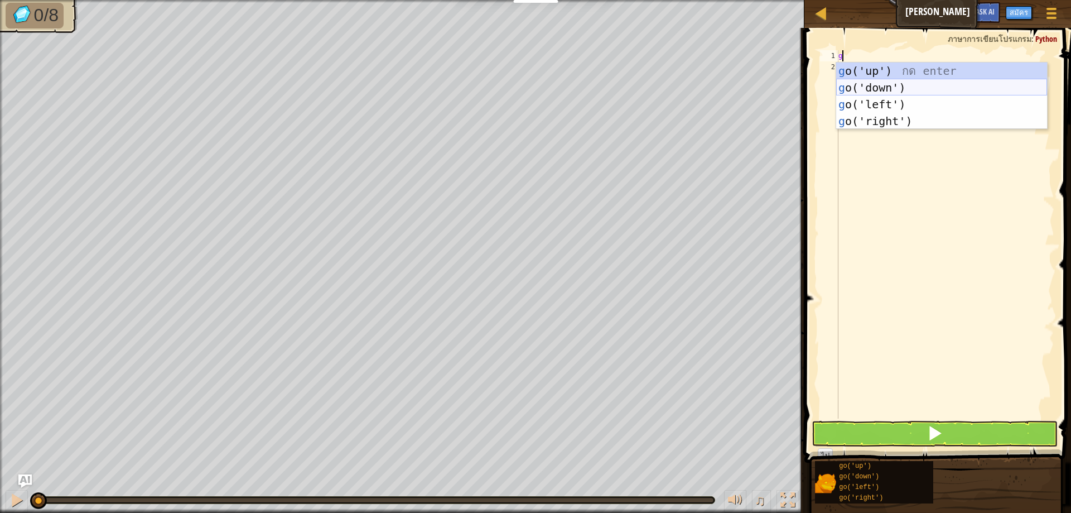
click at [889, 80] on div "g o('up') กด enter g o('down') กด enter g o('left') กด enter g o('right') กด en…" at bounding box center [941, 112] width 211 height 100
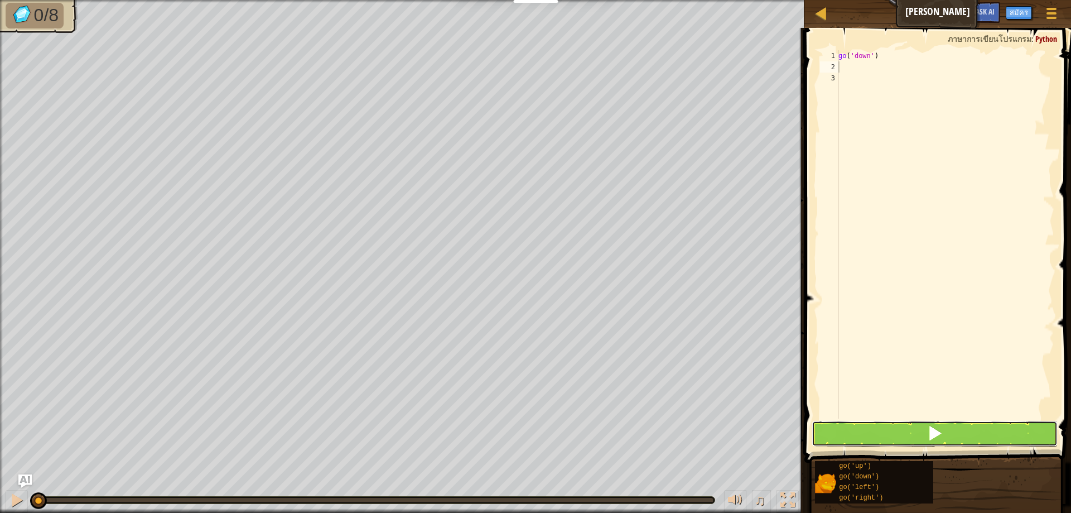
click at [898, 424] on button at bounding box center [935, 434] width 246 height 26
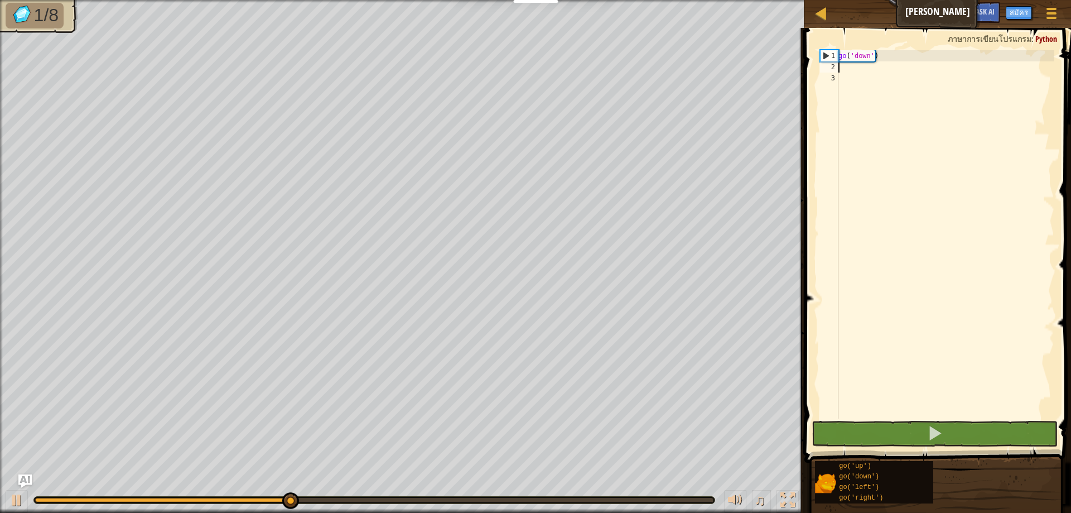
type textarea "g"
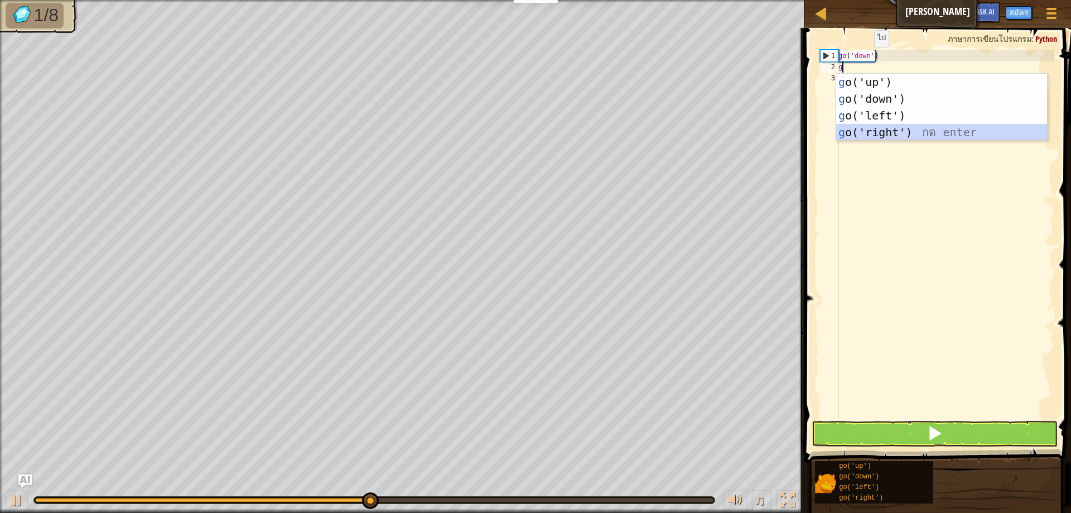
click at [872, 129] on div "g o('up') กด enter g o('down') กด enter g o('left') กด enter g o('right') กด en…" at bounding box center [941, 124] width 211 height 100
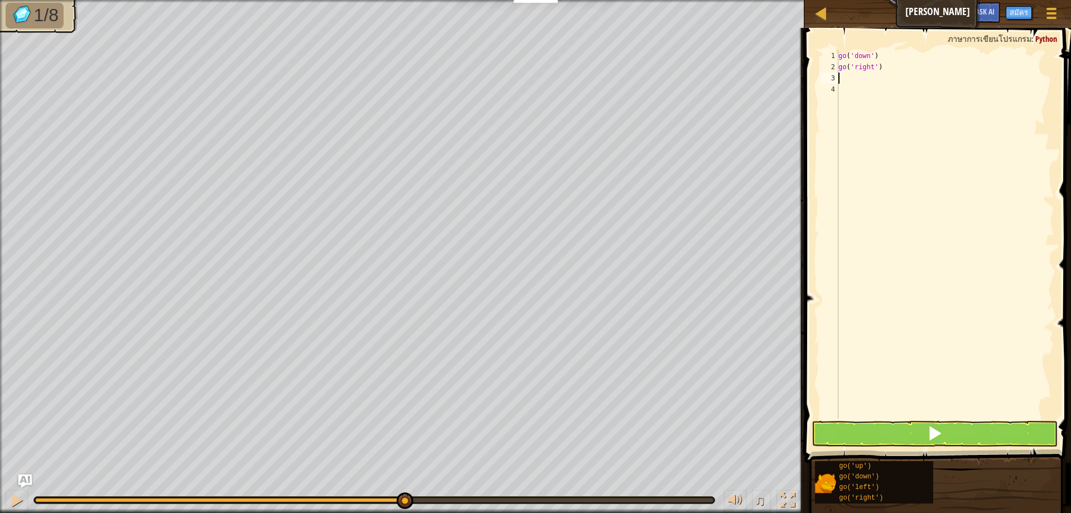
type textarea "g"
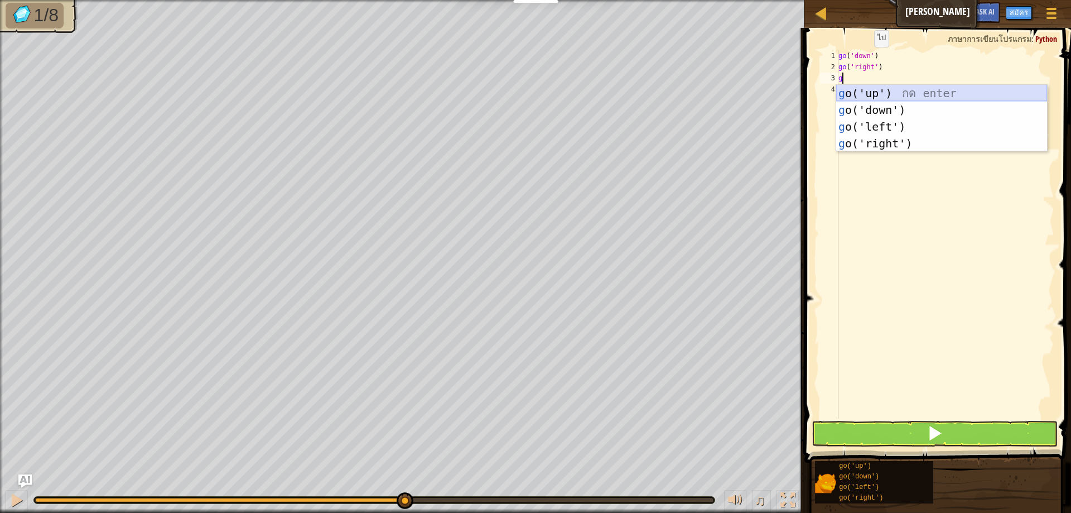
click at [863, 92] on div "g o('up') กด enter g o('down') กด enter g o('left') กด enter g o('right') กด en…" at bounding box center [941, 135] width 211 height 100
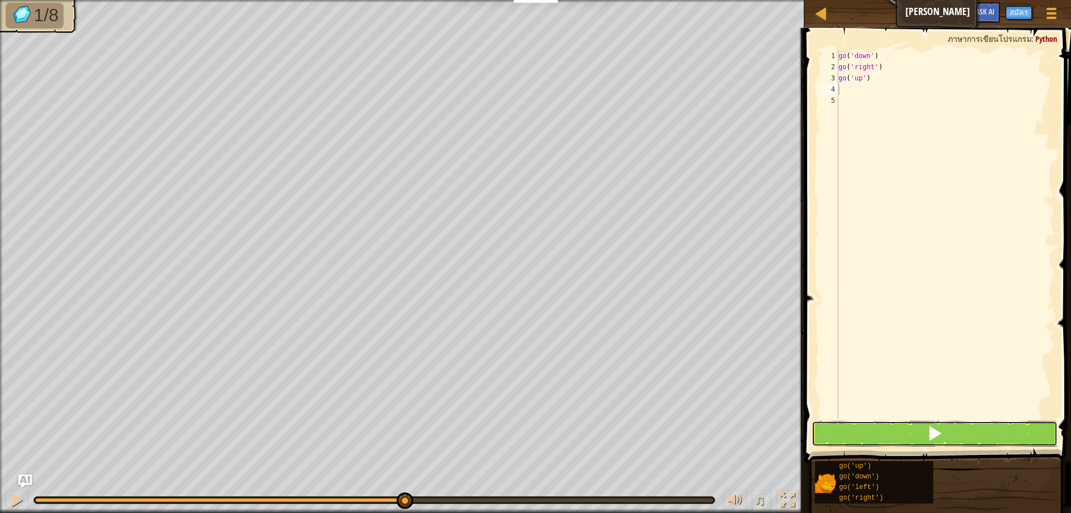
click at [879, 437] on button at bounding box center [935, 434] width 246 height 26
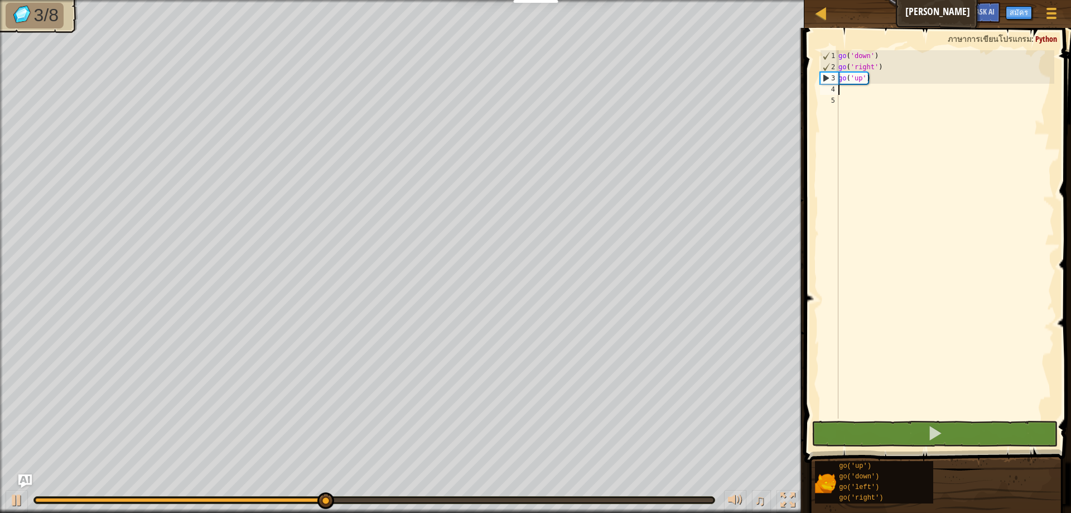
type textarea "g"
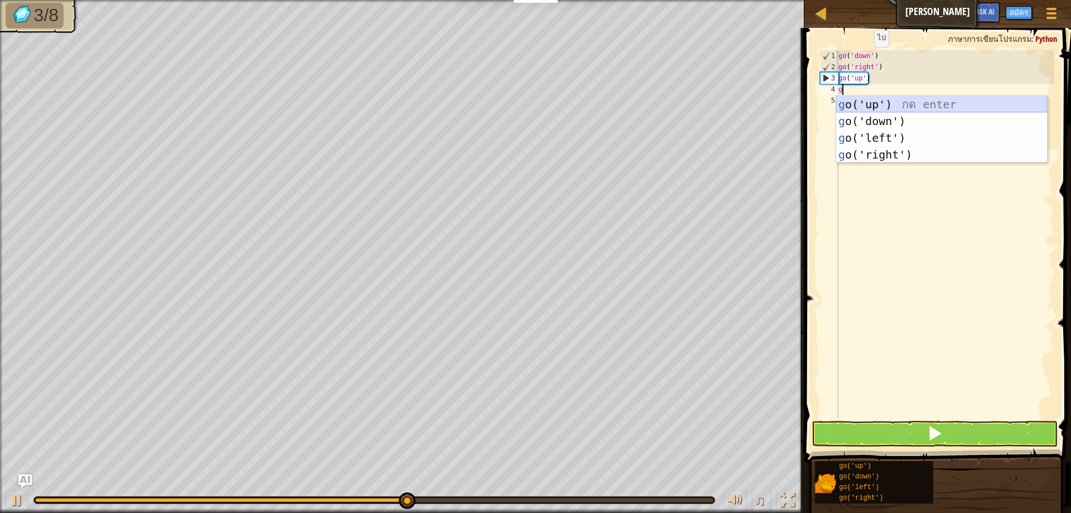
click at [876, 102] on div "g o('up') กด enter g o('down') กด enter g o('left') กด enter g o('right') กด en…" at bounding box center [941, 146] width 211 height 100
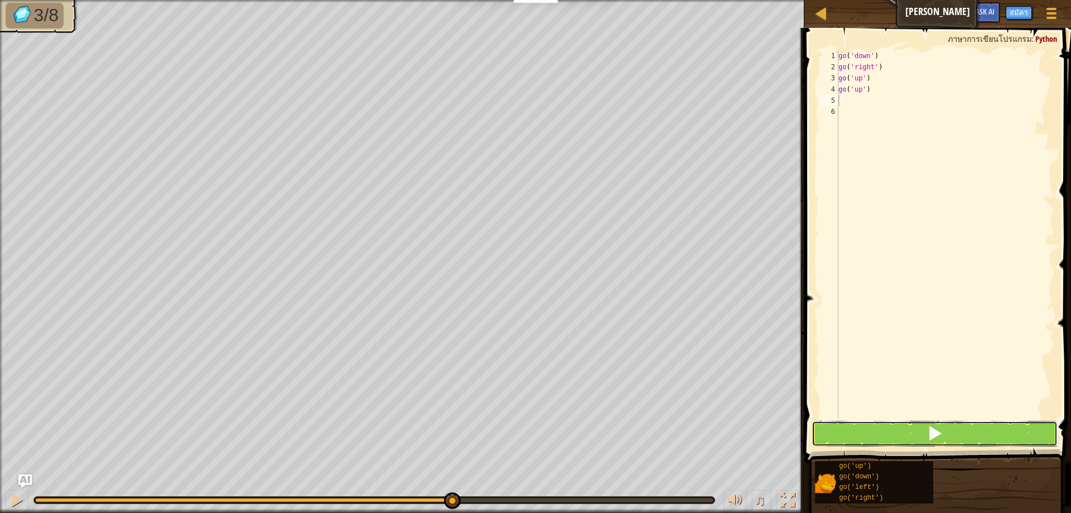
click at [830, 429] on button at bounding box center [935, 434] width 246 height 26
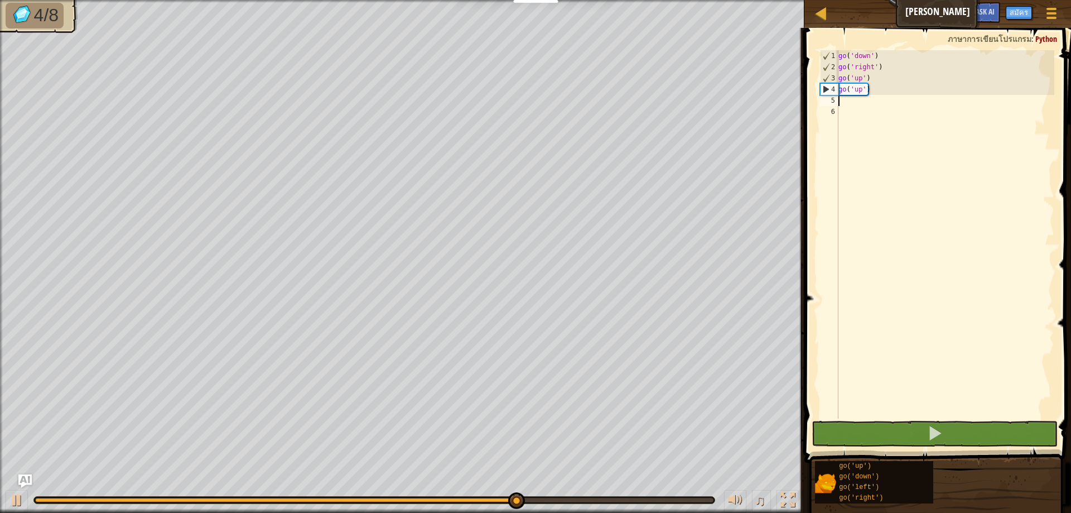
type textarea "g"
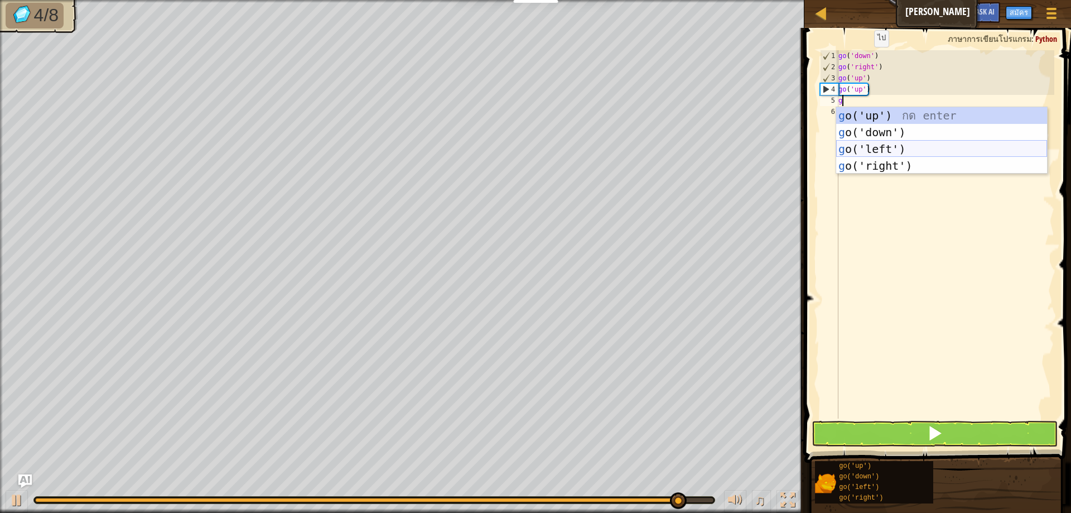
click at [897, 147] on div "g o('up') กด enter g o('down') กด enter g o('left') กด enter g o('right') กด en…" at bounding box center [941, 157] width 211 height 100
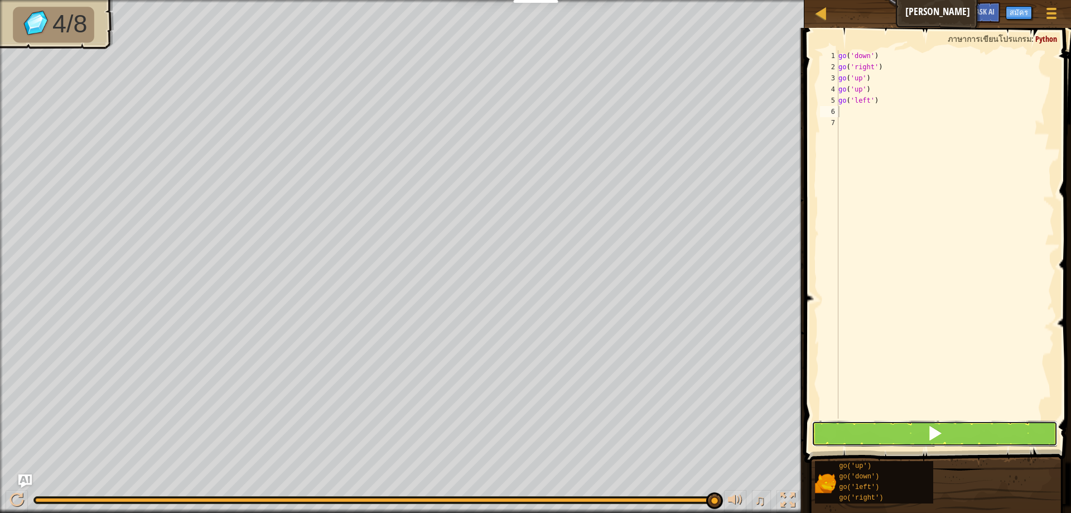
click at [883, 425] on button at bounding box center [935, 434] width 246 height 26
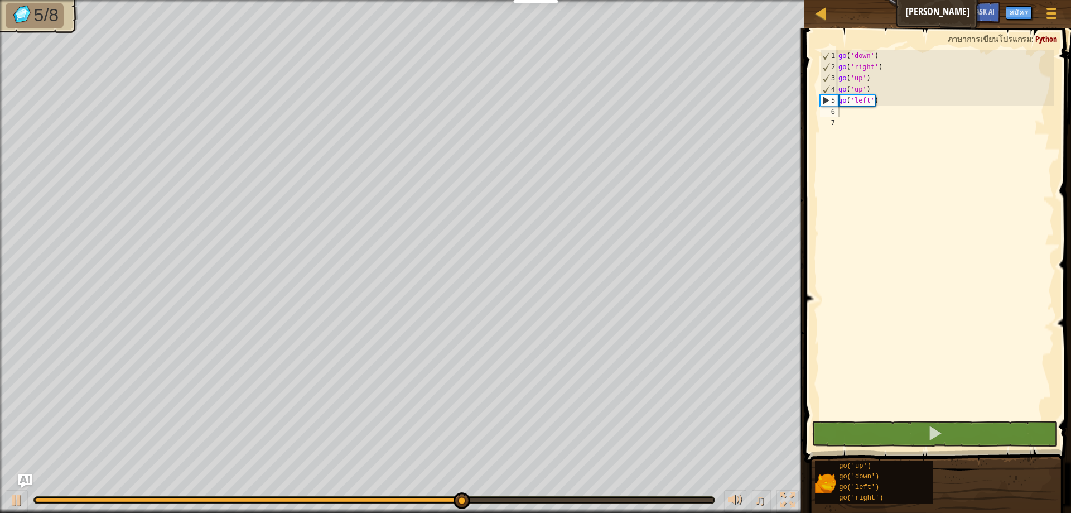
click at [887, 419] on span at bounding box center [939, 230] width 276 height 468
type textarea "g"
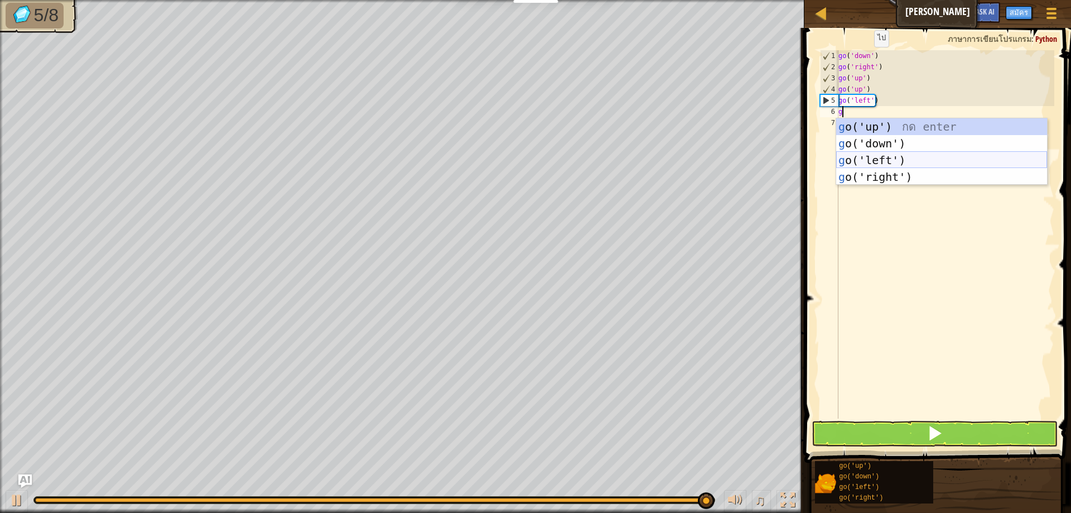
click at [855, 157] on div "g o('up') กด enter g o('down') กด enter g o('left') กด enter g o('right') กด en…" at bounding box center [941, 168] width 211 height 100
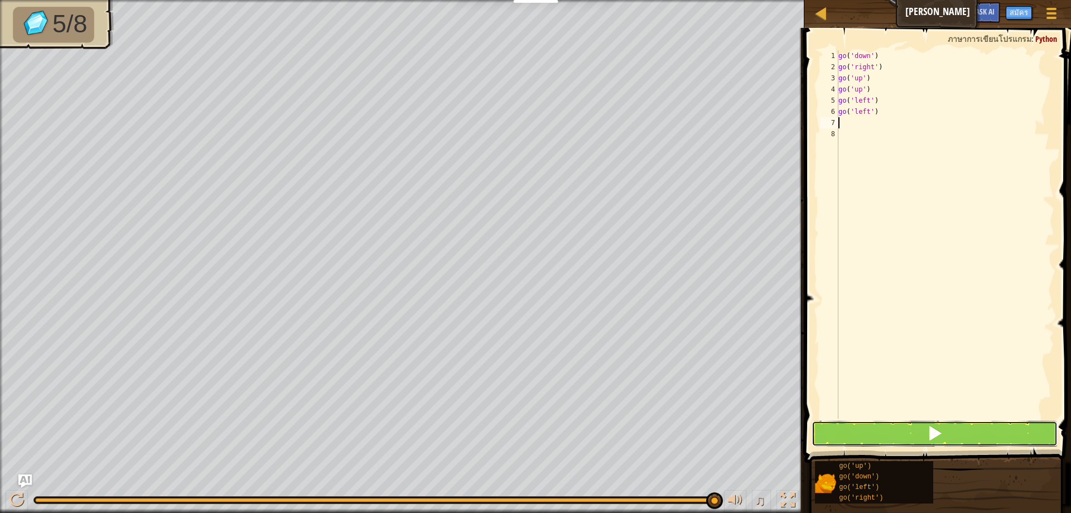
click at [921, 431] on button at bounding box center [935, 434] width 246 height 26
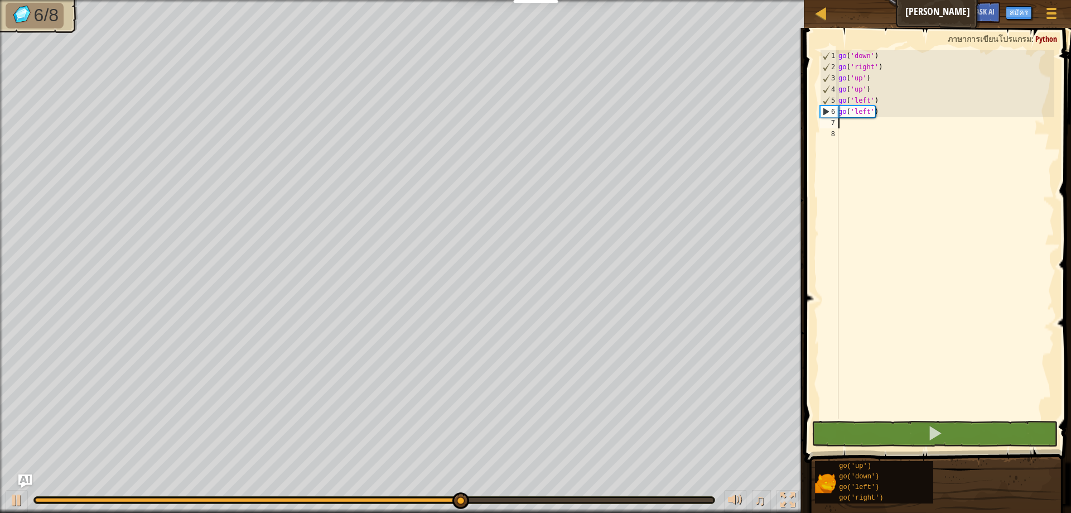
type textarea "g"
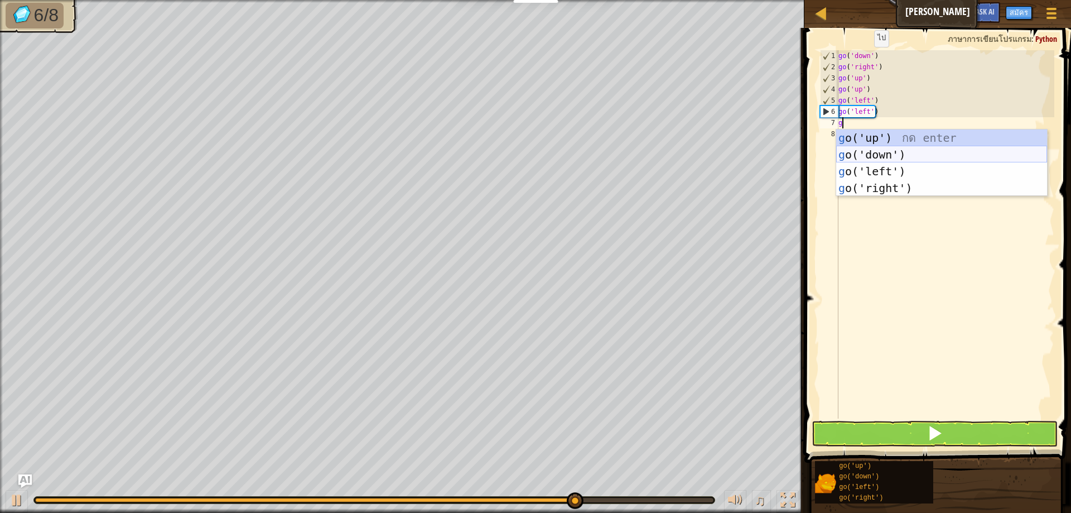
click at [882, 156] on div "g o('up') กด enter g o('down') กด enter g o('left') กด enter g o('right') กด en…" at bounding box center [941, 179] width 211 height 100
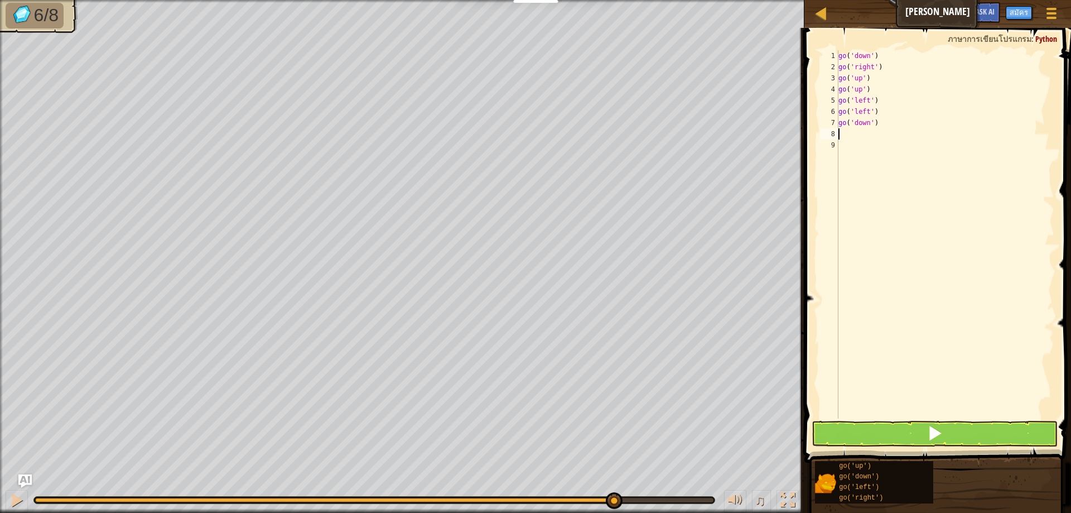
type textarea "g"
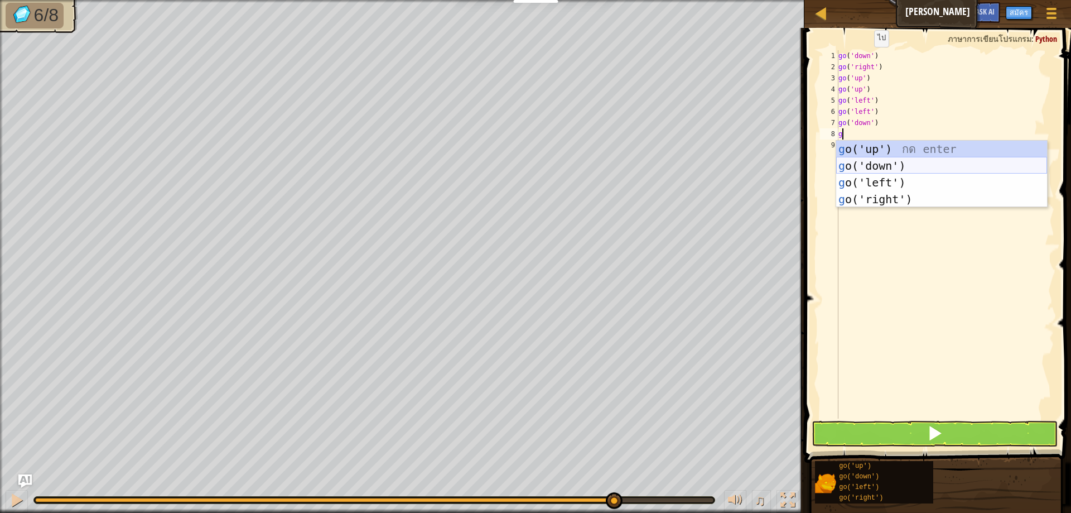
click at [854, 158] on div "g o('up') กด enter g o('down') กด enter g o('left') กด enter g o('right') กด en…" at bounding box center [941, 191] width 211 height 100
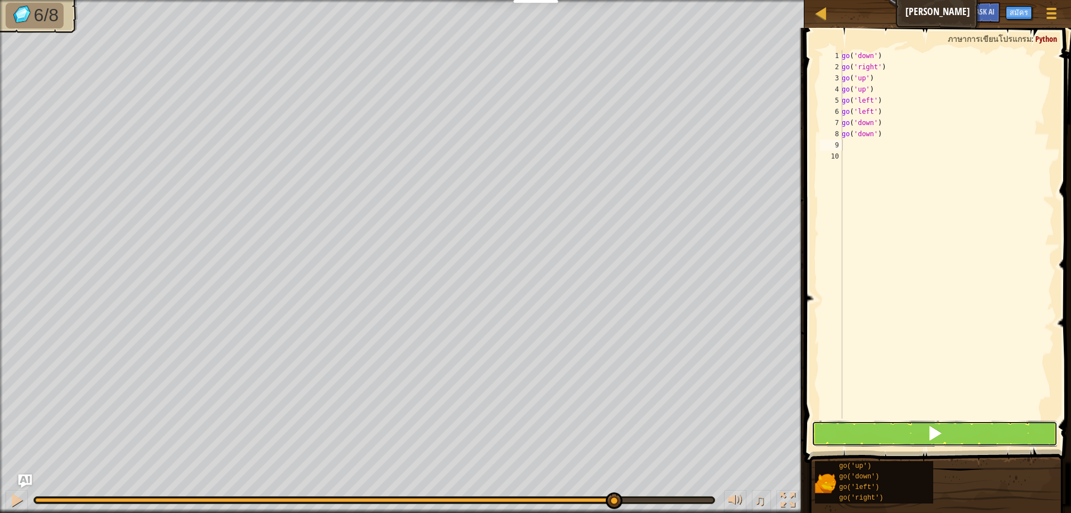
click at [876, 439] on button at bounding box center [935, 434] width 246 height 26
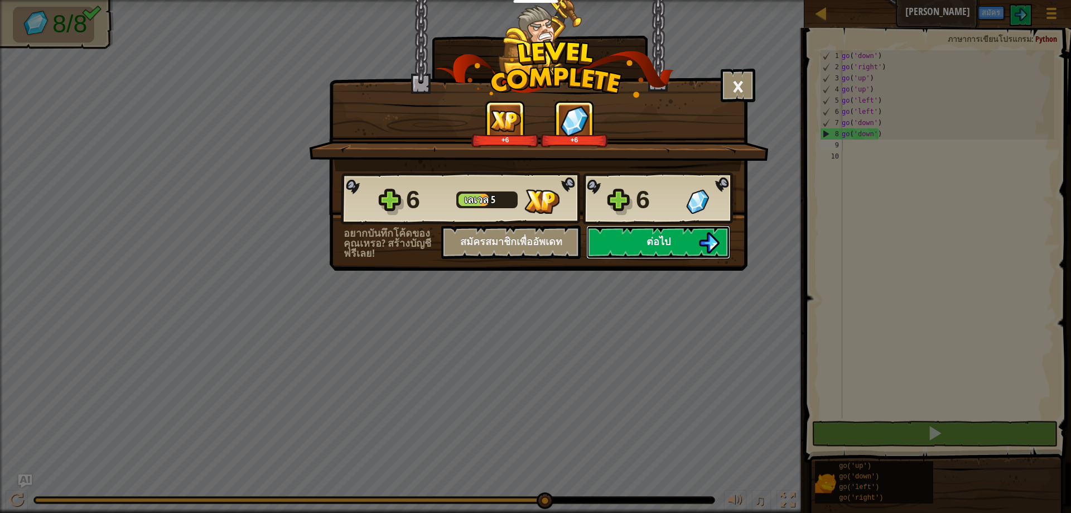
click at [647, 244] on span "ต่อไป" at bounding box center [659, 241] width 24 height 14
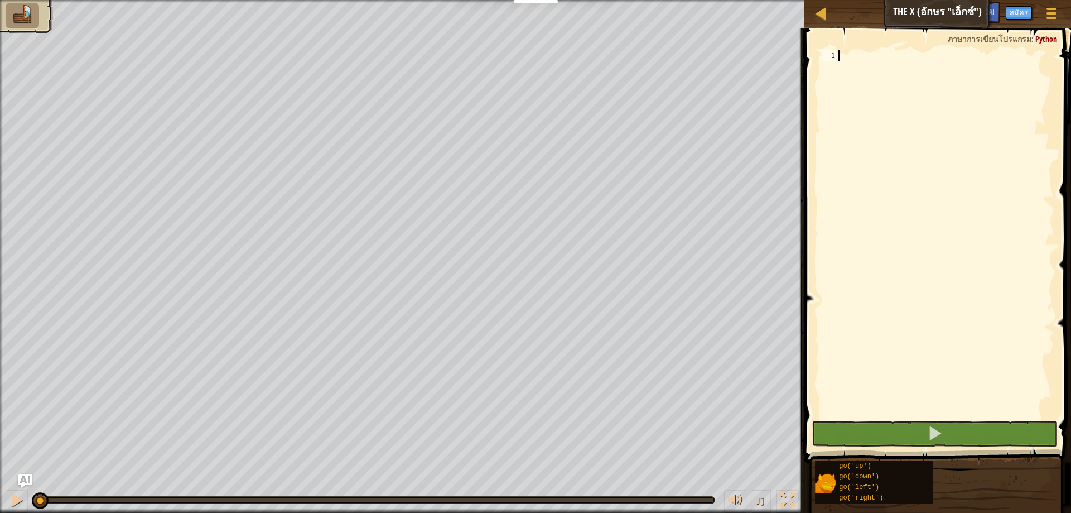
type textarea "g"
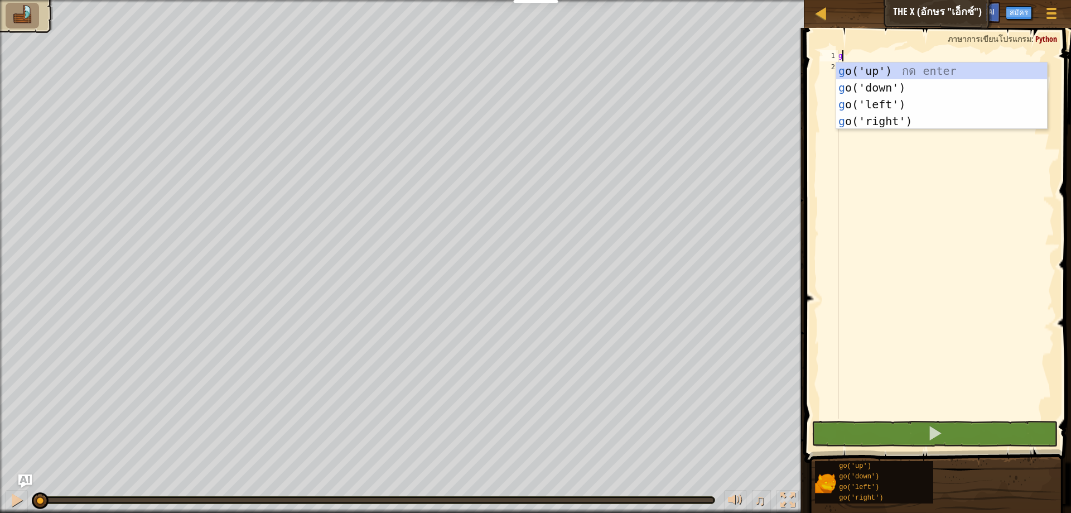
scroll to position [5, 0]
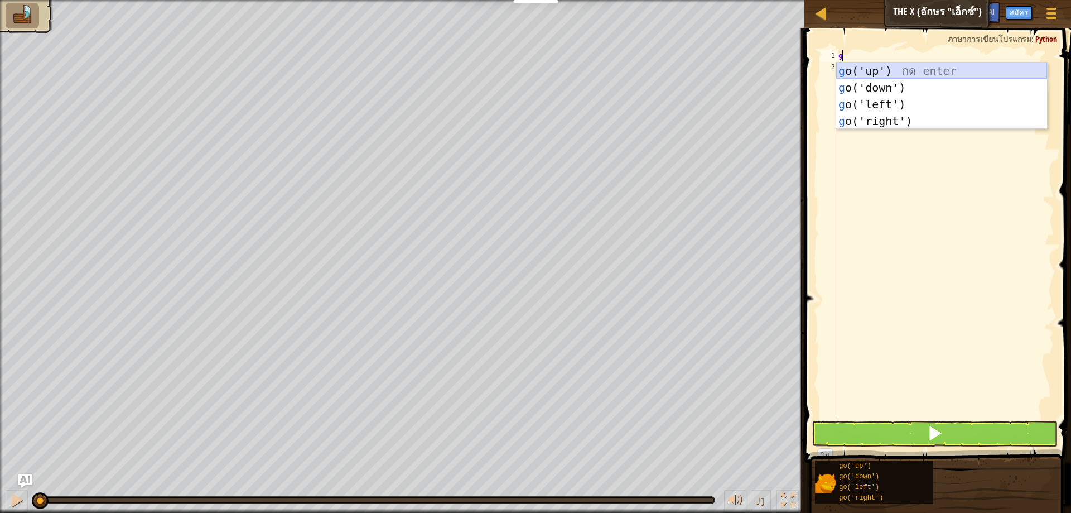
click at [878, 67] on div "g o('up') กด enter g o('down') กด enter g o('left') กด enter g o('right') กด en…" at bounding box center [941, 112] width 211 height 100
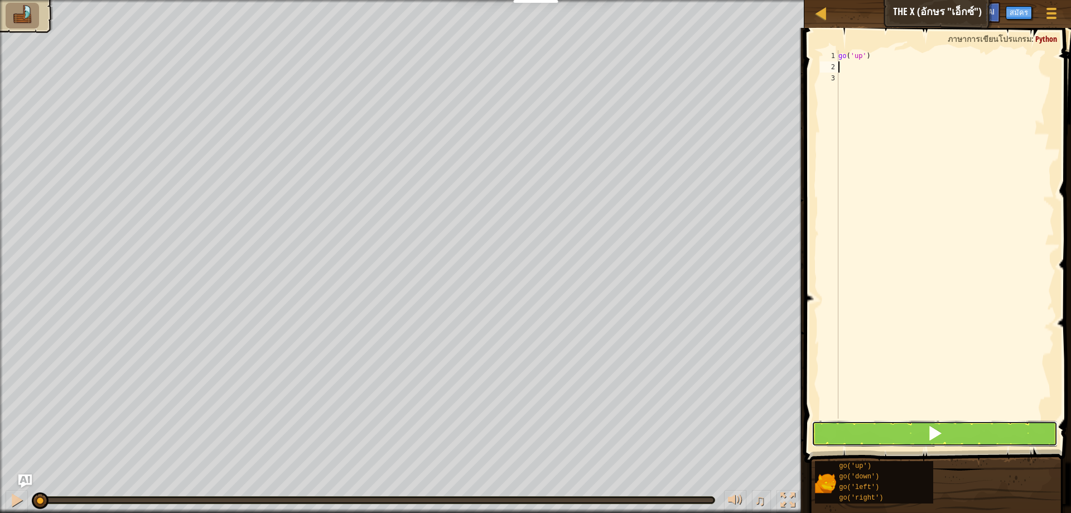
click at [862, 435] on button at bounding box center [935, 434] width 246 height 26
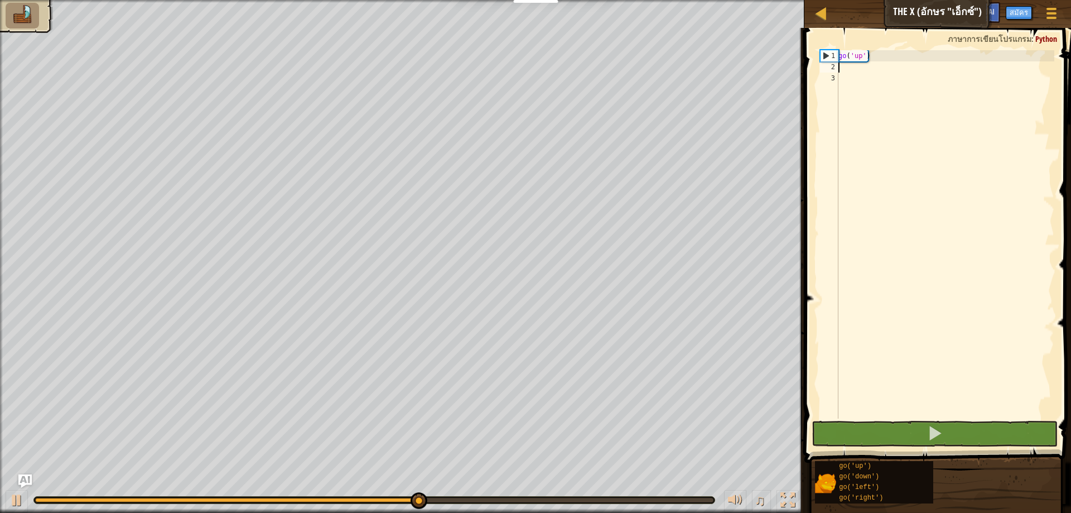
type textarea "g"
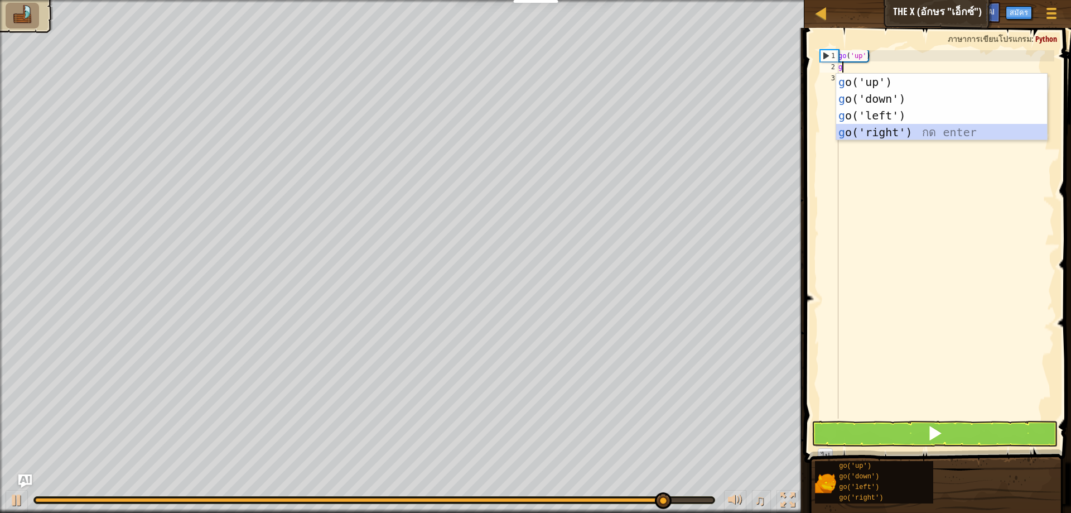
click at [884, 124] on div "g o('up') กด enter g o('down') กด enter g o('left') กด enter g o('right') กด en…" at bounding box center [941, 124] width 211 height 100
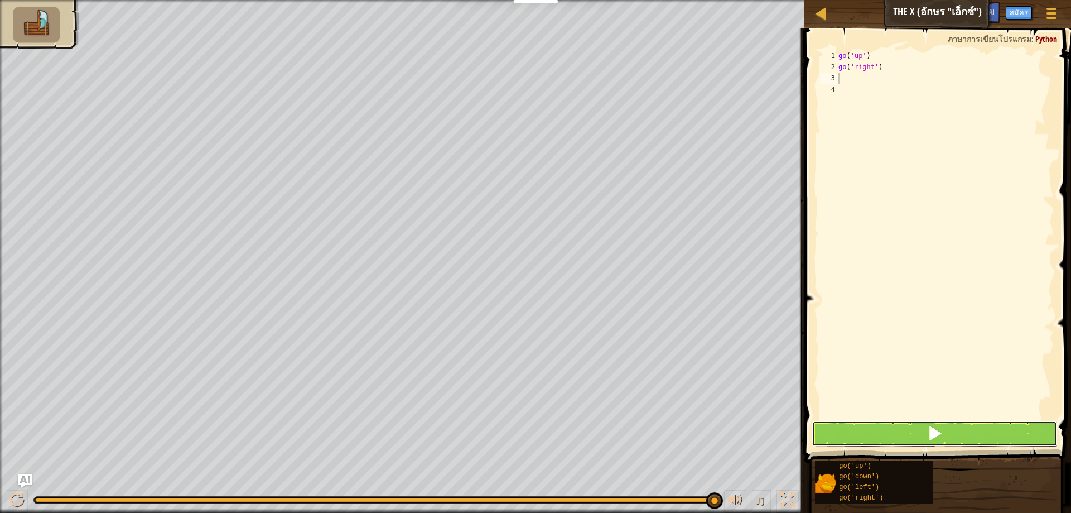
click at [838, 424] on button at bounding box center [935, 434] width 246 height 26
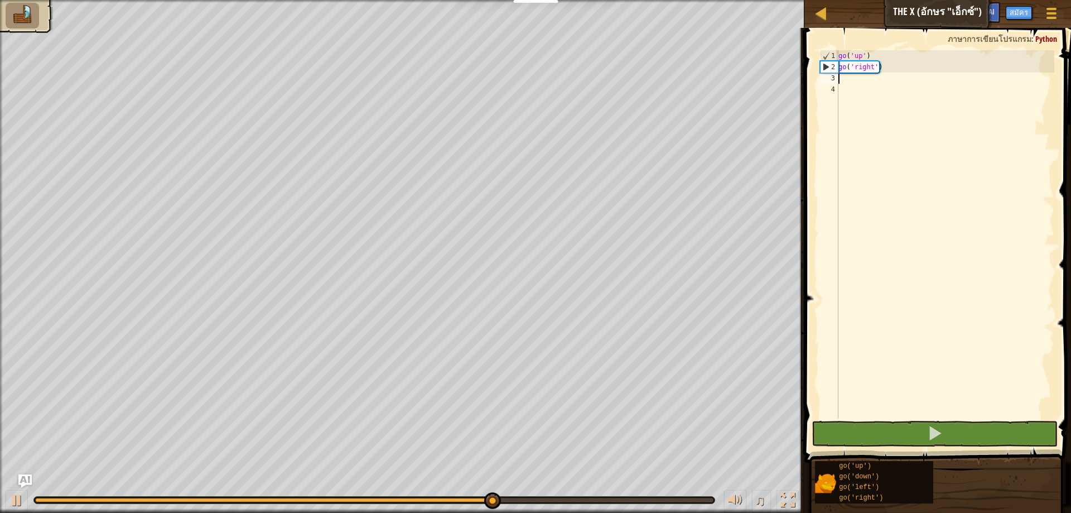
type textarea "g"
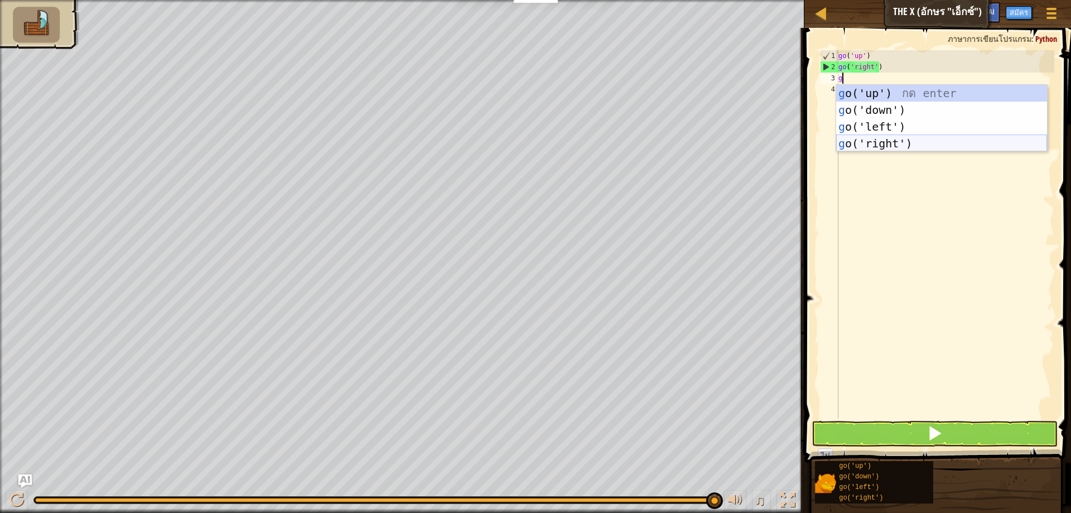
click at [869, 145] on div "g o('up') กด enter g o('down') กด enter g o('left') กด enter g o('right') กด en…" at bounding box center [941, 135] width 211 height 100
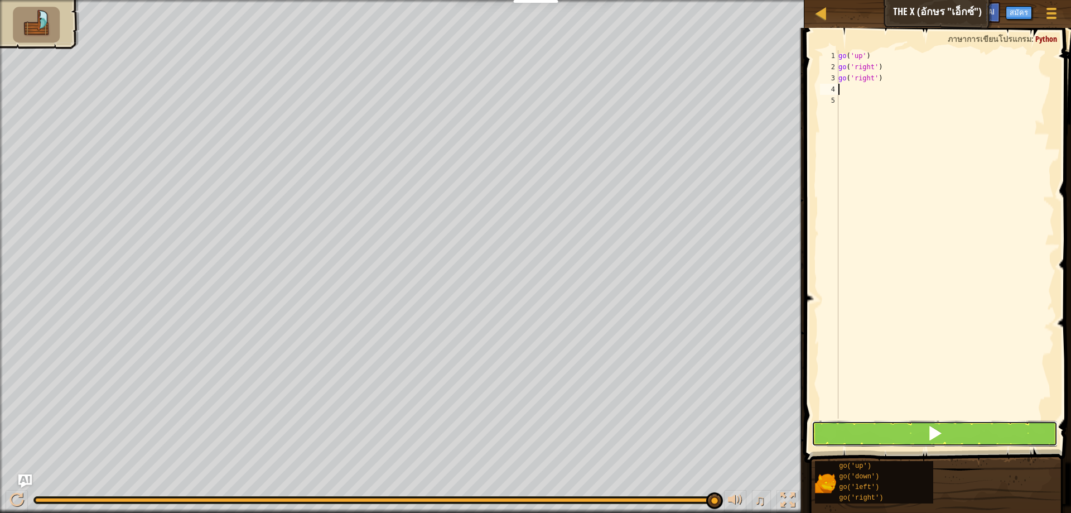
click at [883, 434] on button at bounding box center [935, 434] width 246 height 26
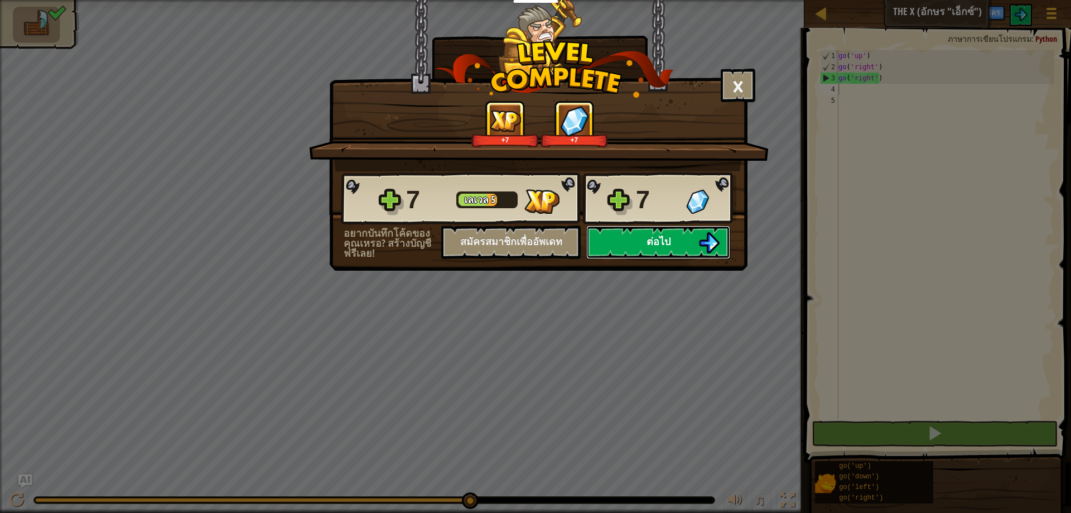
click at [655, 240] on span "ต่อไป" at bounding box center [659, 241] width 24 height 14
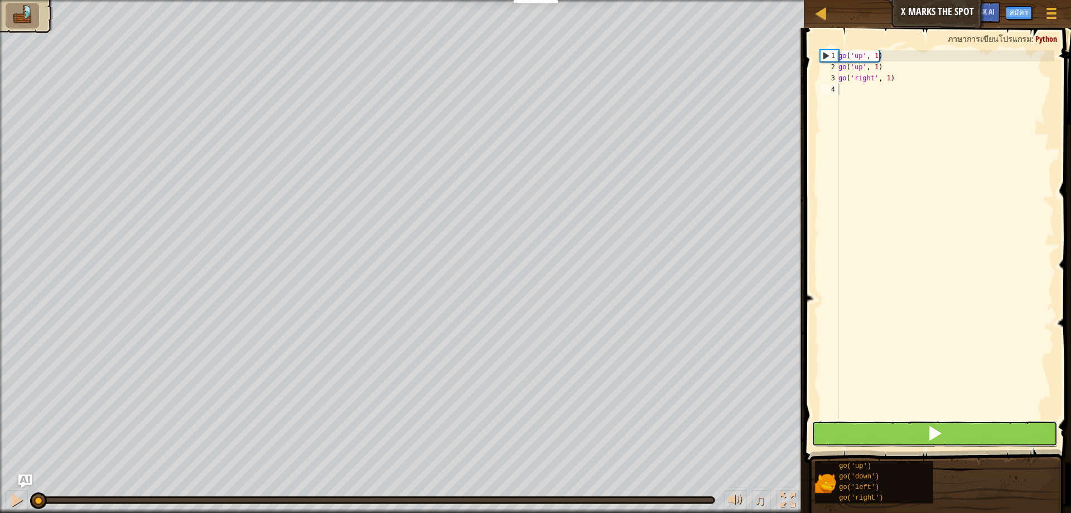
click at [828, 427] on button at bounding box center [935, 434] width 246 height 26
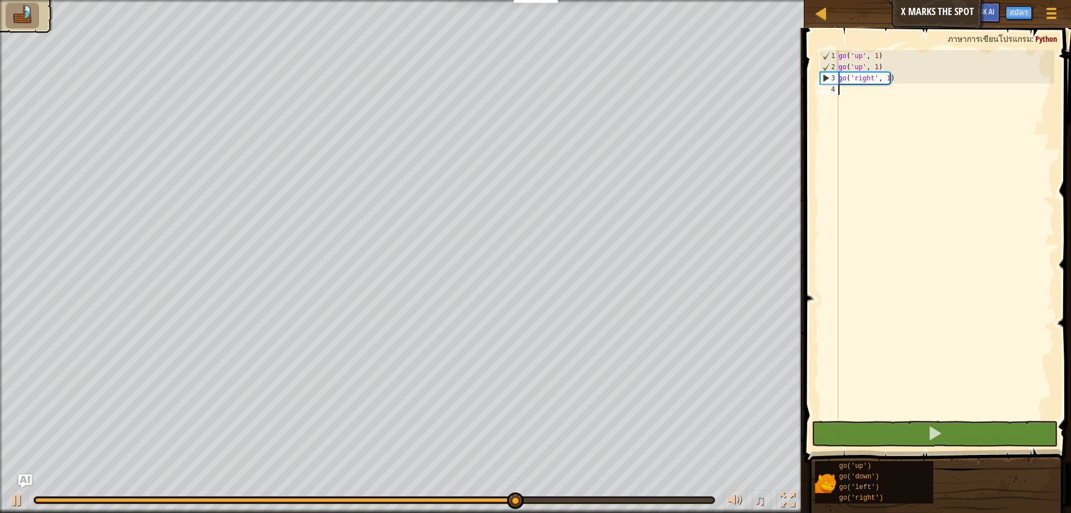
type textarea "g"
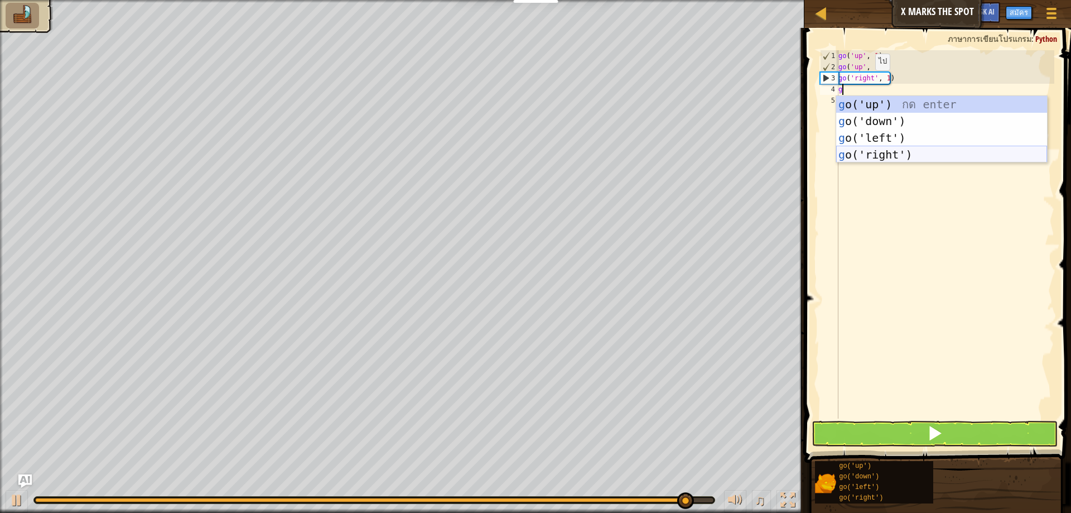
click at [857, 158] on div "g o('up') กด enter g o('down') กด enter g o('left') กด enter g o('right') กด en…" at bounding box center [941, 146] width 211 height 100
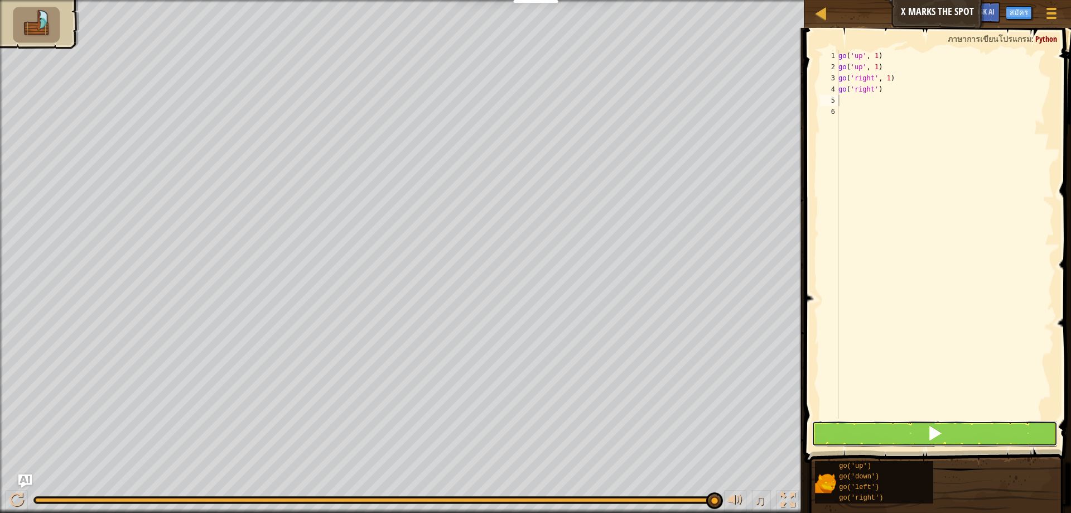
click at [913, 430] on button at bounding box center [935, 434] width 246 height 26
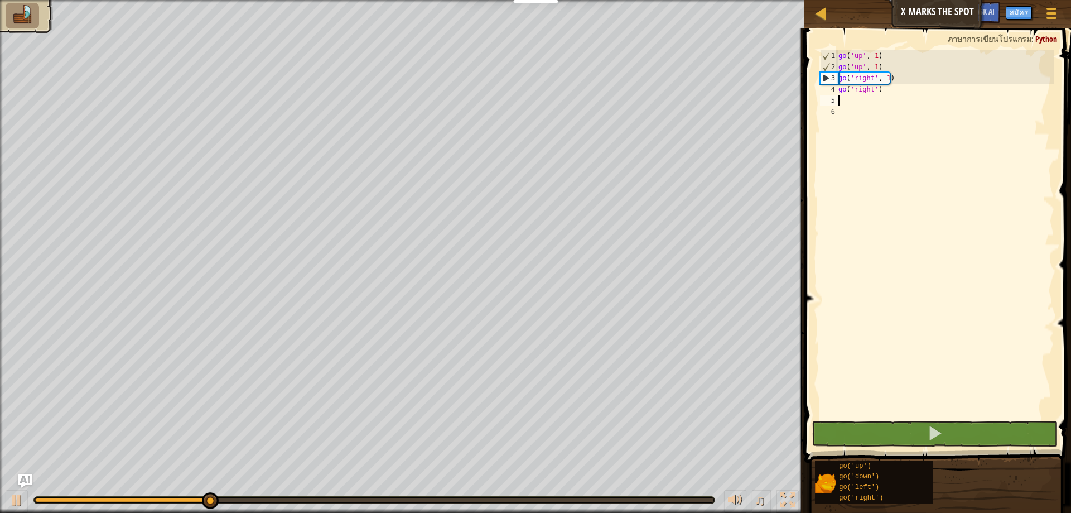
type textarea "g"
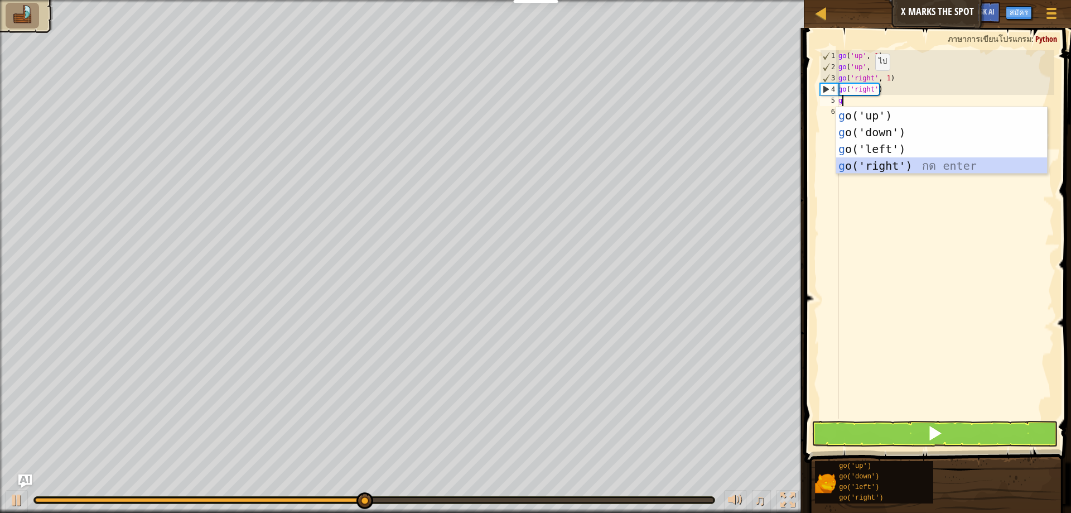
click at [867, 167] on div "g o('up') กด enter g o('down') กด enter g o('left') กด enter g o('right') กด en…" at bounding box center [941, 157] width 211 height 100
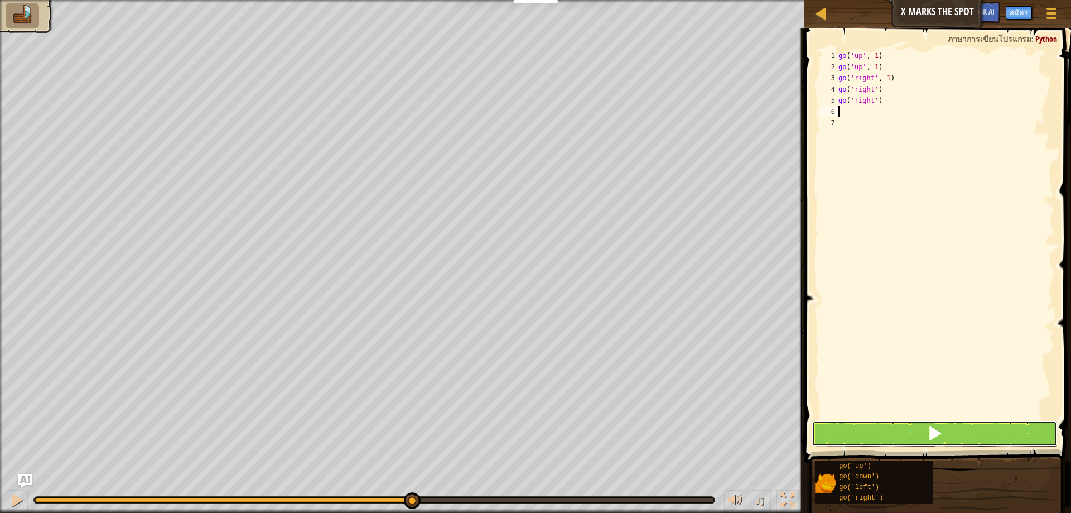
click at [898, 431] on button at bounding box center [935, 434] width 246 height 26
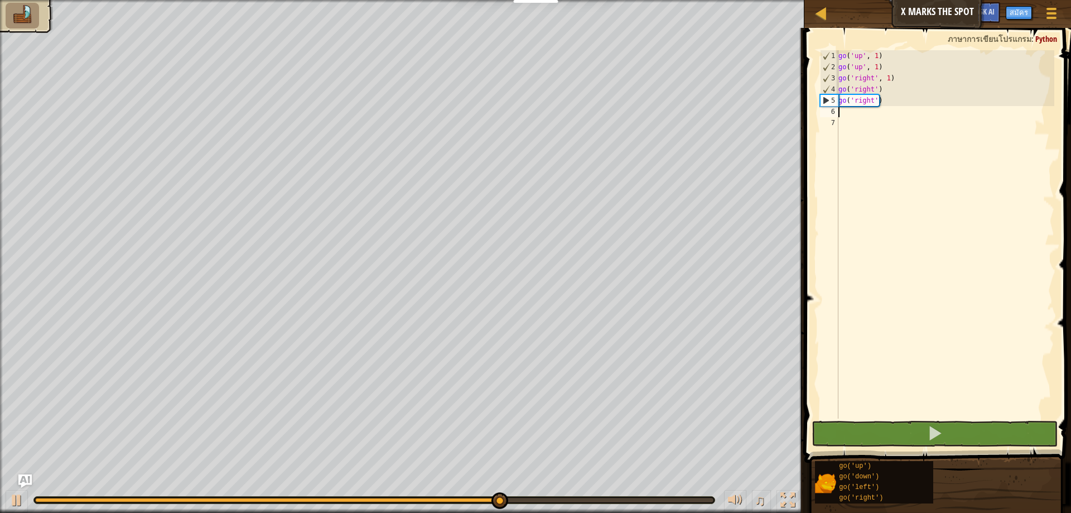
type textarea "g"
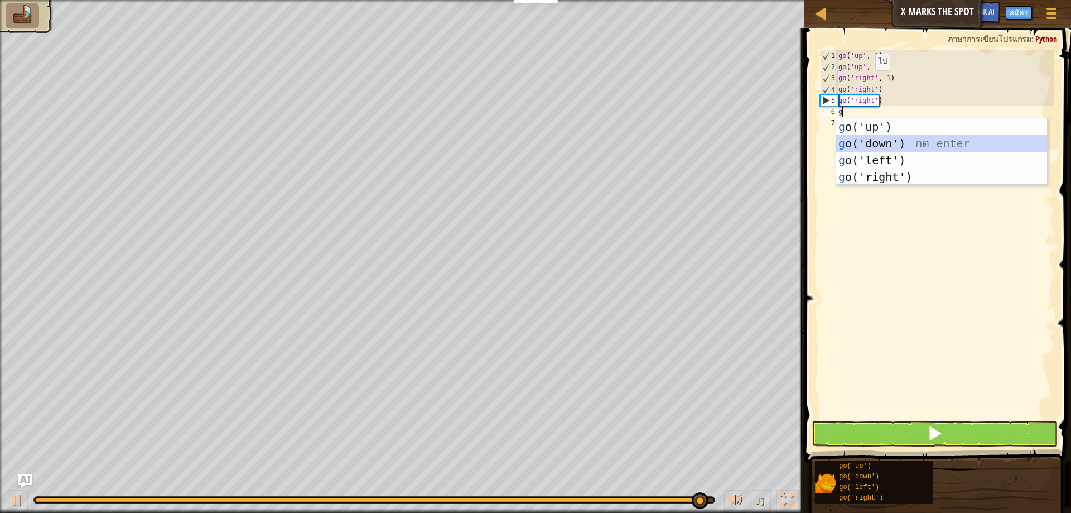
click at [881, 136] on div "g o('up') กด enter g o('down') กด enter g o('left') กด enter g o('right') กด en…" at bounding box center [941, 168] width 211 height 100
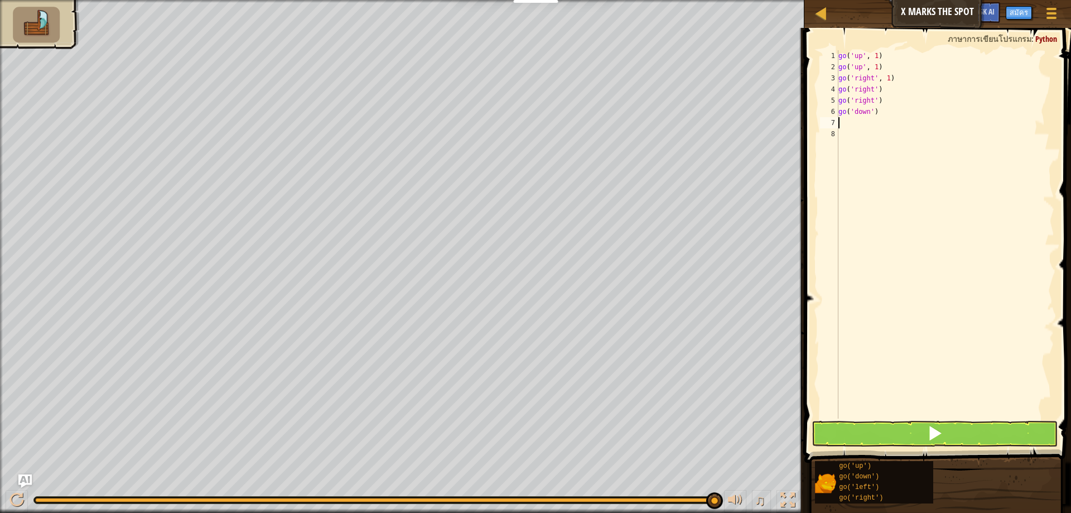
type textarea "g"
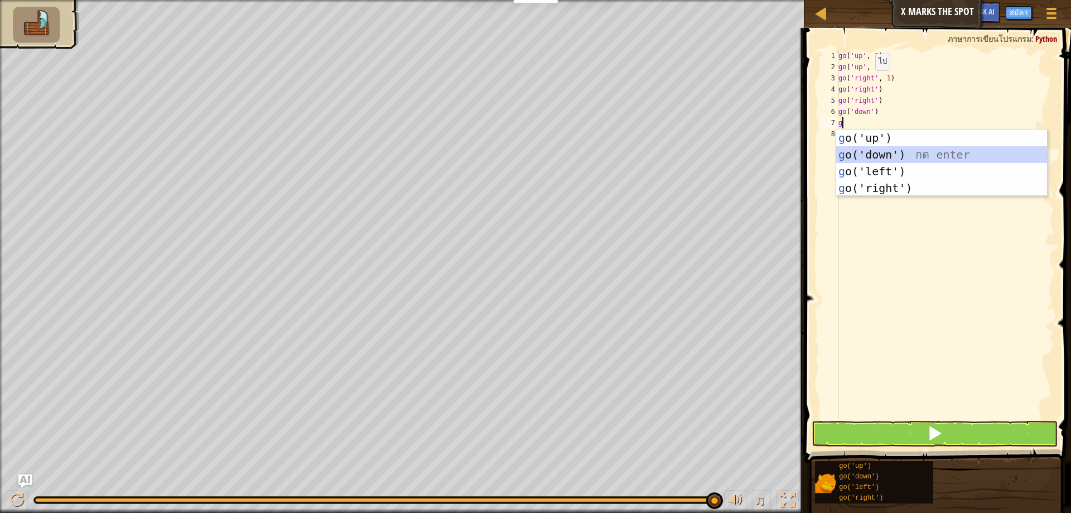
click at [884, 148] on div "g o('up') กด enter g o('down') กด enter g o('left') กด enter g o('right') กด en…" at bounding box center [941, 179] width 211 height 100
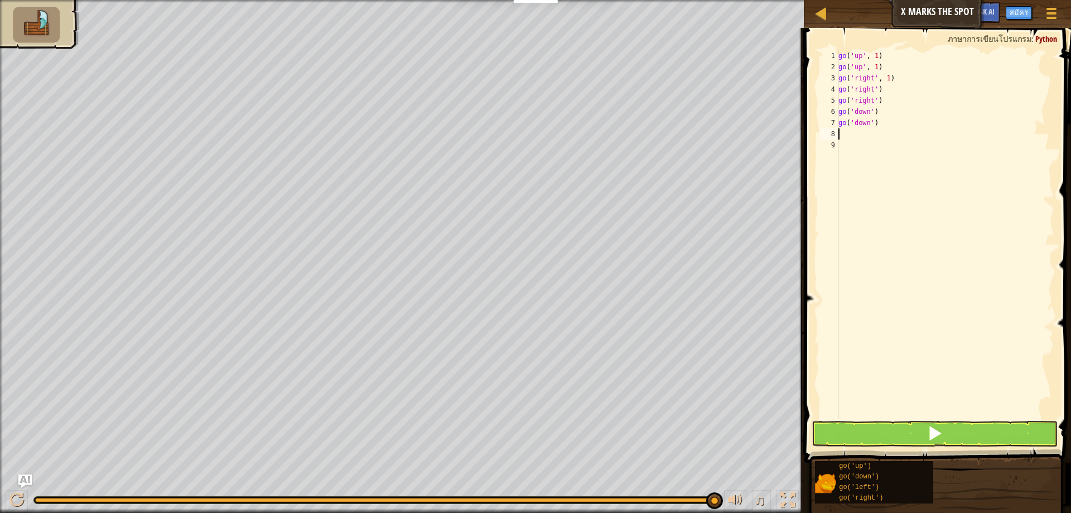
type textarea "g"
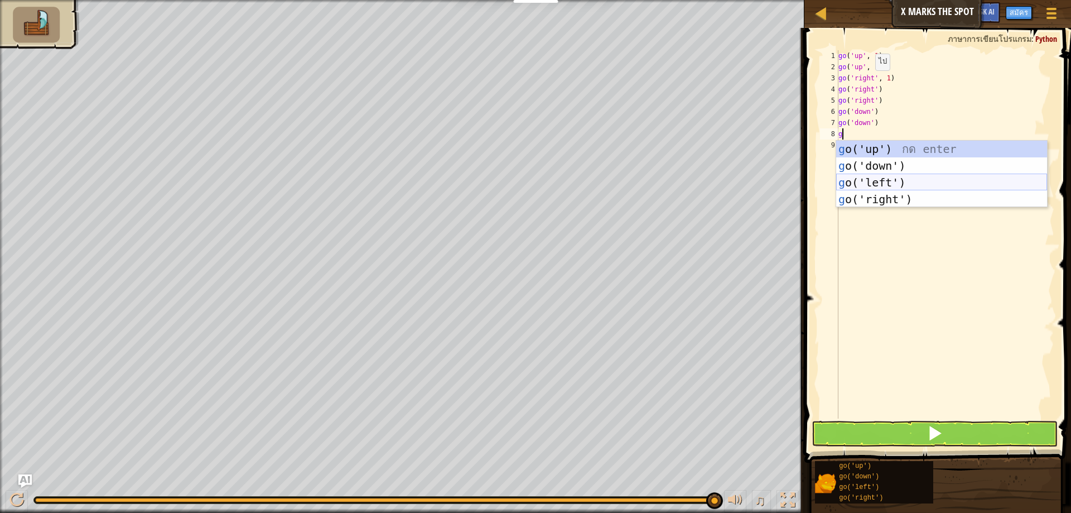
click at [906, 184] on div "g o('up') กด enter g o('down') กด enter g o('left') กด enter g o('right') กด en…" at bounding box center [941, 191] width 211 height 100
